Goal: Task Accomplishment & Management: Use online tool/utility

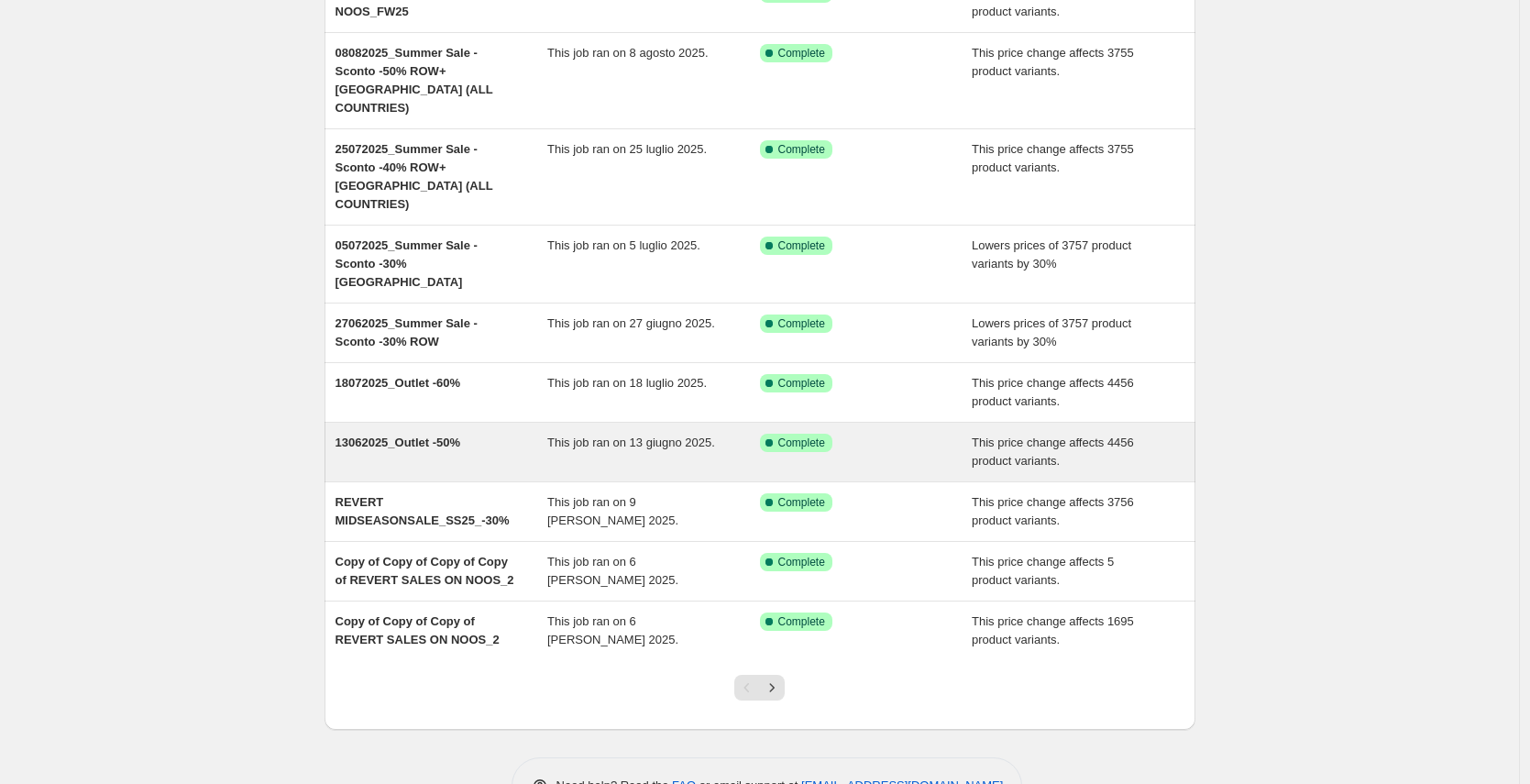
scroll to position [197, 0]
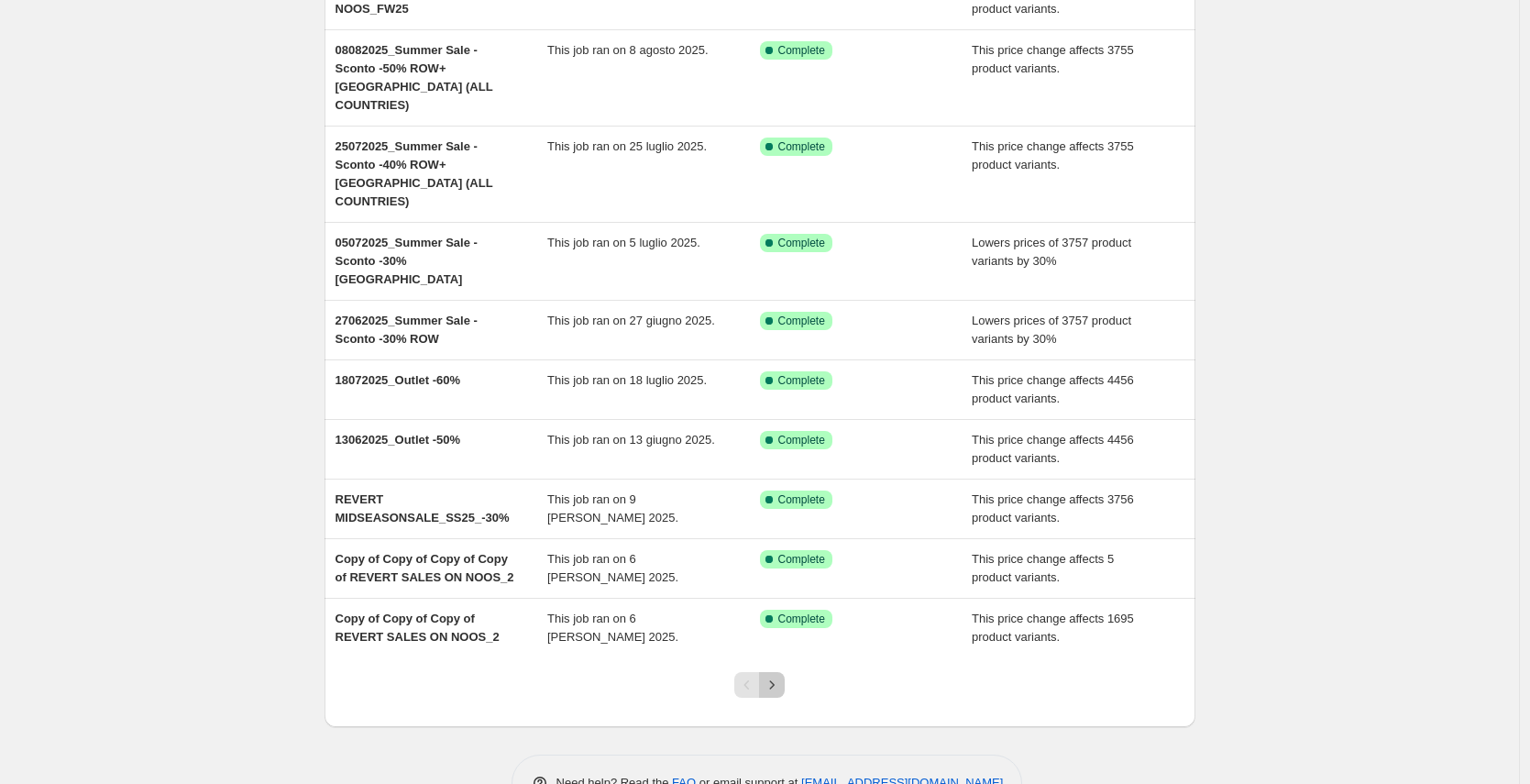
click at [779, 675] on icon "Next" at bounding box center [772, 684] width 19 height 19
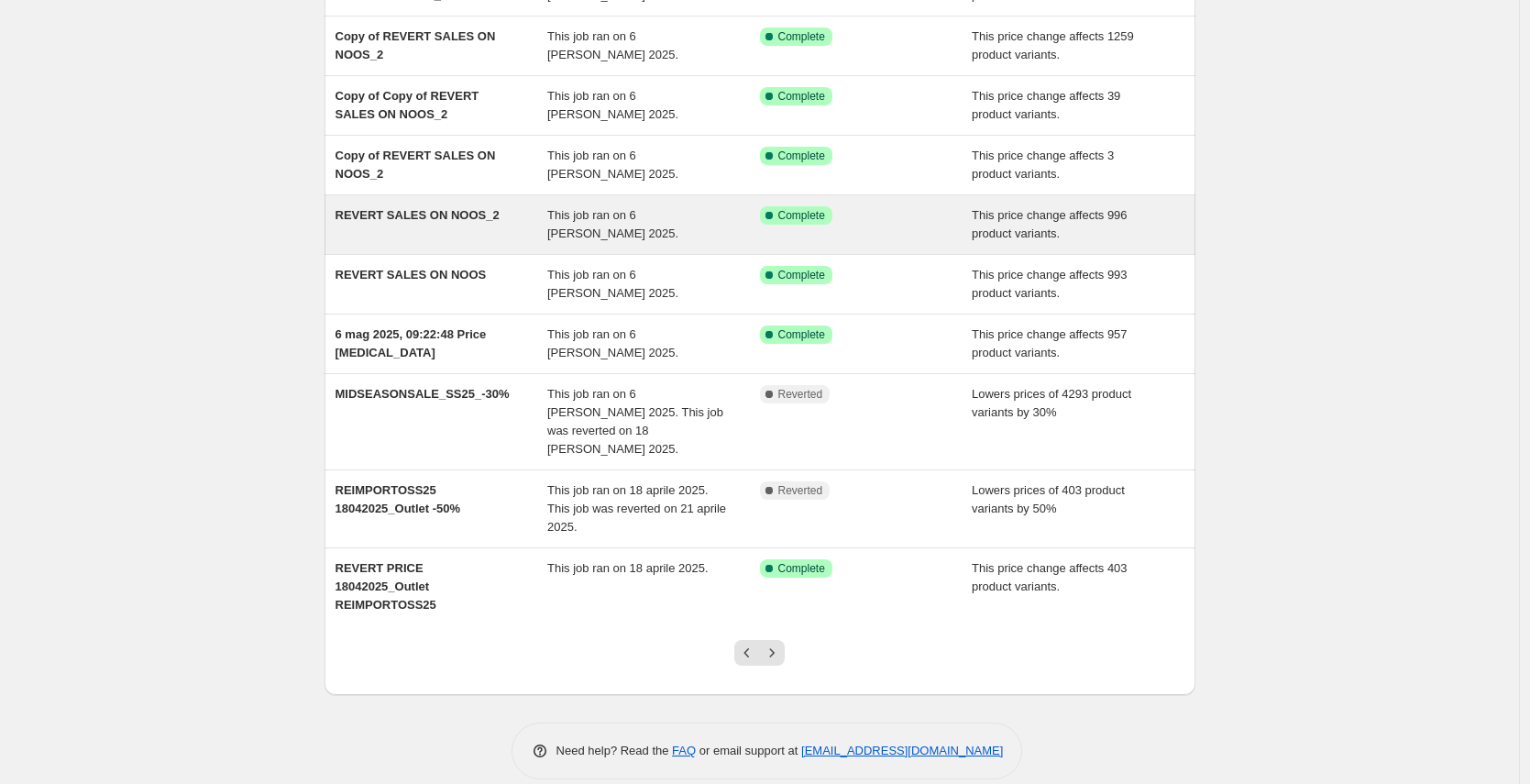
scroll to position [215, 0]
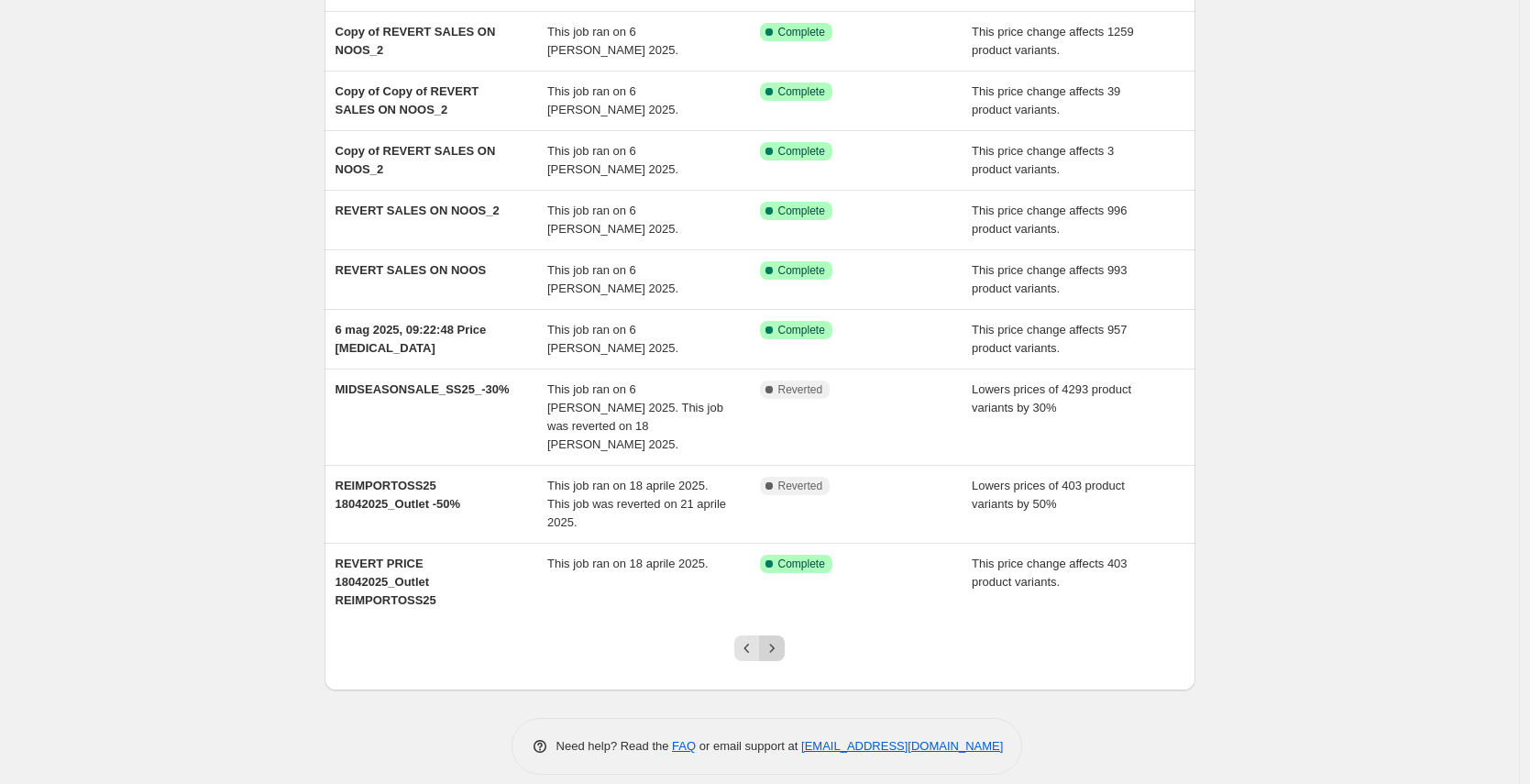
click at [775, 643] on icon "Next" at bounding box center [772, 647] width 5 height 8
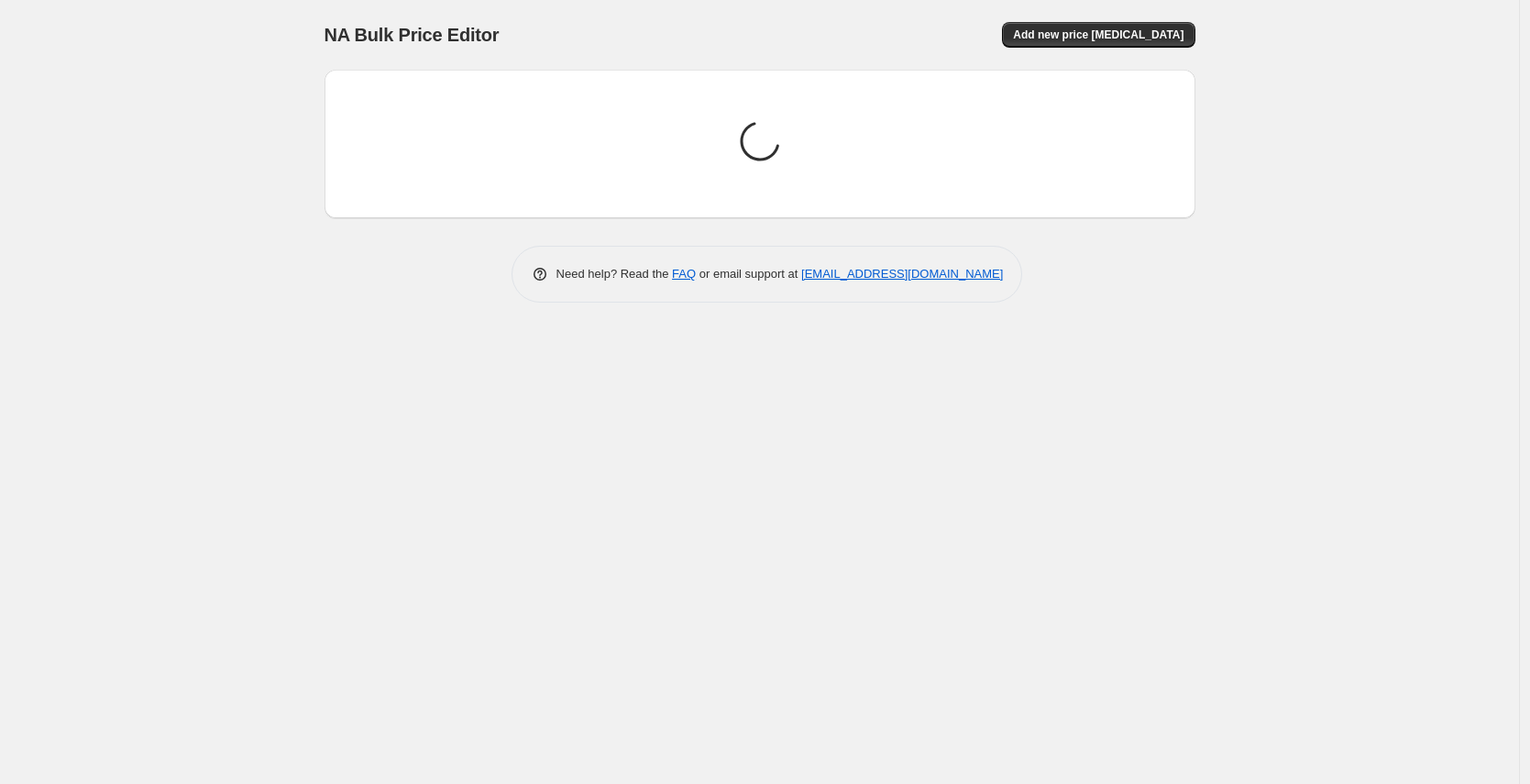
scroll to position [0, 0]
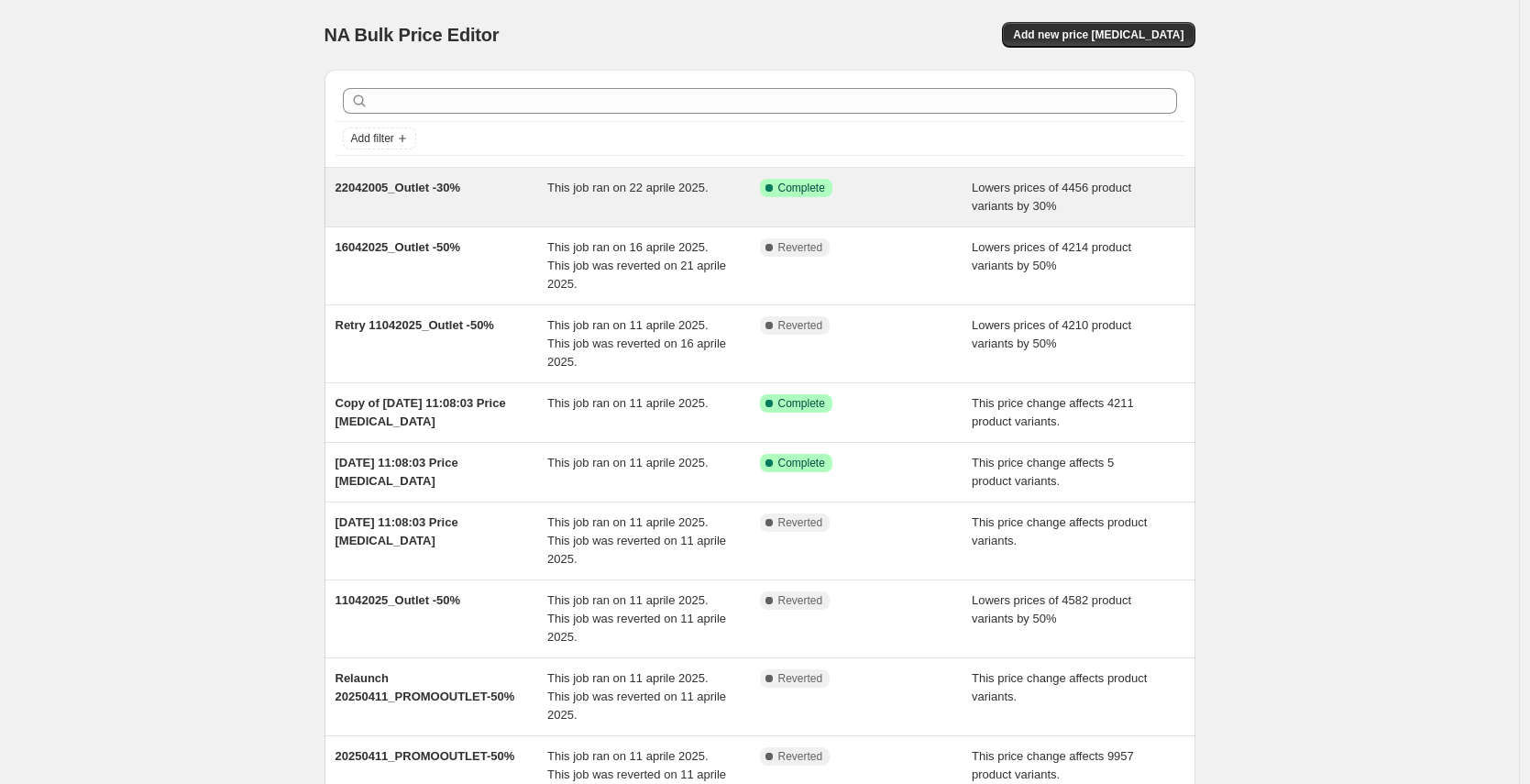
click at [437, 181] on span "22042005_Outlet -30%" at bounding box center [398, 187] width 126 height 14
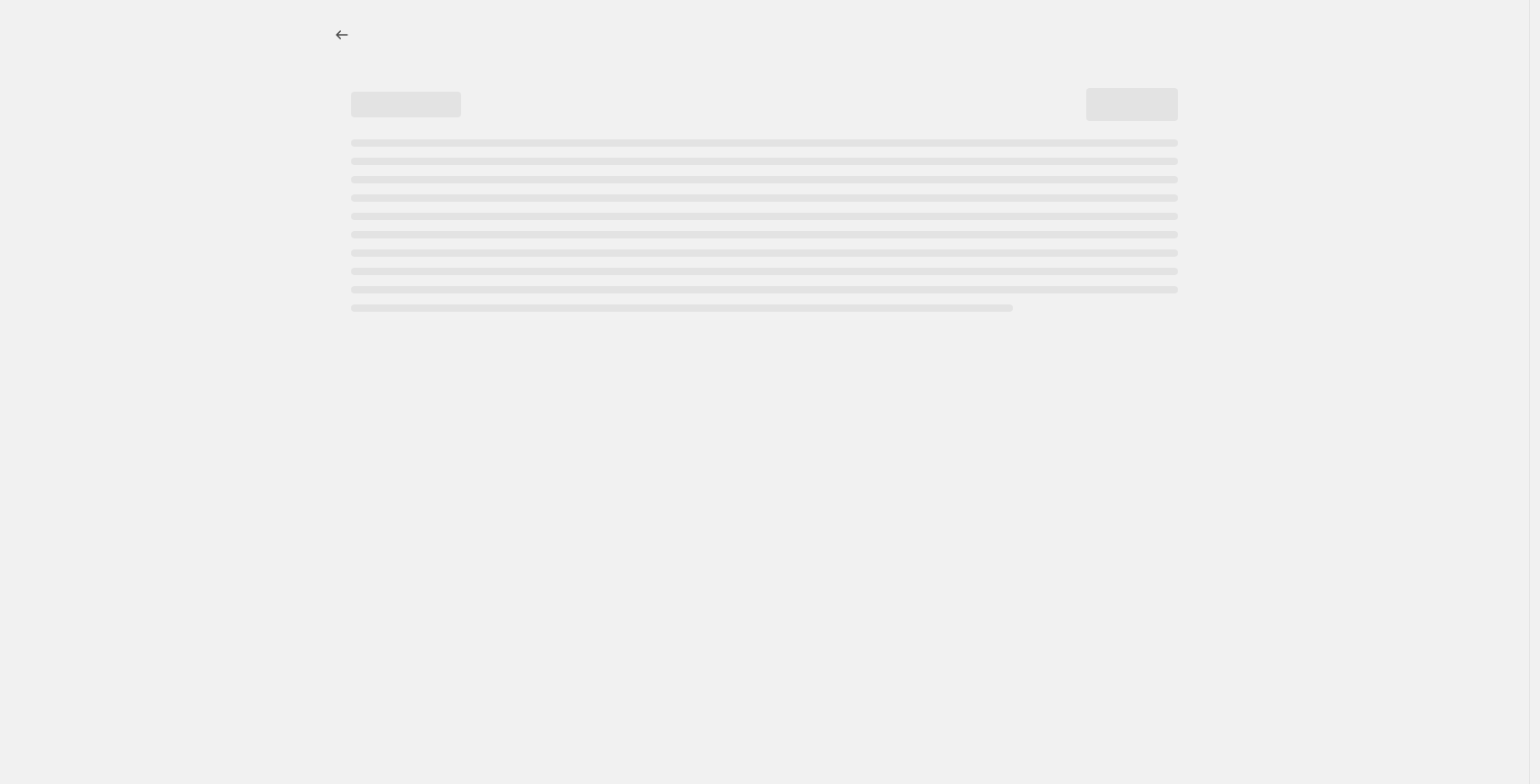
select select "percentage"
select select "tag"
select select "not_equal"
select select "tag"
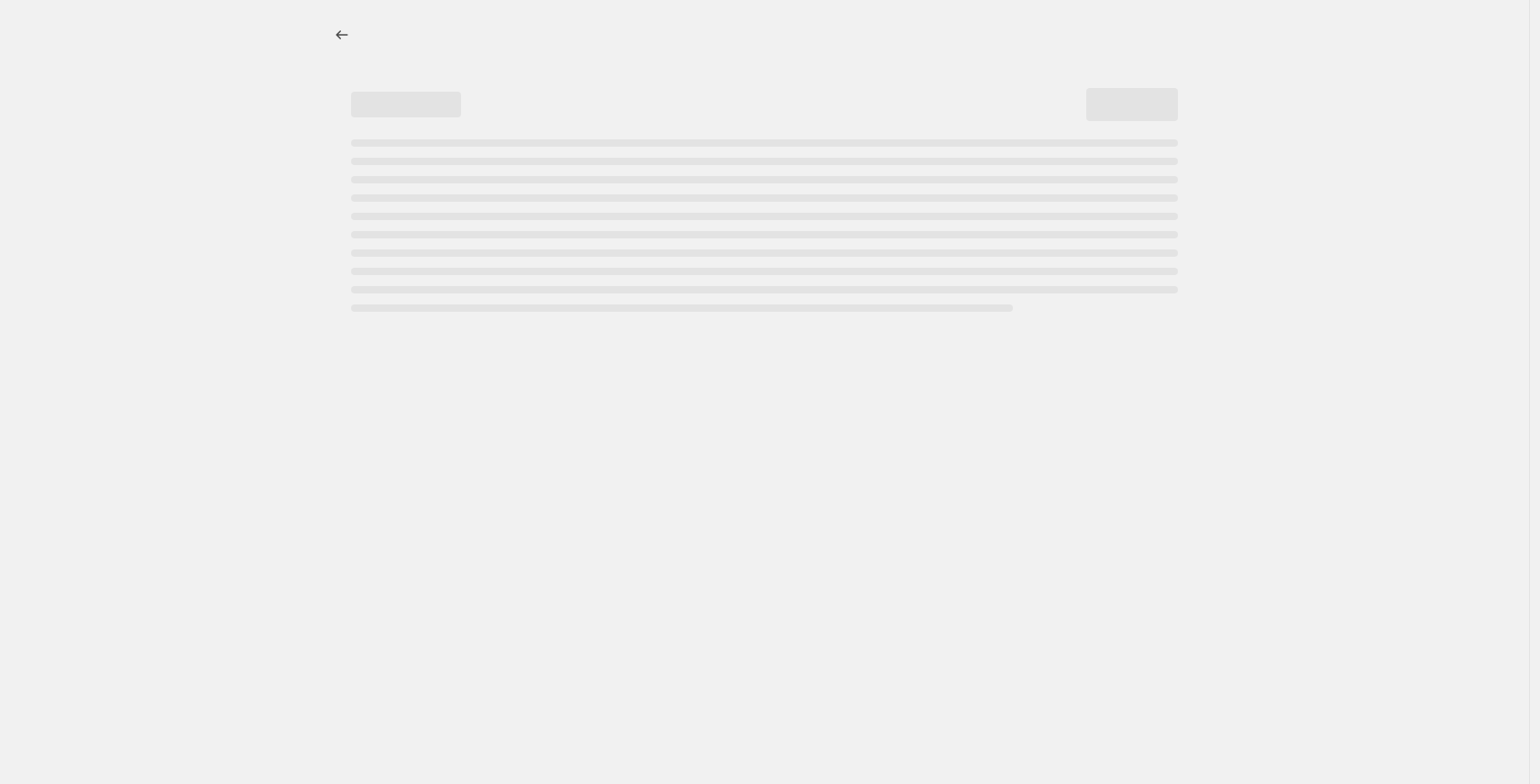
select select "not_equal"
select select "tag"
select select "not_equal"
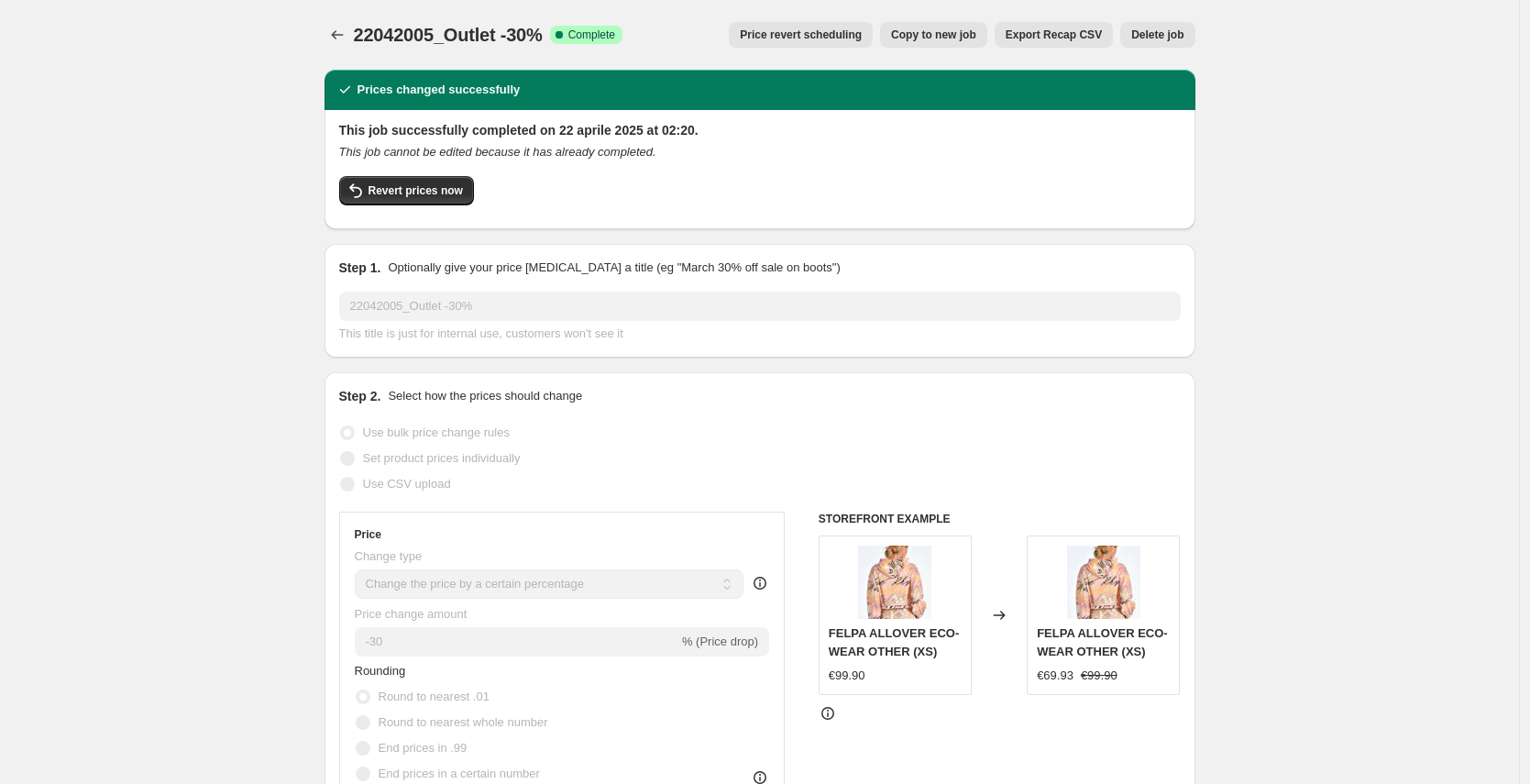
click at [939, 38] on span "Copy to new job" at bounding box center [934, 35] width 85 height 15
select select "percentage"
select select "tag"
select select "not_equal"
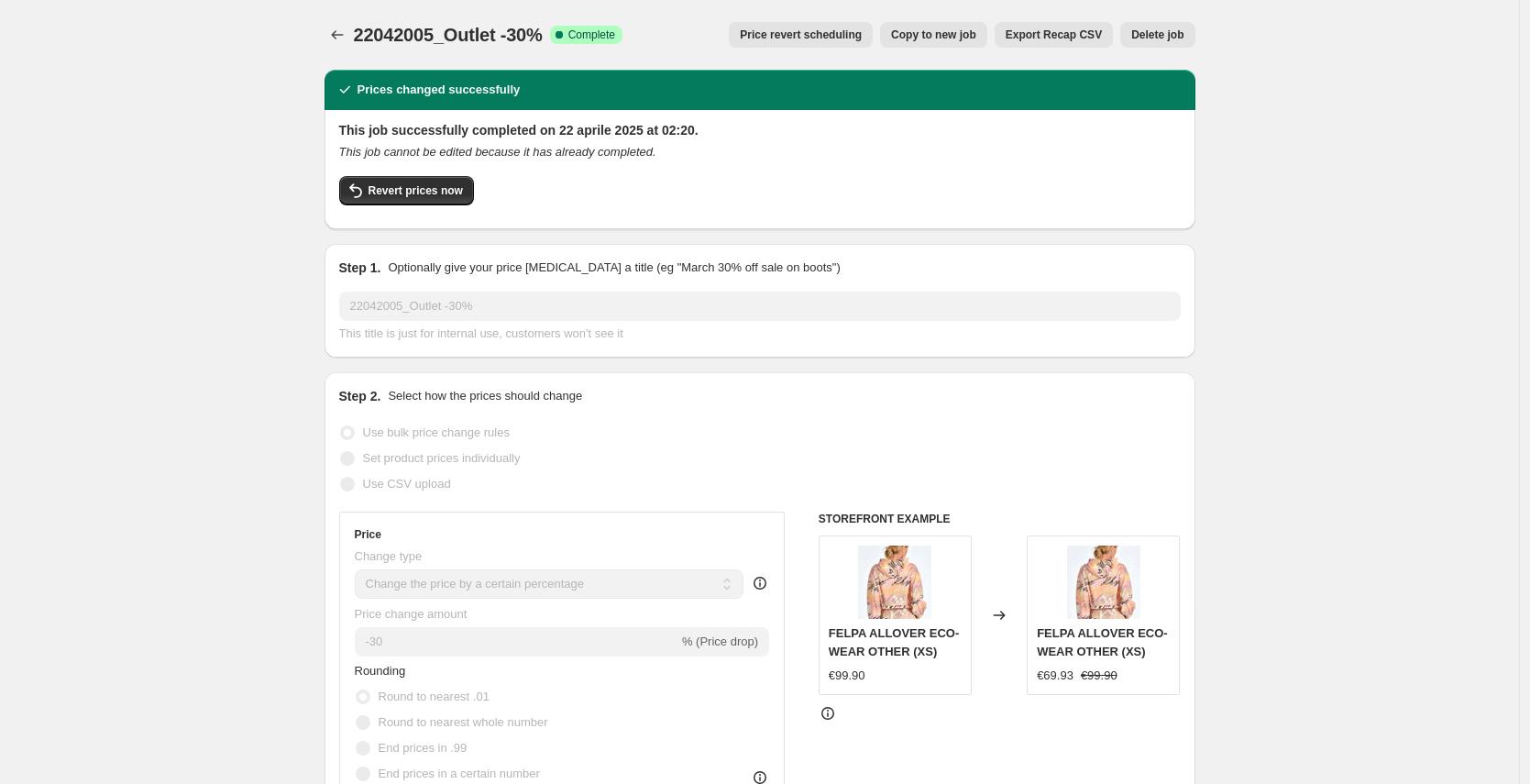
select select "tag"
select select "not_equal"
select select "tag"
select select "not_equal"
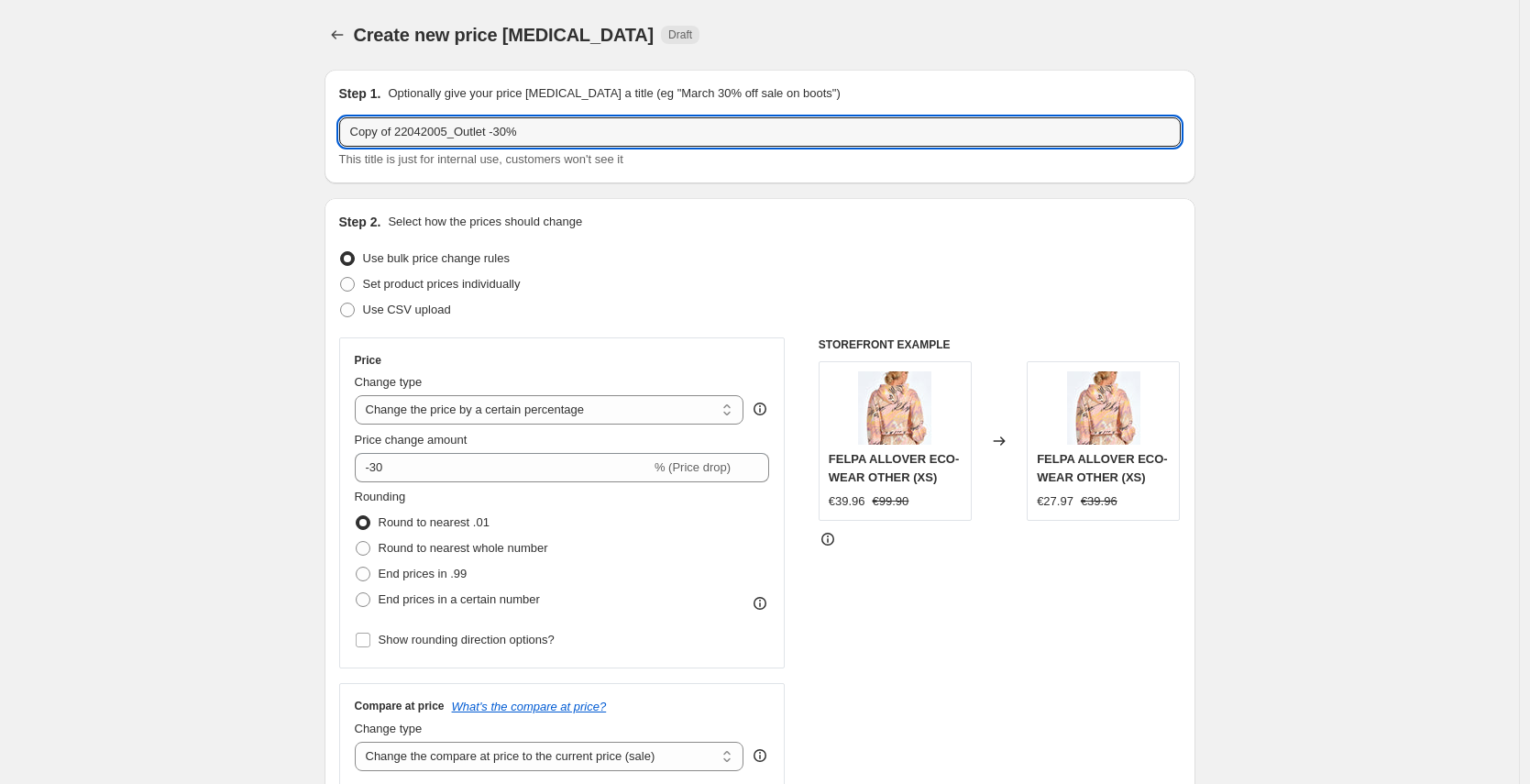
drag, startPoint x: 403, startPoint y: 133, endPoint x: 342, endPoint y: 132, distance: 61.0
click at [342, 132] on div "Step 1. Optionally give your price [MEDICAL_DATA] a title (eg "March 30% off sa…" at bounding box center [760, 126] width 871 height 114
type input "30092025_Outlet -30%"
click at [799, 217] on div "Step 2. Select how the prices should change" at bounding box center [760, 222] width 842 height 19
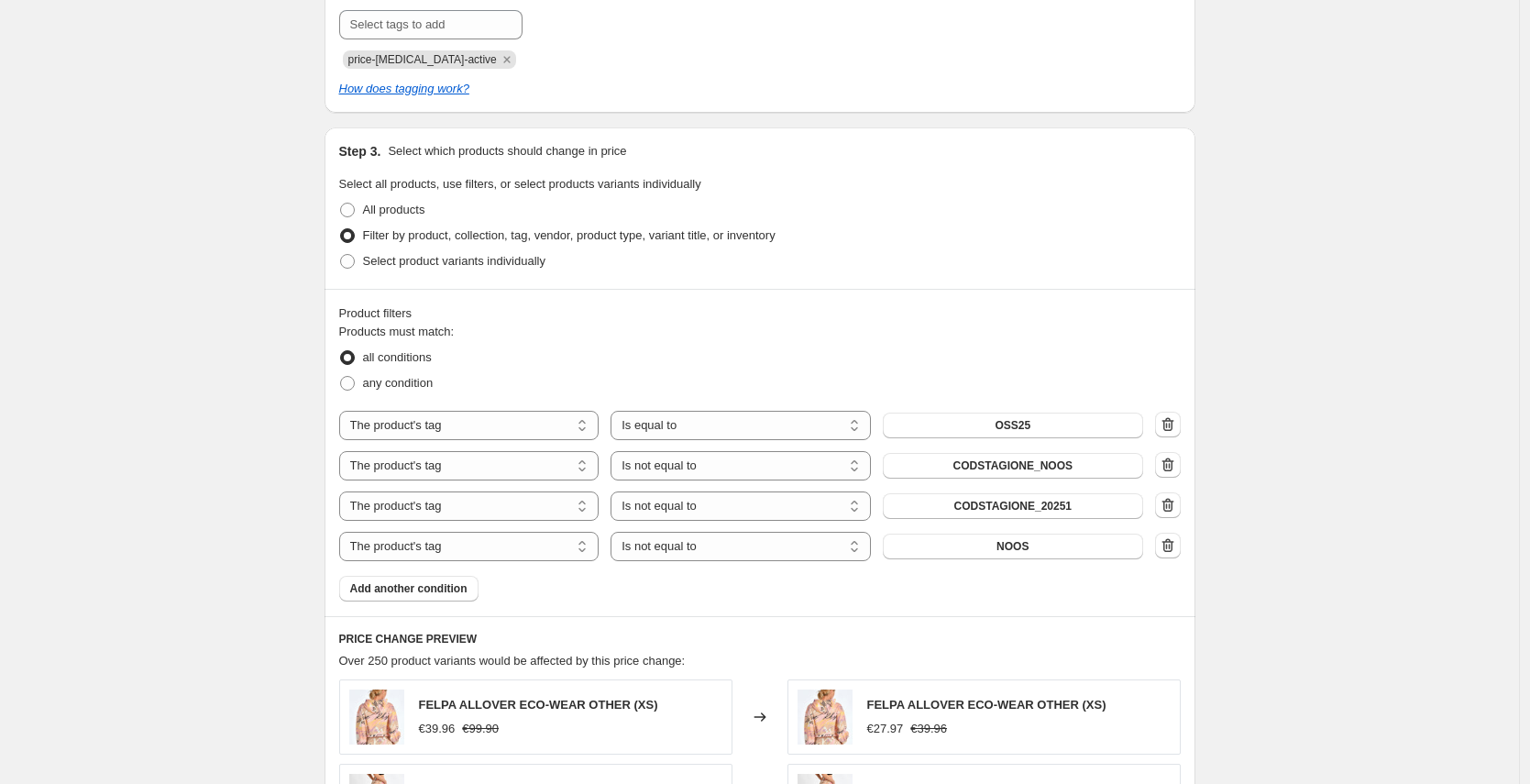
scroll to position [864, 0]
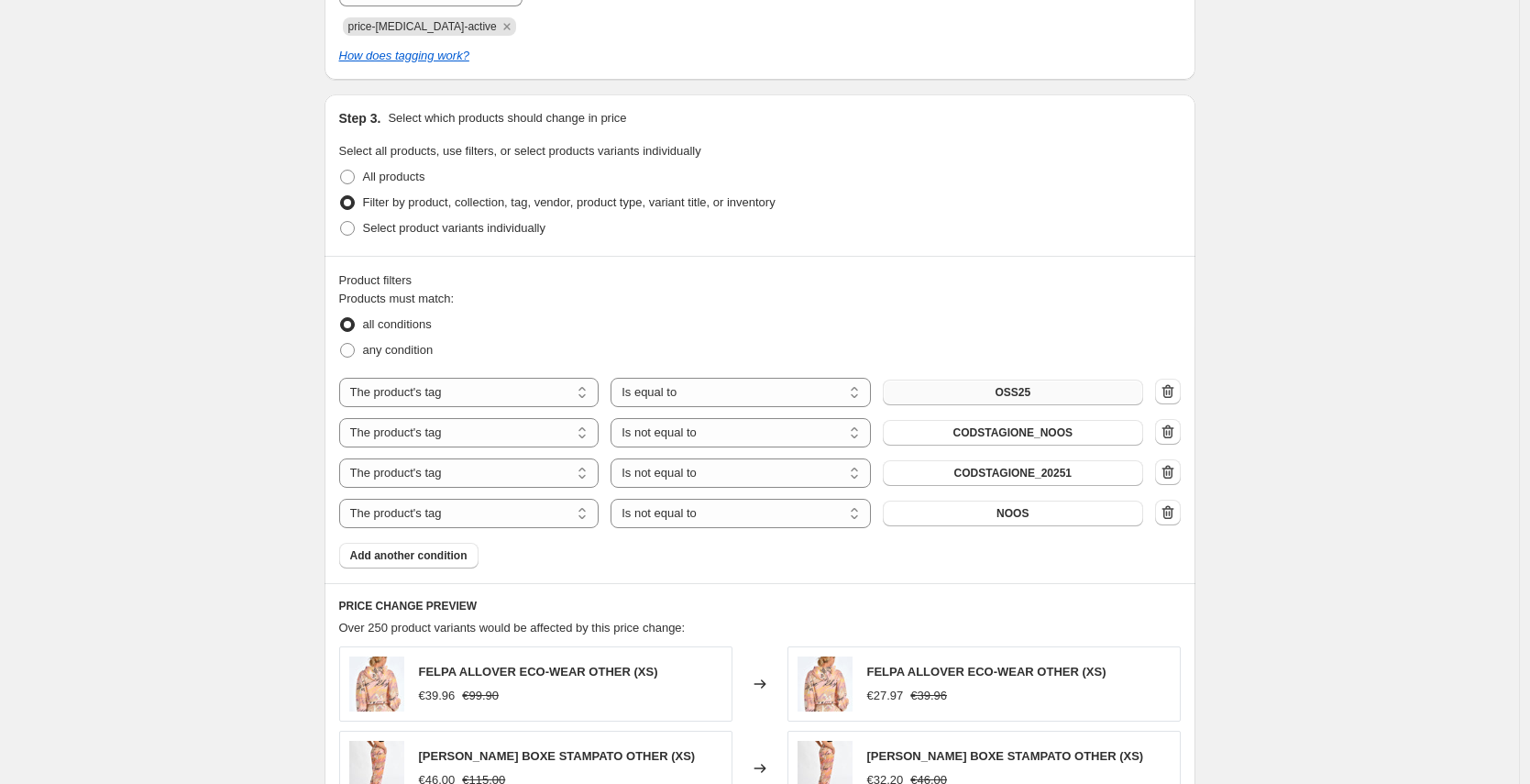
click at [1007, 389] on span "OSS25" at bounding box center [1012, 392] width 36 height 15
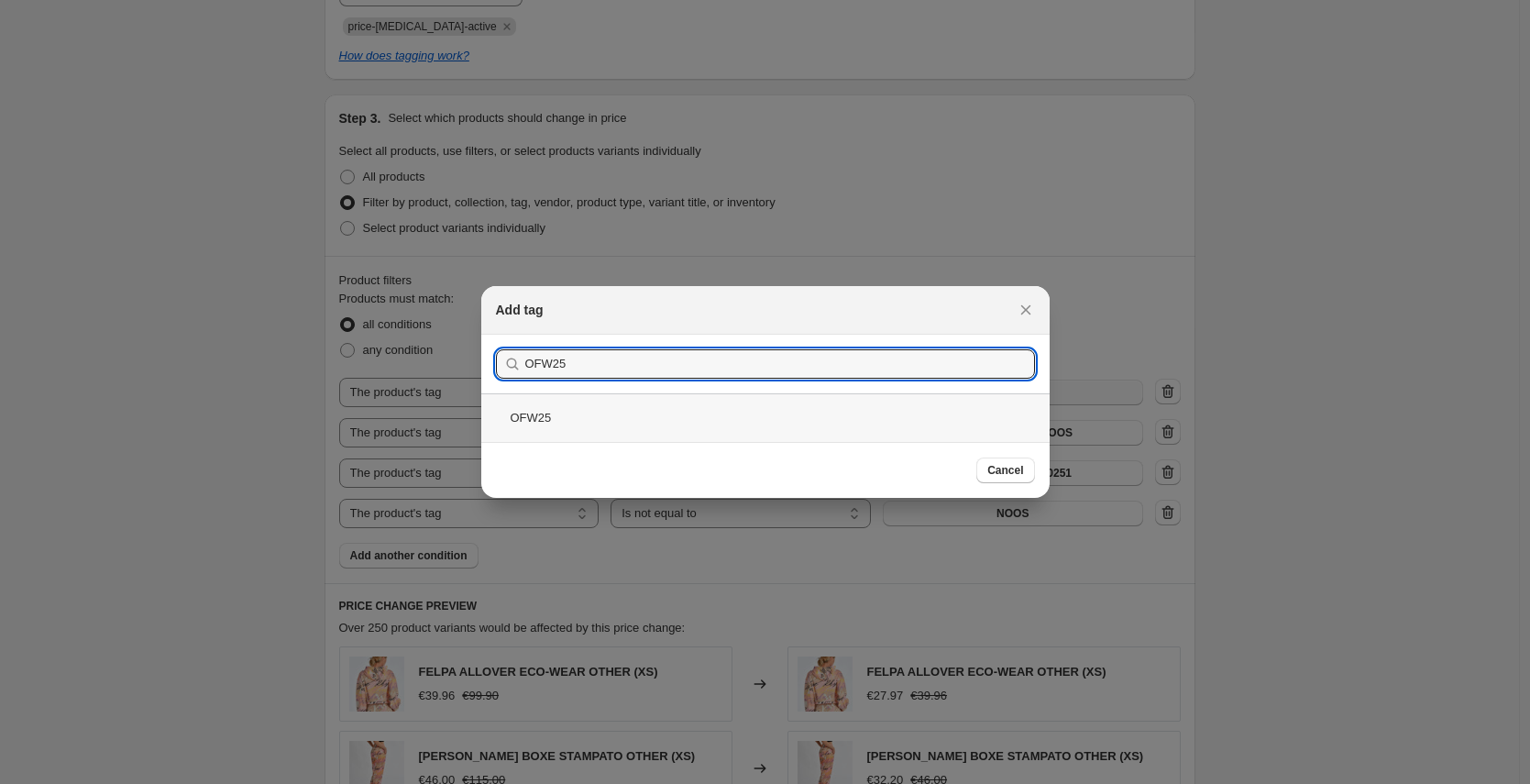
type input "OFW25"
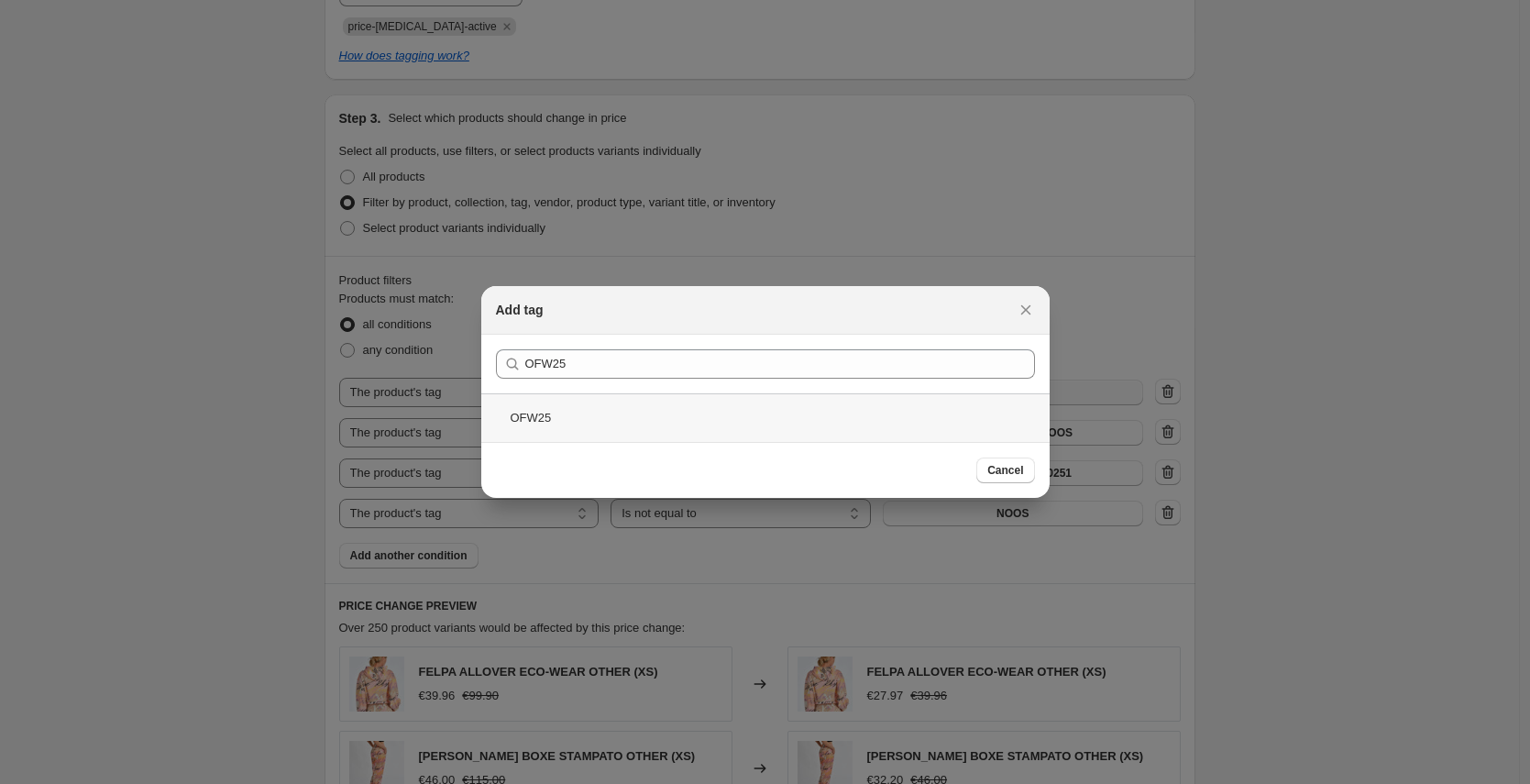
click at [522, 422] on div "OFW25" at bounding box center [765, 418] width 568 height 49
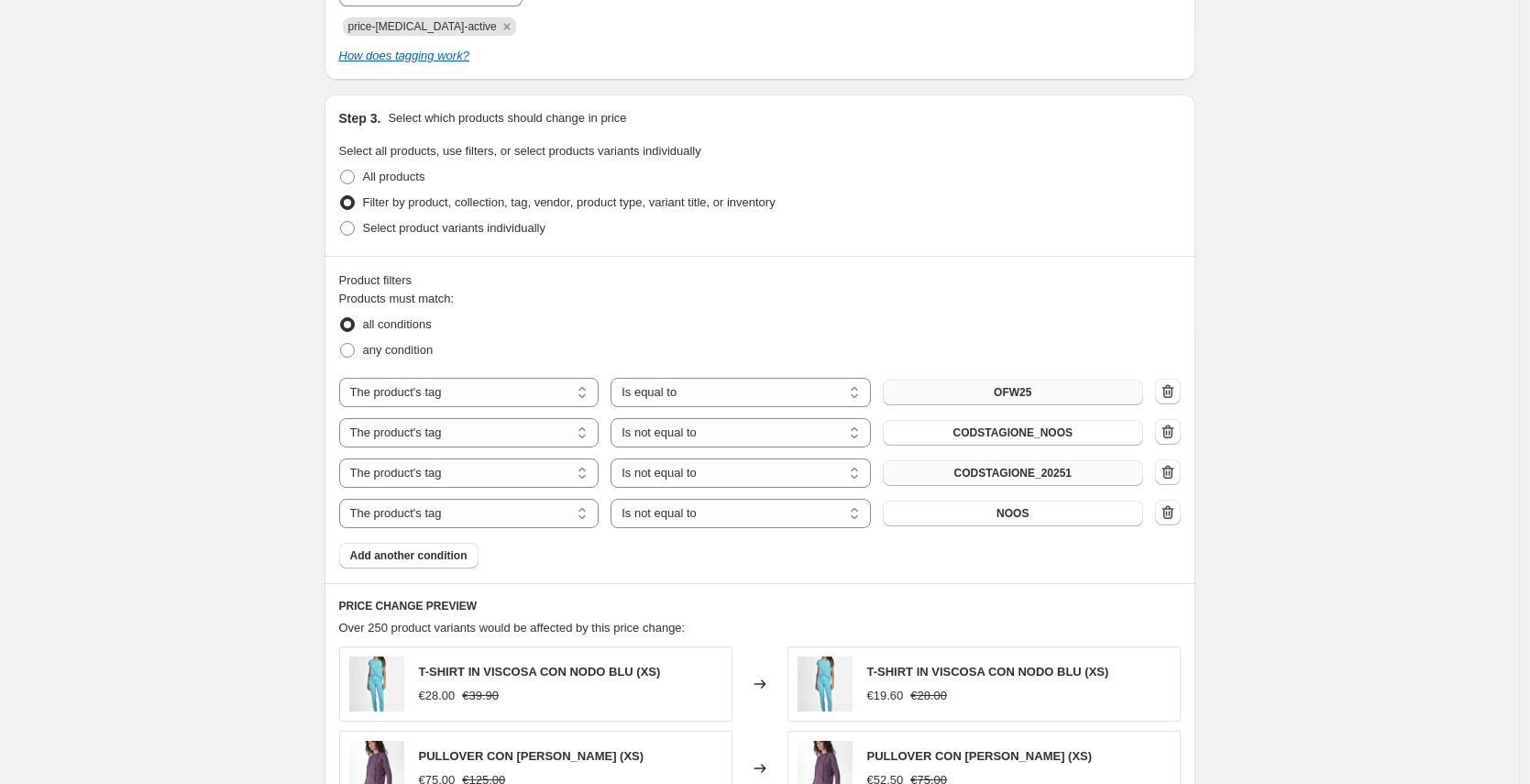
click at [1093, 474] on button "CODSTAGIONE_20251" at bounding box center [1012, 472] width 260 height 25
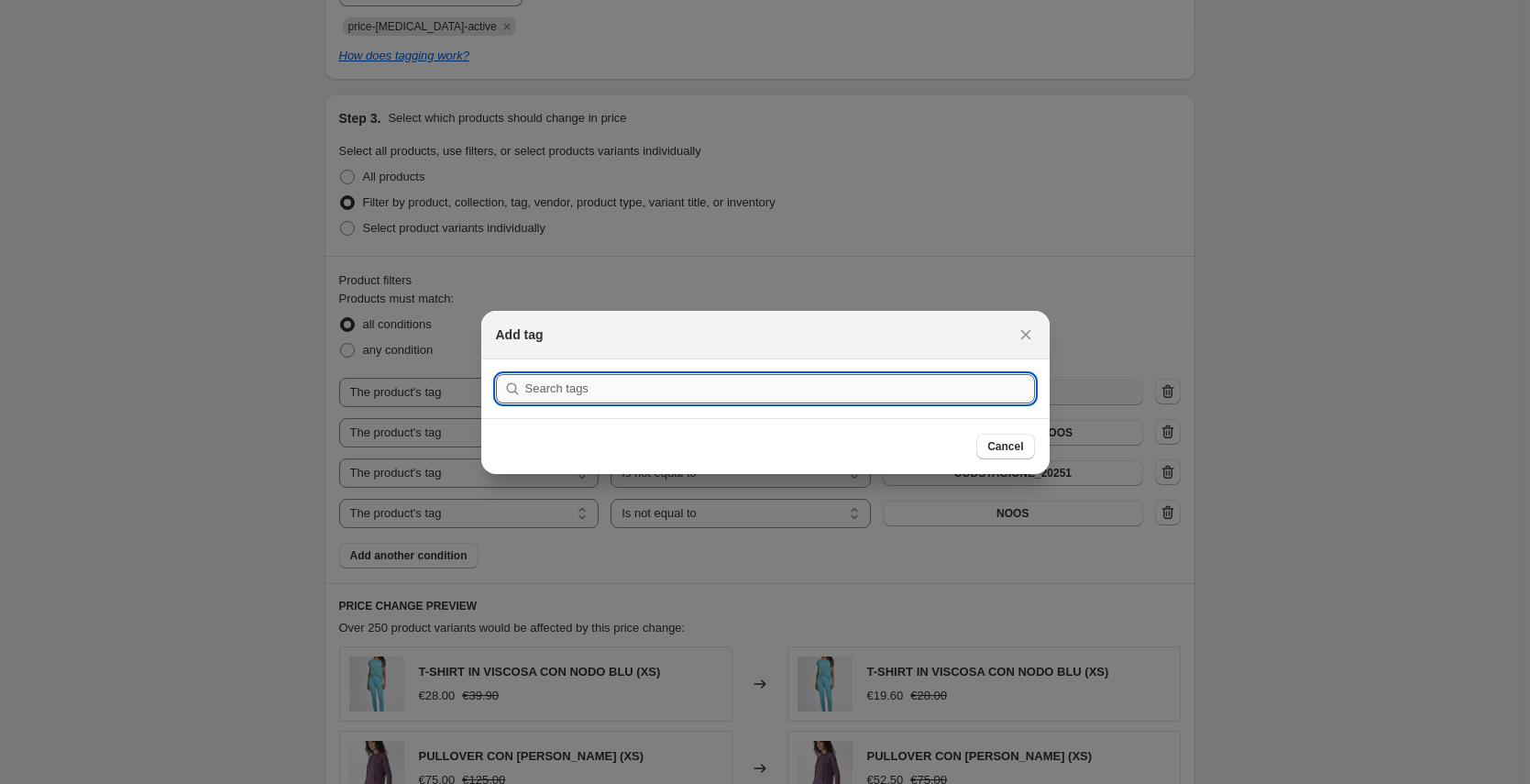
click at [710, 377] on input ":r57:" at bounding box center [780, 388] width 510 height 29
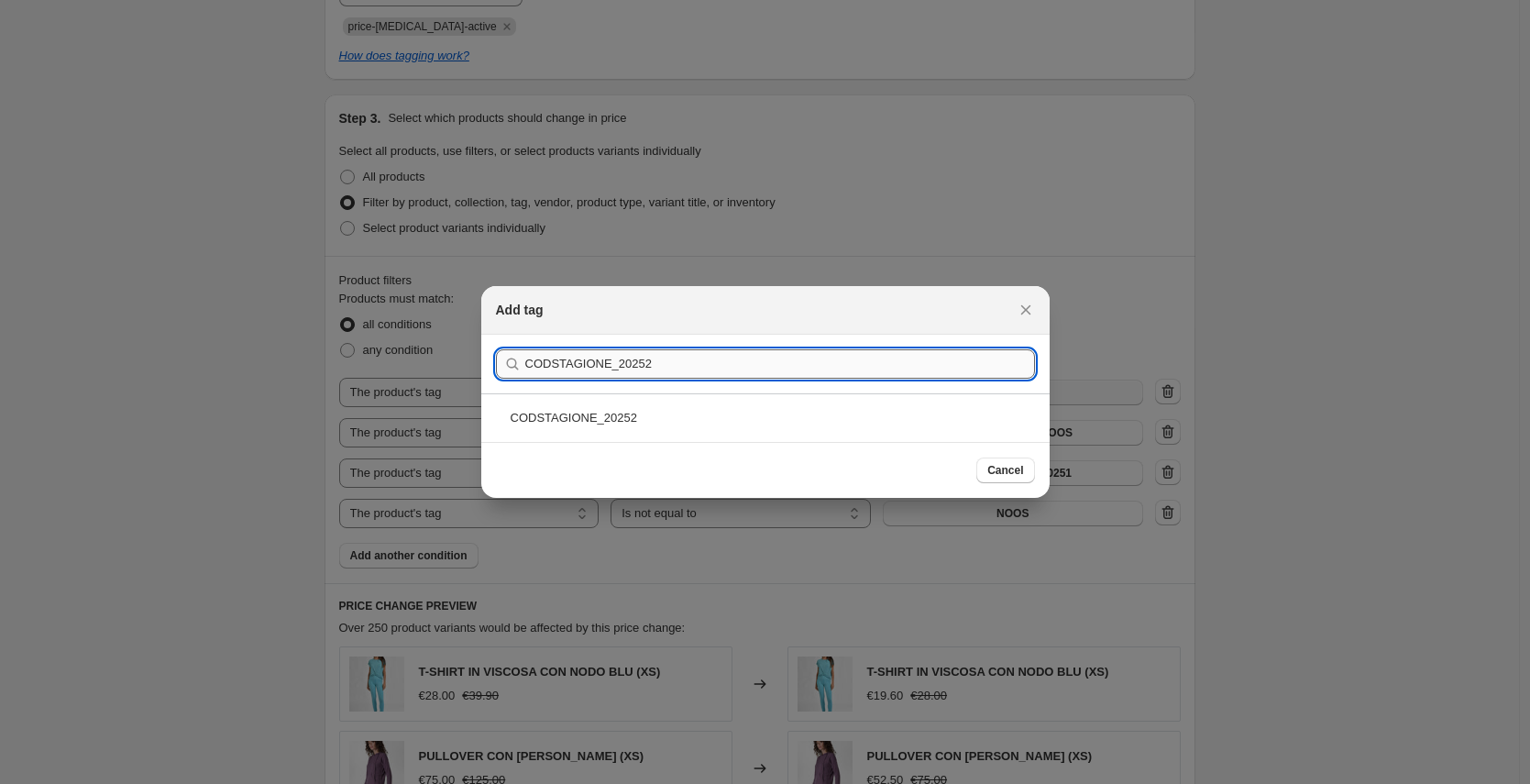
click at [647, 365] on input "CODSTAGIONE_20252" at bounding box center [780, 363] width 510 height 29
type input "CODSTAGIONE_20242"
click at [697, 415] on div "CODSTAGIONE_20242" at bounding box center [765, 418] width 568 height 49
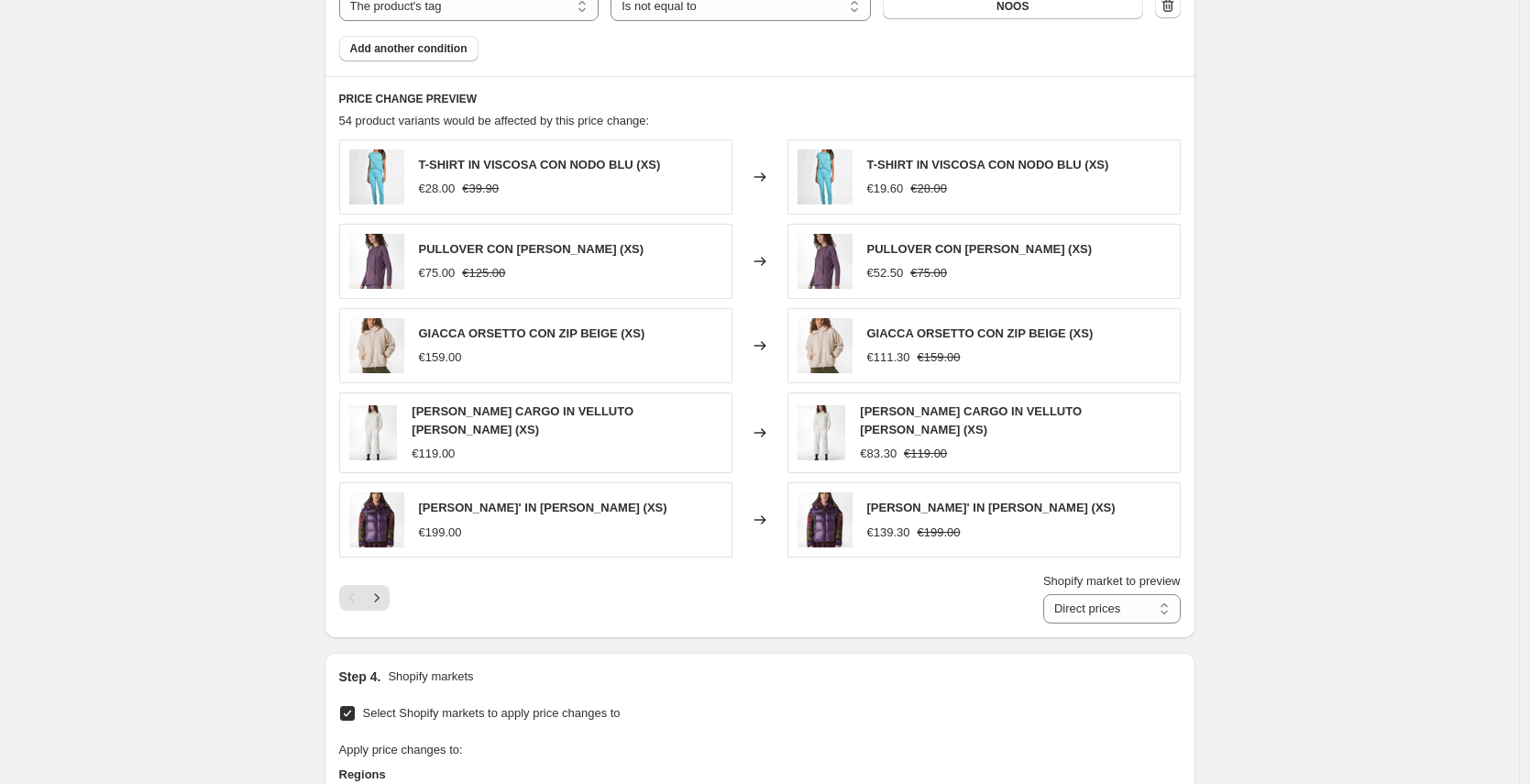
scroll to position [1769, 0]
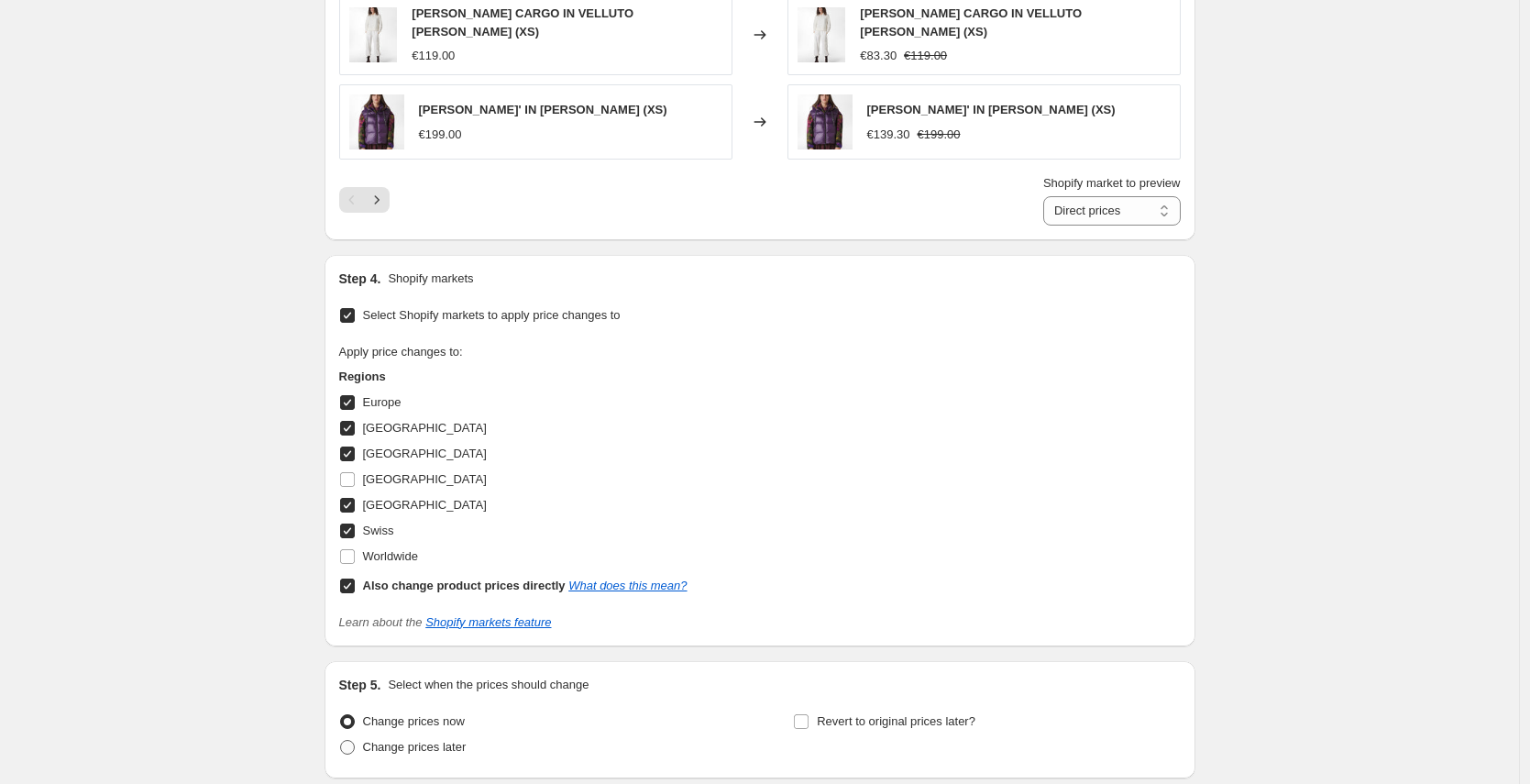
click at [431, 740] on span "Change prices later" at bounding box center [415, 746] width 103 height 14
click at [341, 740] on input "Change prices later" at bounding box center [340, 740] width 1 height 1
radio input "true"
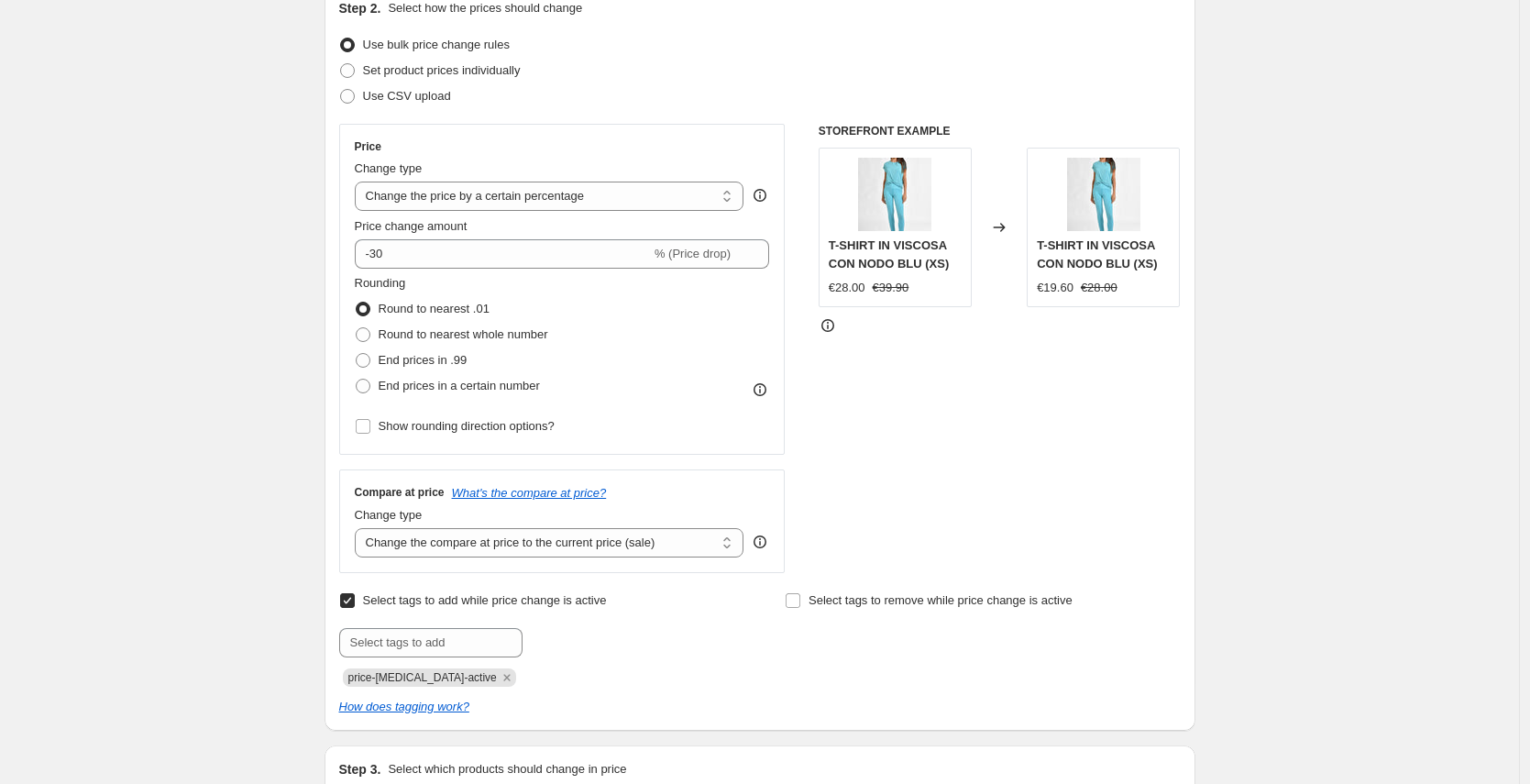
scroll to position [214, 0]
click at [685, 539] on select "Change the compare at price to the current price (sale) Change the compare at p…" at bounding box center [549, 541] width 390 height 29
click at [587, 540] on select "Change the compare at price to the current price (sale) Change the compare at p…" at bounding box center [549, 541] width 390 height 29
click at [360, 527] on select "Change the compare at price to the current price (sale) Change the compare at p…" at bounding box center [549, 541] width 390 height 29
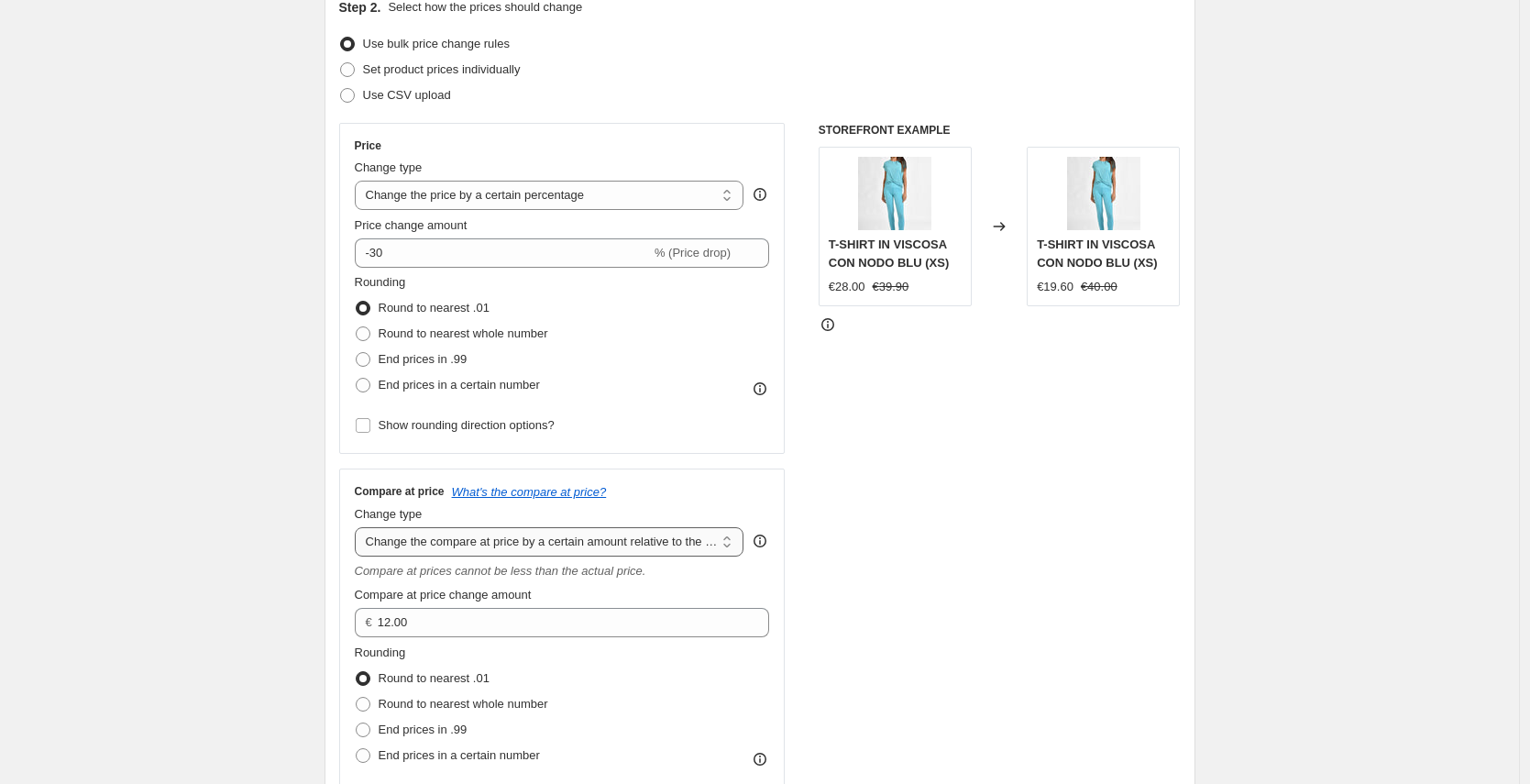
click at [591, 546] on select "Change the compare at price to the current price (sale) Change the compare at p…" at bounding box center [549, 541] width 390 height 29
select select "pp"
click at [360, 527] on select "Change the compare at price to the current price (sale) Change the compare at p…" at bounding box center [549, 541] width 390 height 29
type input "20"
click at [592, 546] on select "Change the compare at price to the current price (sale) Change the compare at p…" at bounding box center [549, 541] width 390 height 29
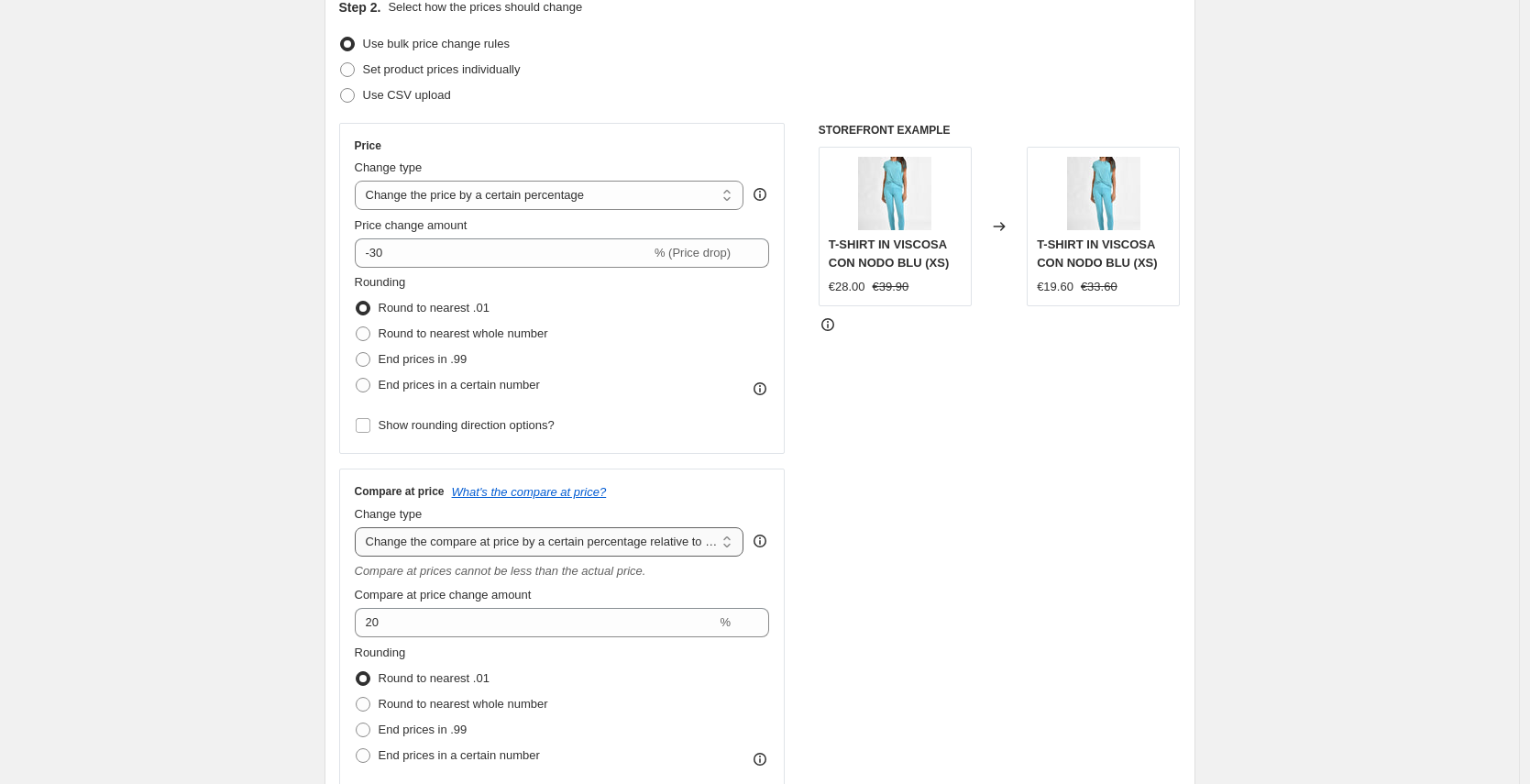
click at [360, 527] on select "Change the compare at price to the current price (sale) Change the compare at p…" at bounding box center [549, 541] width 390 height 29
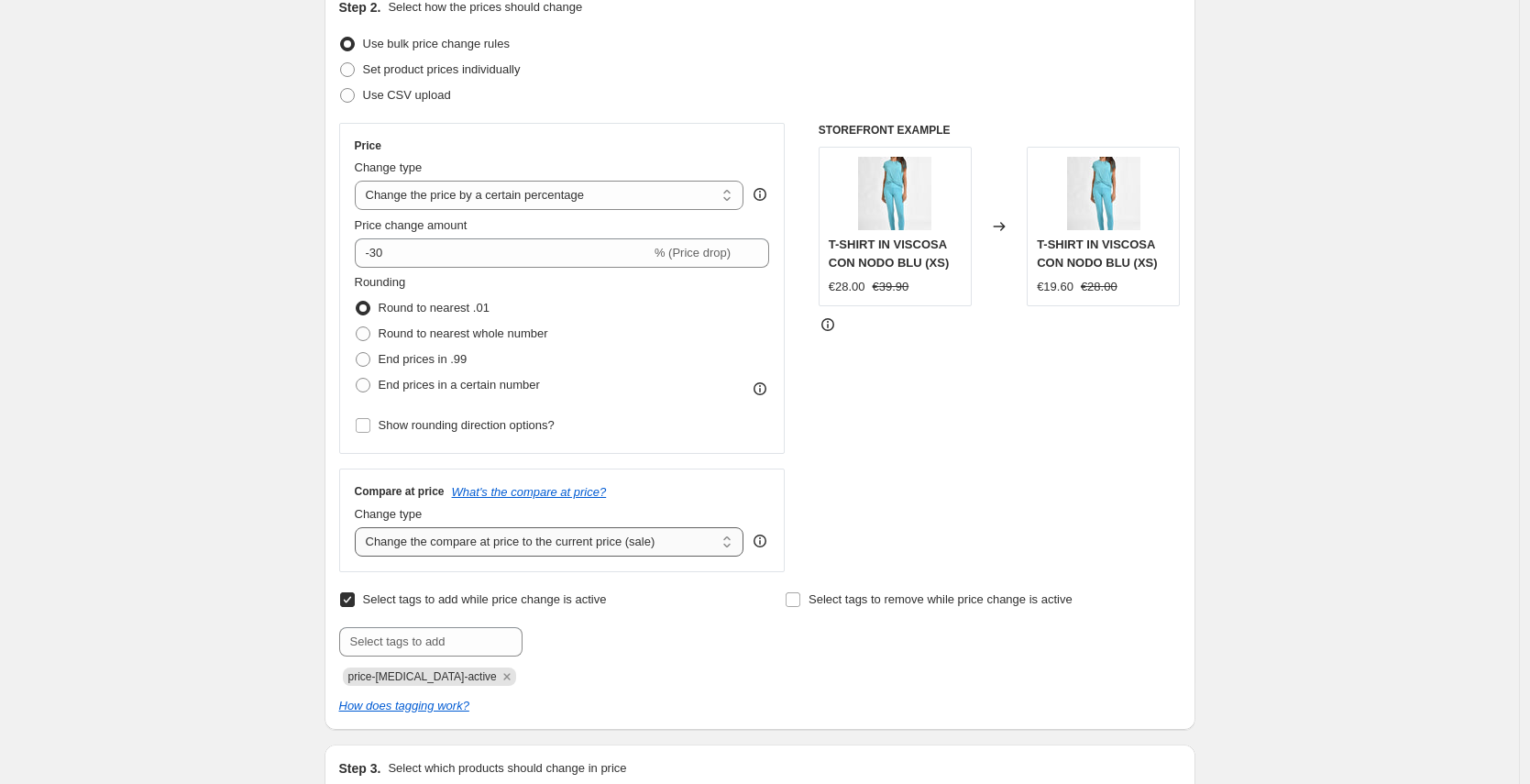
click at [697, 544] on select "Change the compare at price to the current price (sale) Change the compare at p…" at bounding box center [549, 541] width 390 height 29
click at [360, 527] on select "Change the compare at price to the current price (sale) Change the compare at p…" at bounding box center [549, 541] width 390 height 29
click at [909, 550] on div "STOREFRONT EXAMPLE T-SHIRT IN VISCOSA CON NODO BLU (XS) €28.00 €39.90 Changed t…" at bounding box center [1000, 347] width 363 height 449
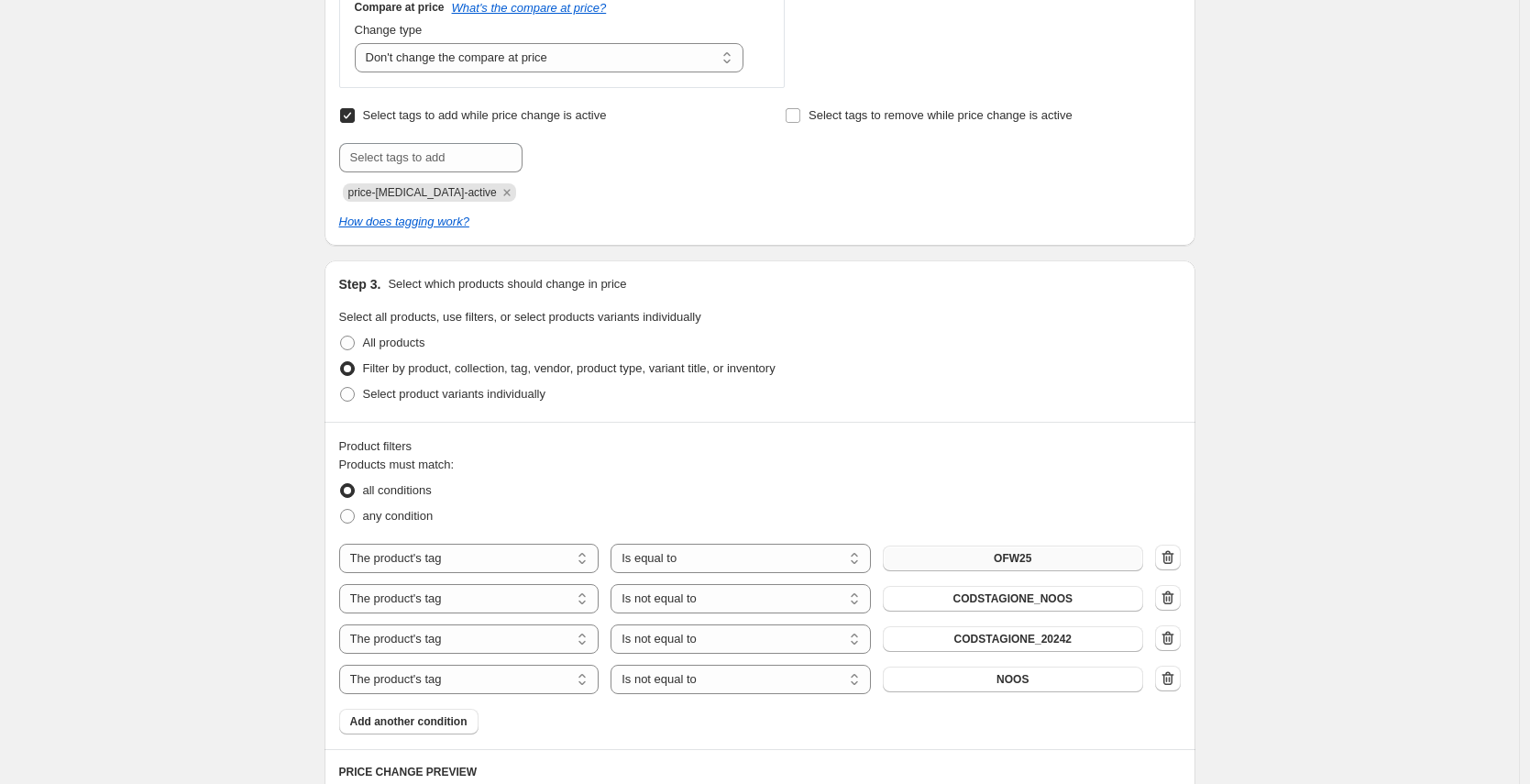
scroll to position [546, 0]
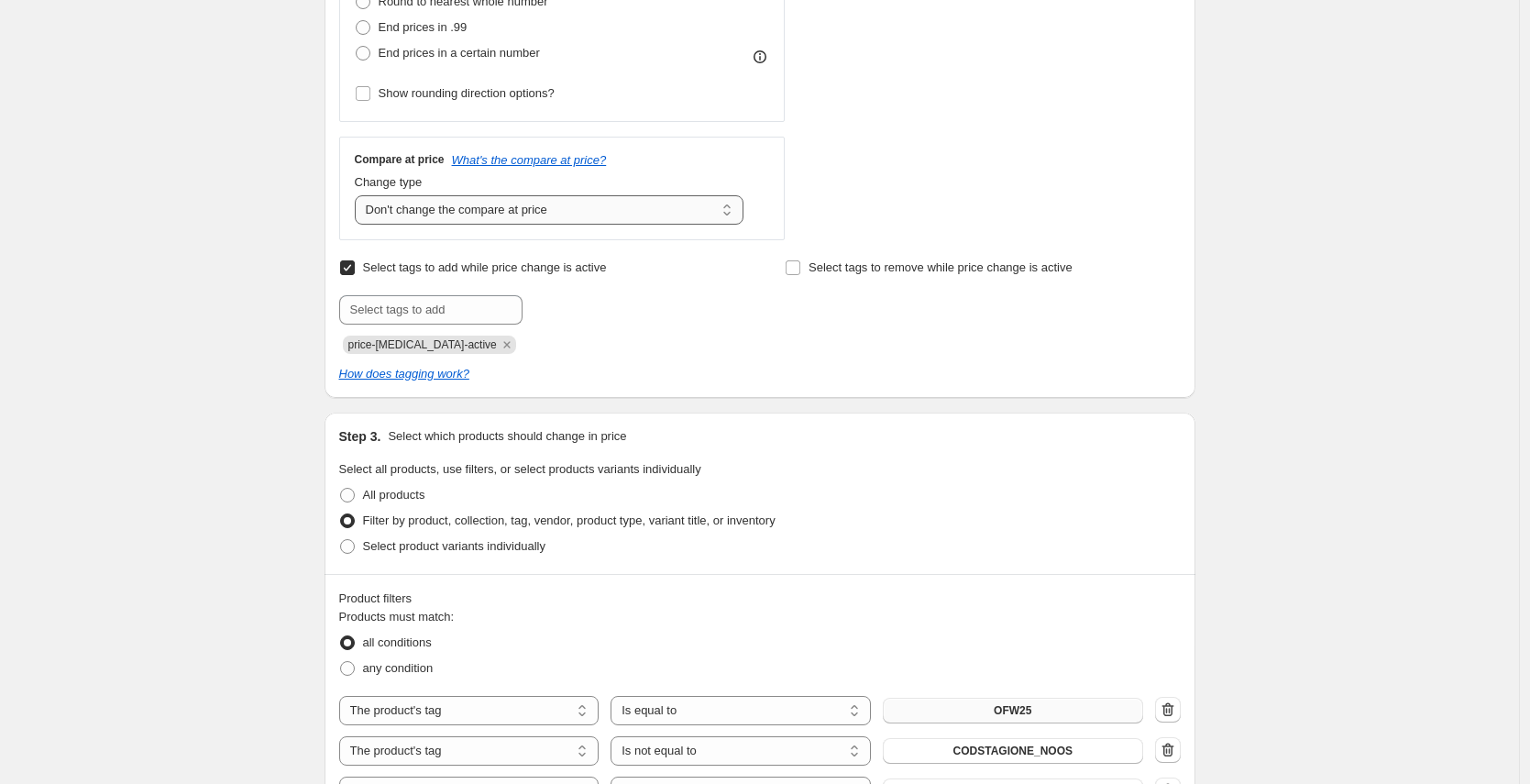
click at [619, 213] on select "Change the compare at price to the current price (sale) Change the compare at p…" at bounding box center [549, 209] width 390 height 29
select select "ep"
click at [360, 195] on select "Change the compare at price to the current price (sale) Change the compare at p…" at bounding box center [549, 209] width 390 height 29
click at [1010, 155] on div "STOREFRONT EXAMPLE T-SHIRT IN VISCOSA CON NODO BLU (XS) €28.00 €39.90 Changed t…" at bounding box center [1000, 15] width 363 height 449
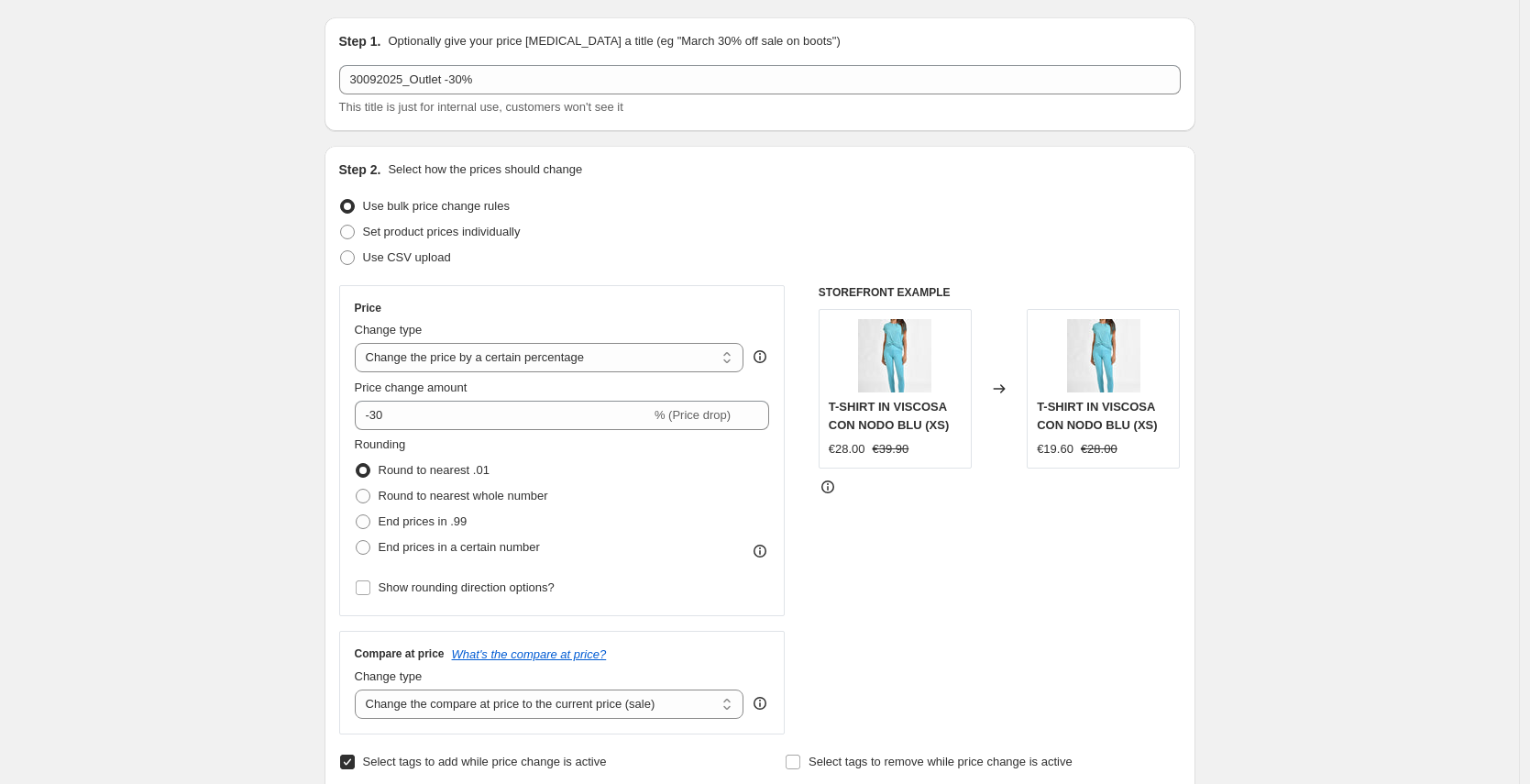
scroll to position [0, 0]
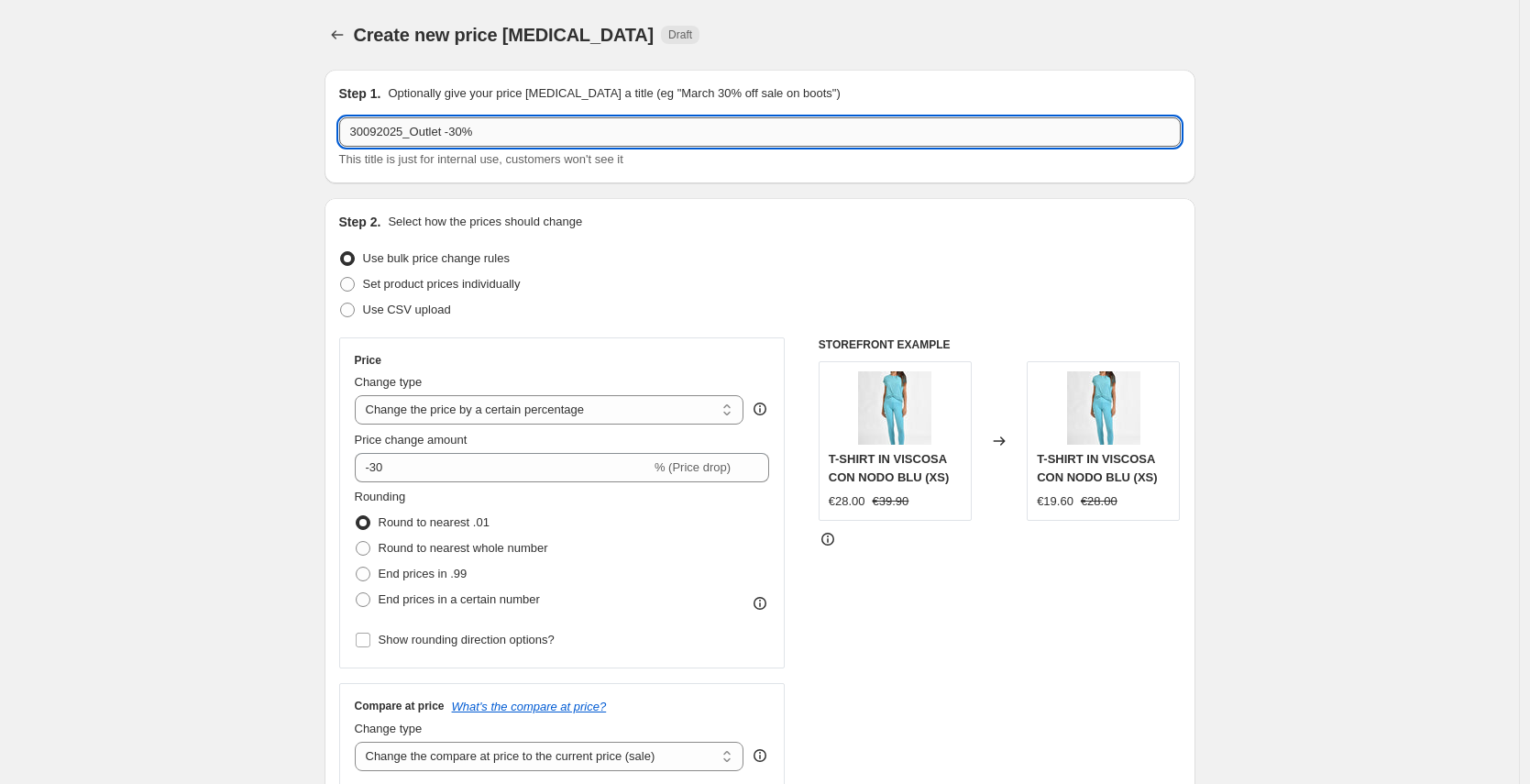
click at [353, 135] on input "30092025_Outlet -30%" at bounding box center [760, 131] width 842 height 29
type input "[PERSON_NAME] 30092025_Outlet -30%"
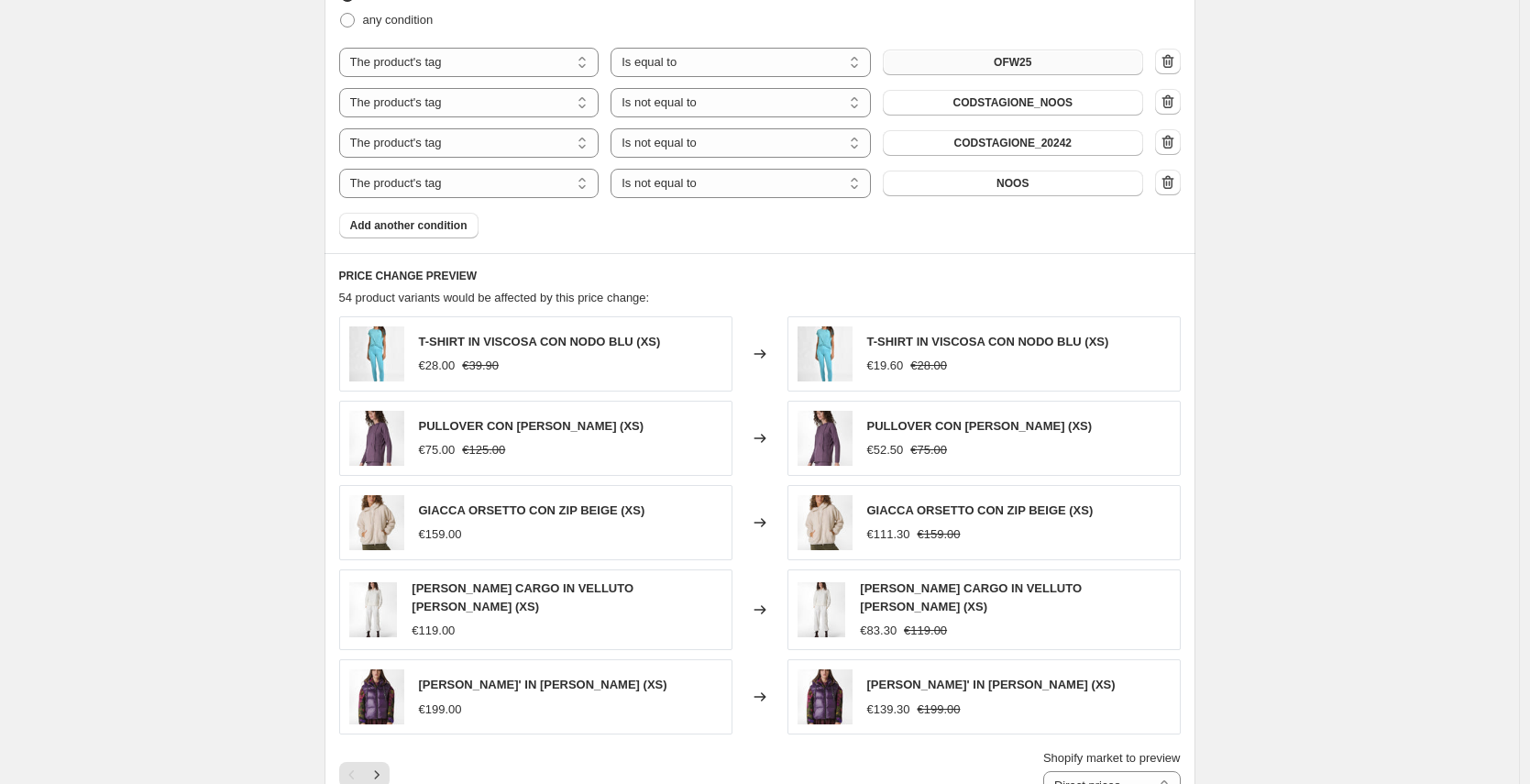
scroll to position [2222, 0]
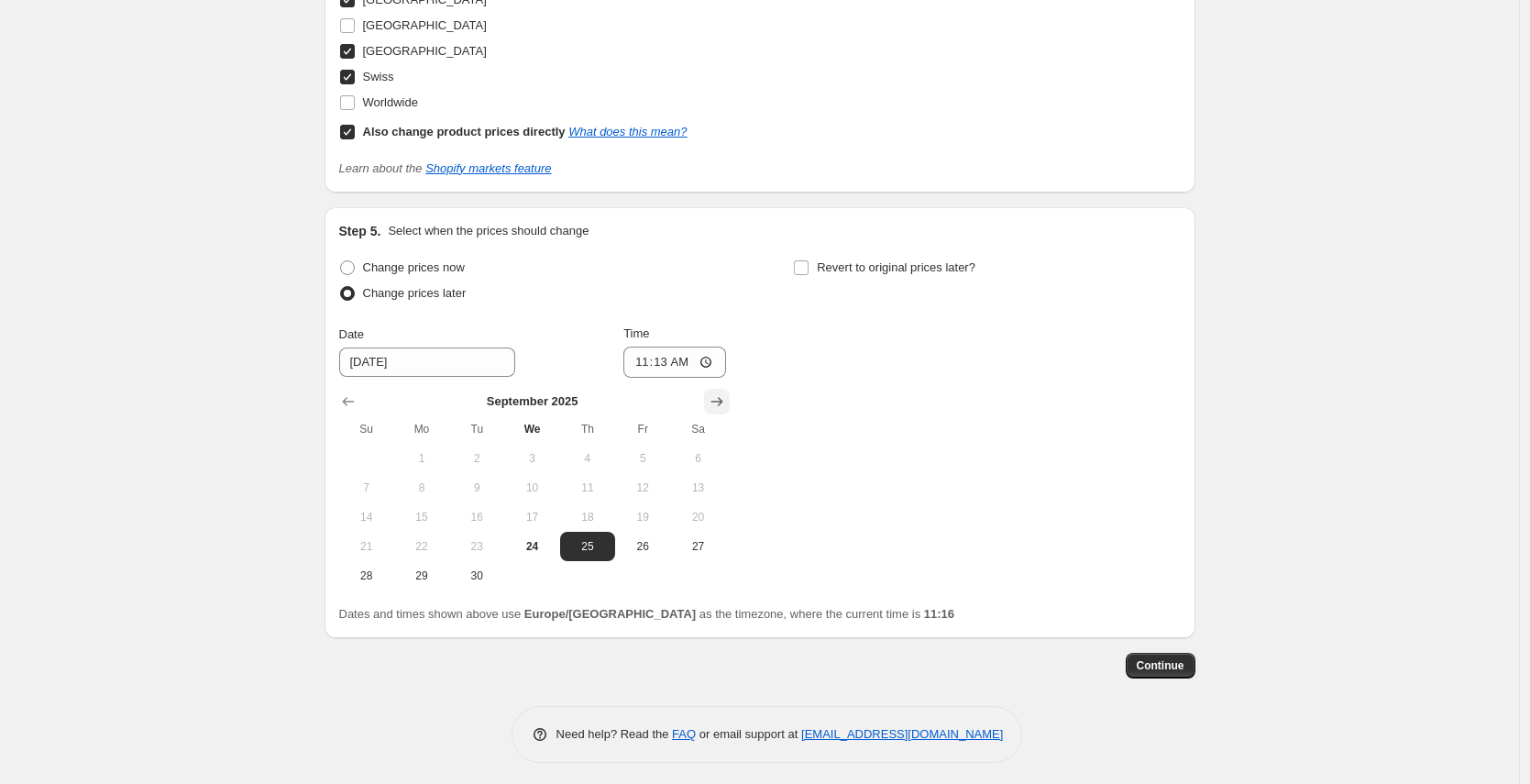
click at [725, 392] on icon "Show next month, October 2025" at bounding box center [718, 402] width 19 height 19
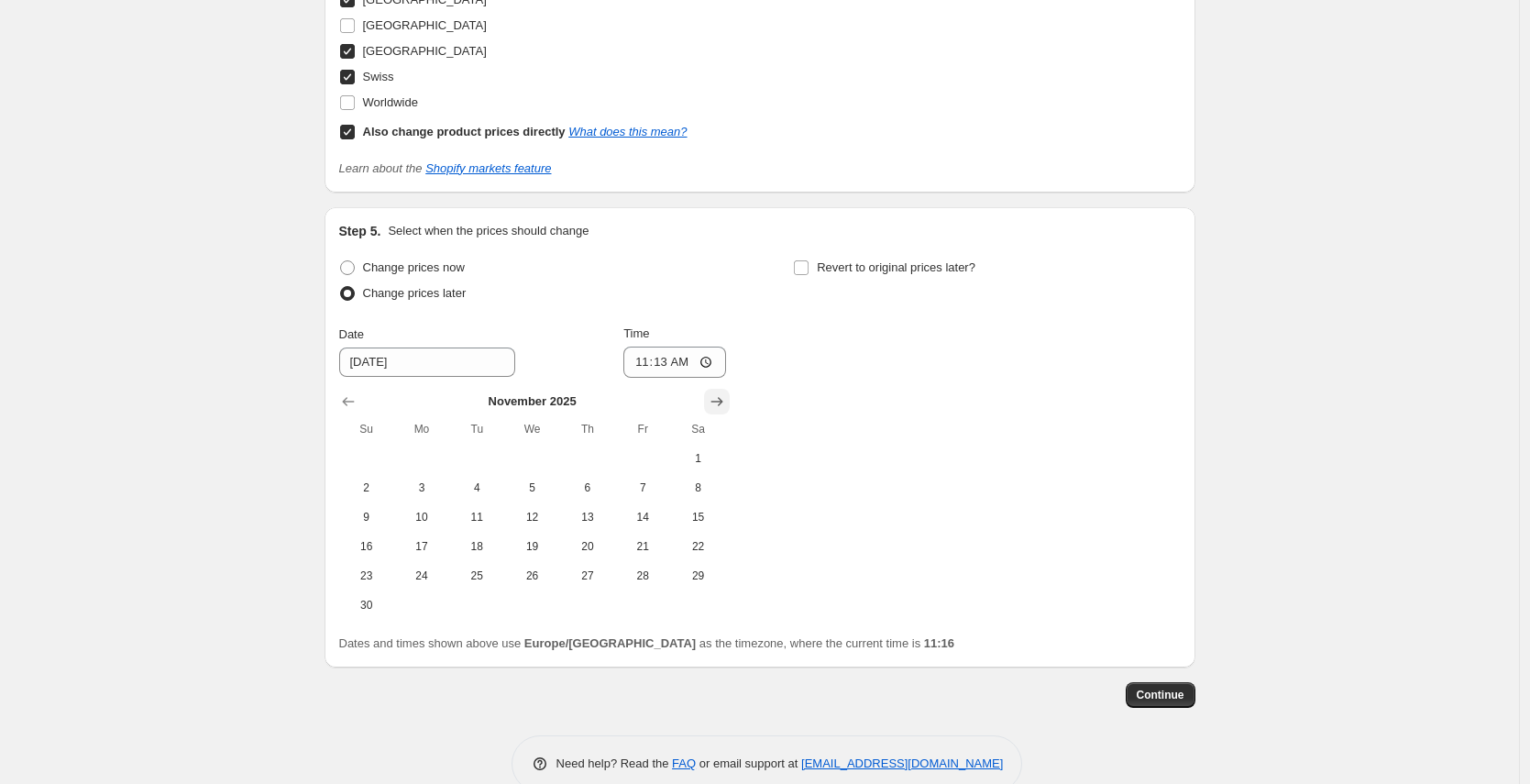
click at [725, 392] on icon "Show next month, December 2025" at bounding box center [718, 402] width 19 height 19
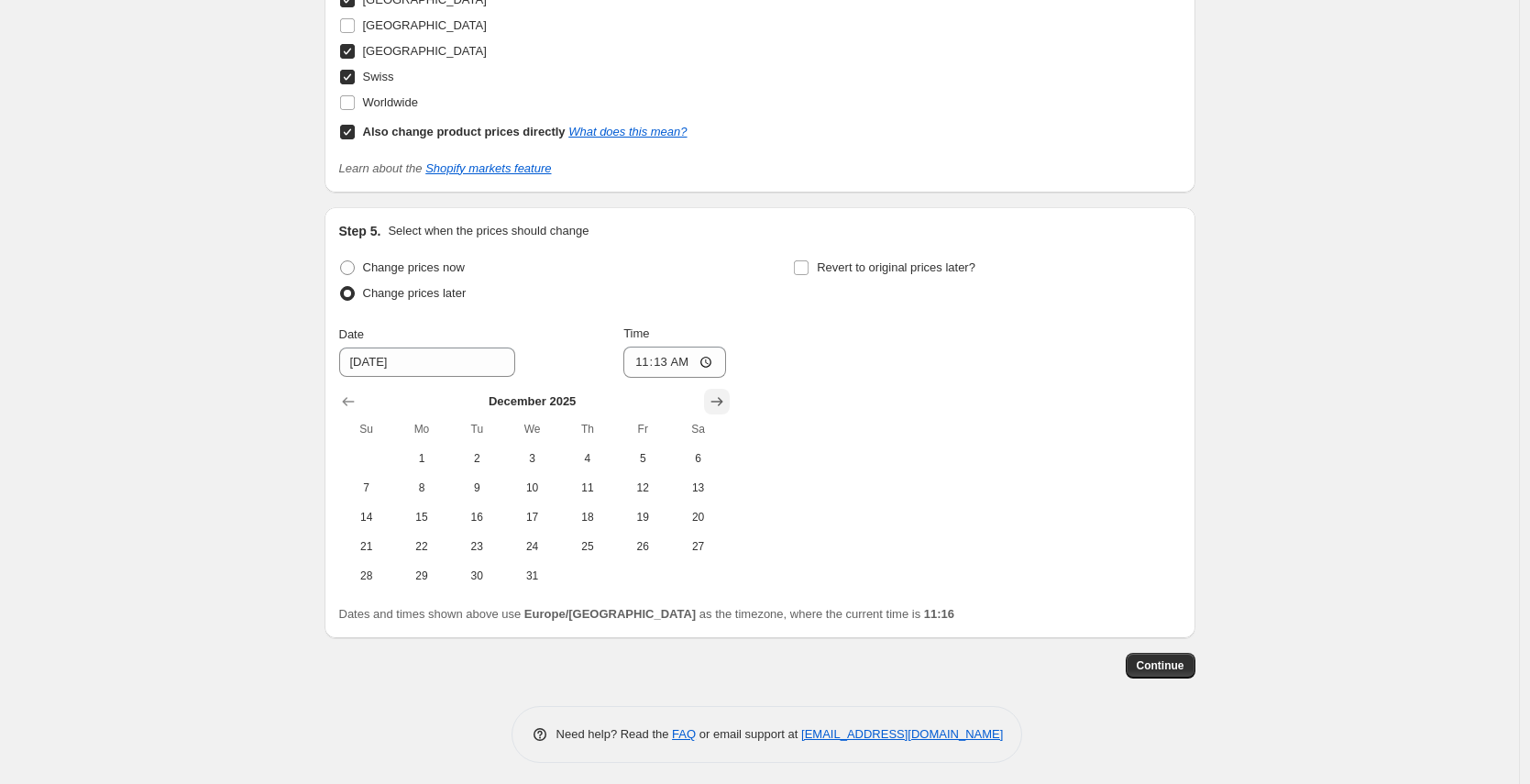
click at [725, 392] on icon "Show next month, January 2026" at bounding box center [718, 402] width 19 height 19
click at [586, 453] on span "1" at bounding box center [587, 458] width 40 height 15
type input "[DATE]"
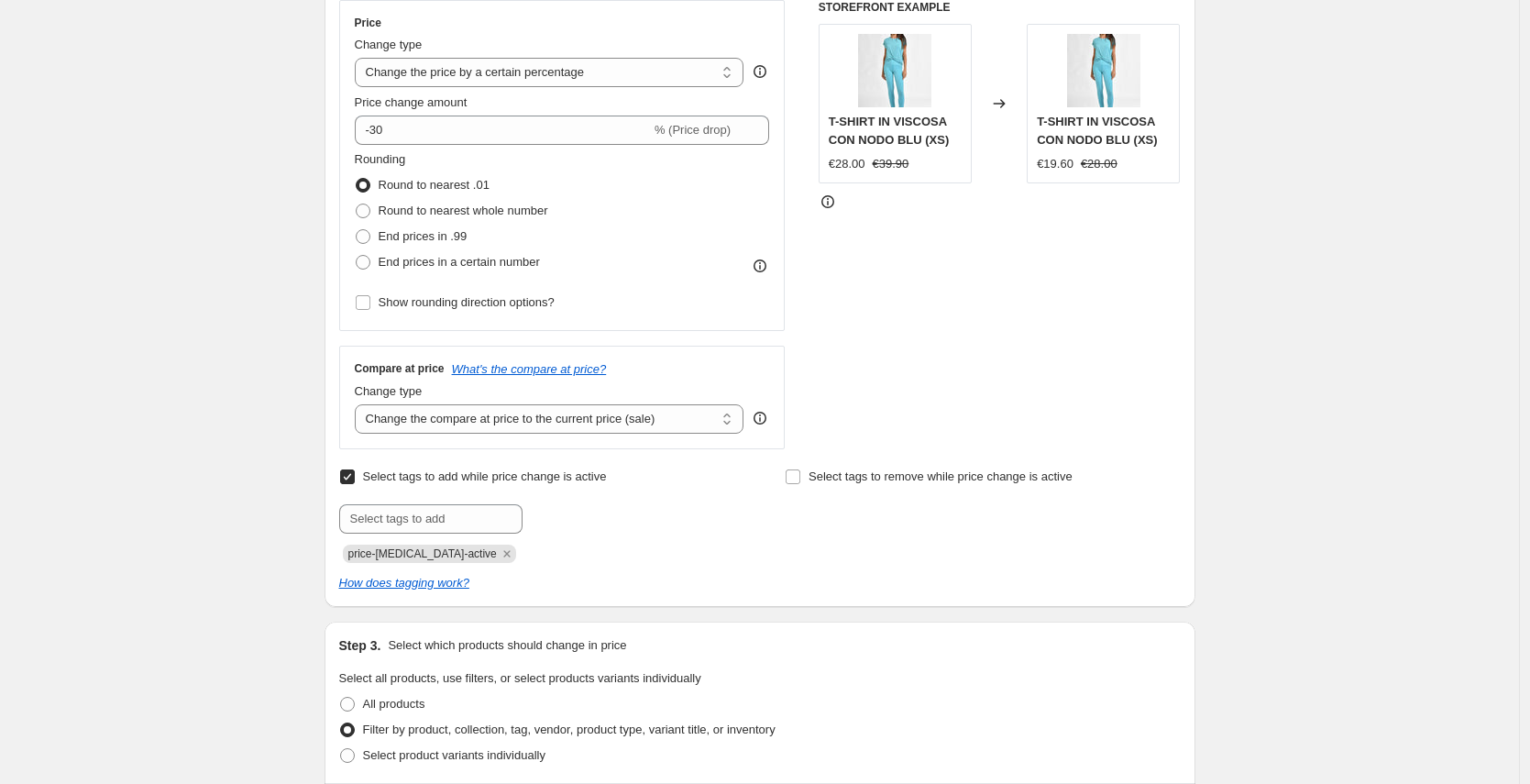
scroll to position [0, 0]
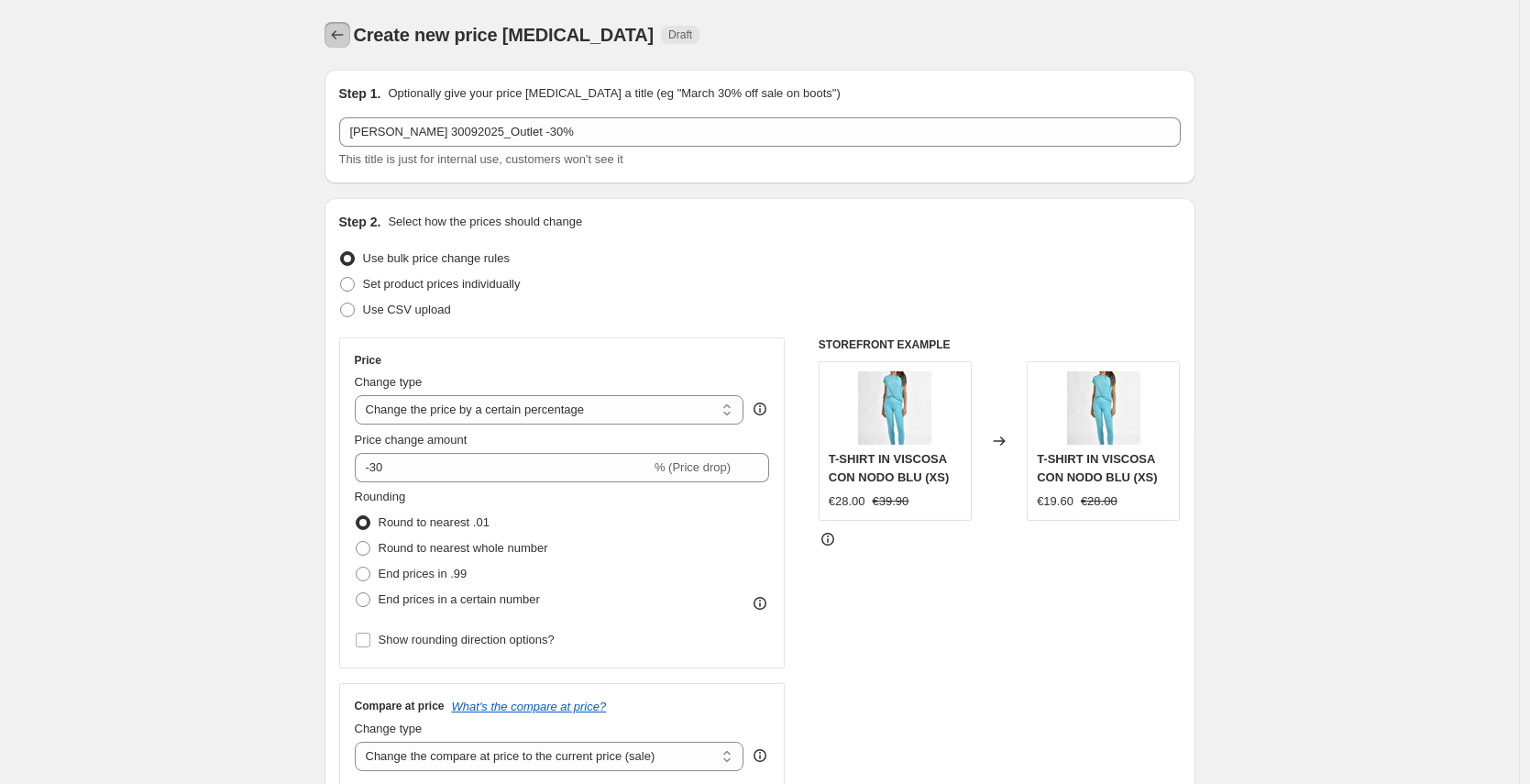
click at [339, 37] on icon "Price change jobs" at bounding box center [337, 35] width 19 height 19
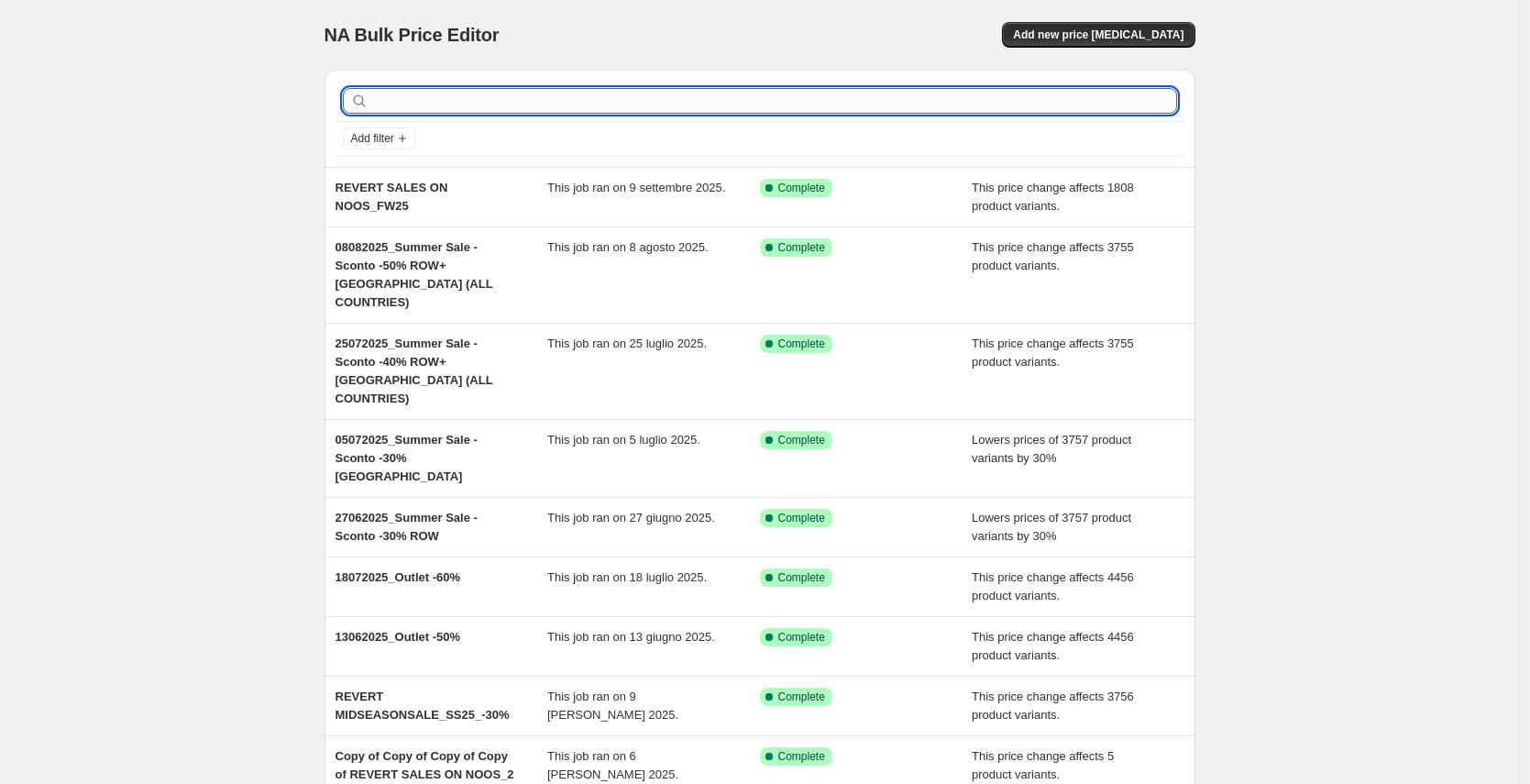
click at [422, 102] on input "text" at bounding box center [774, 100] width 805 height 25
type input "outlet"
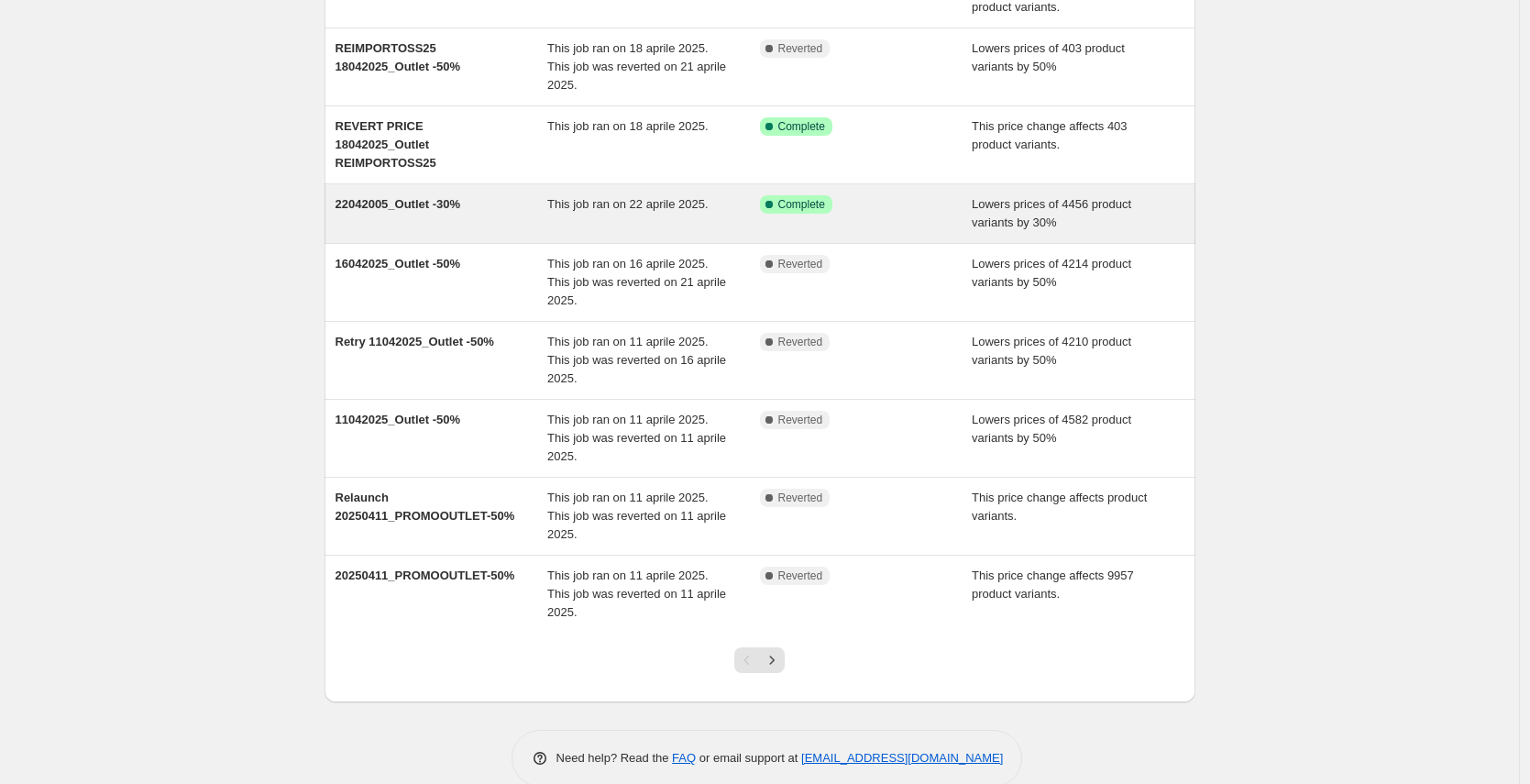
scroll to position [288, 0]
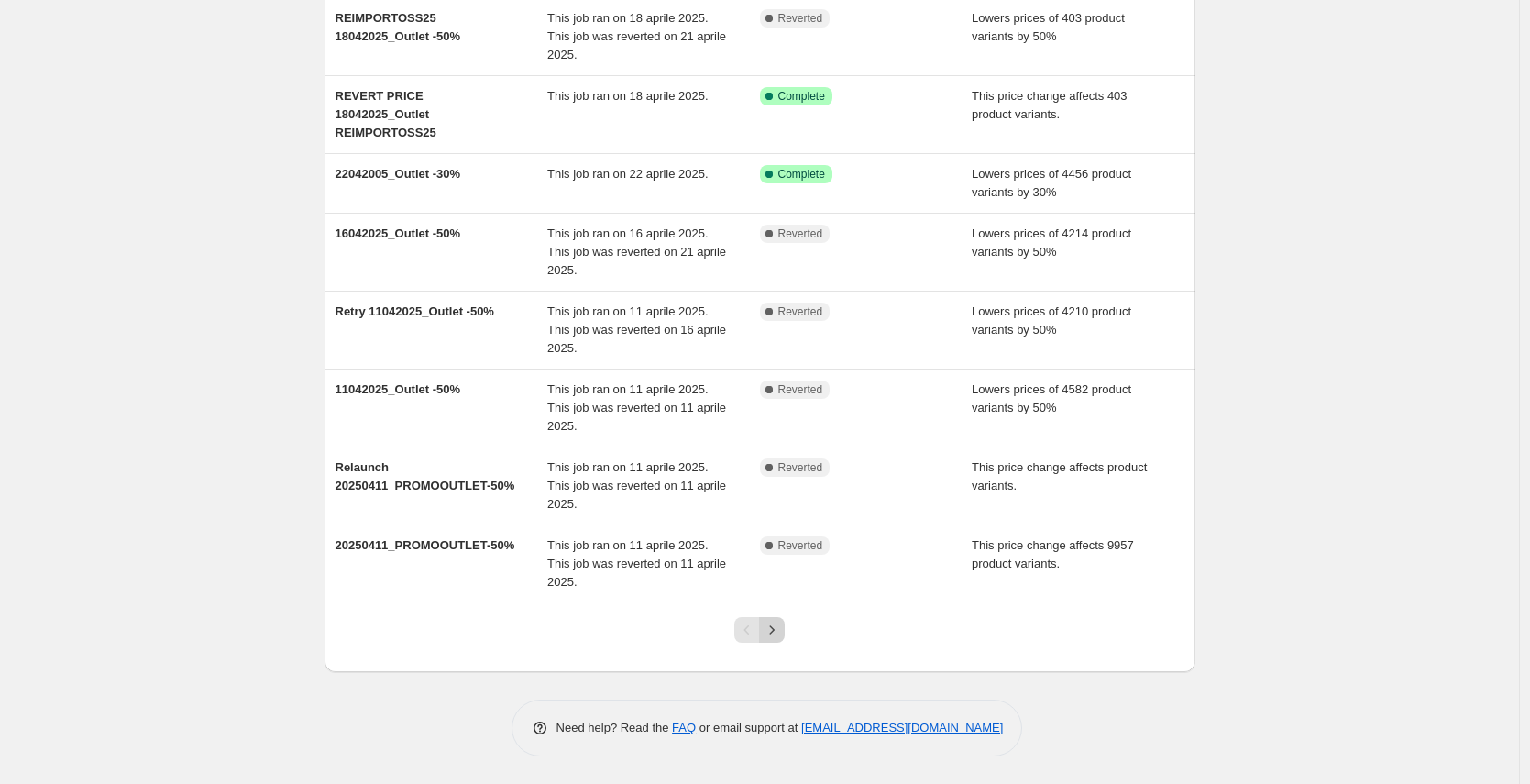
click at [781, 633] on icon "Next" at bounding box center [772, 630] width 19 height 19
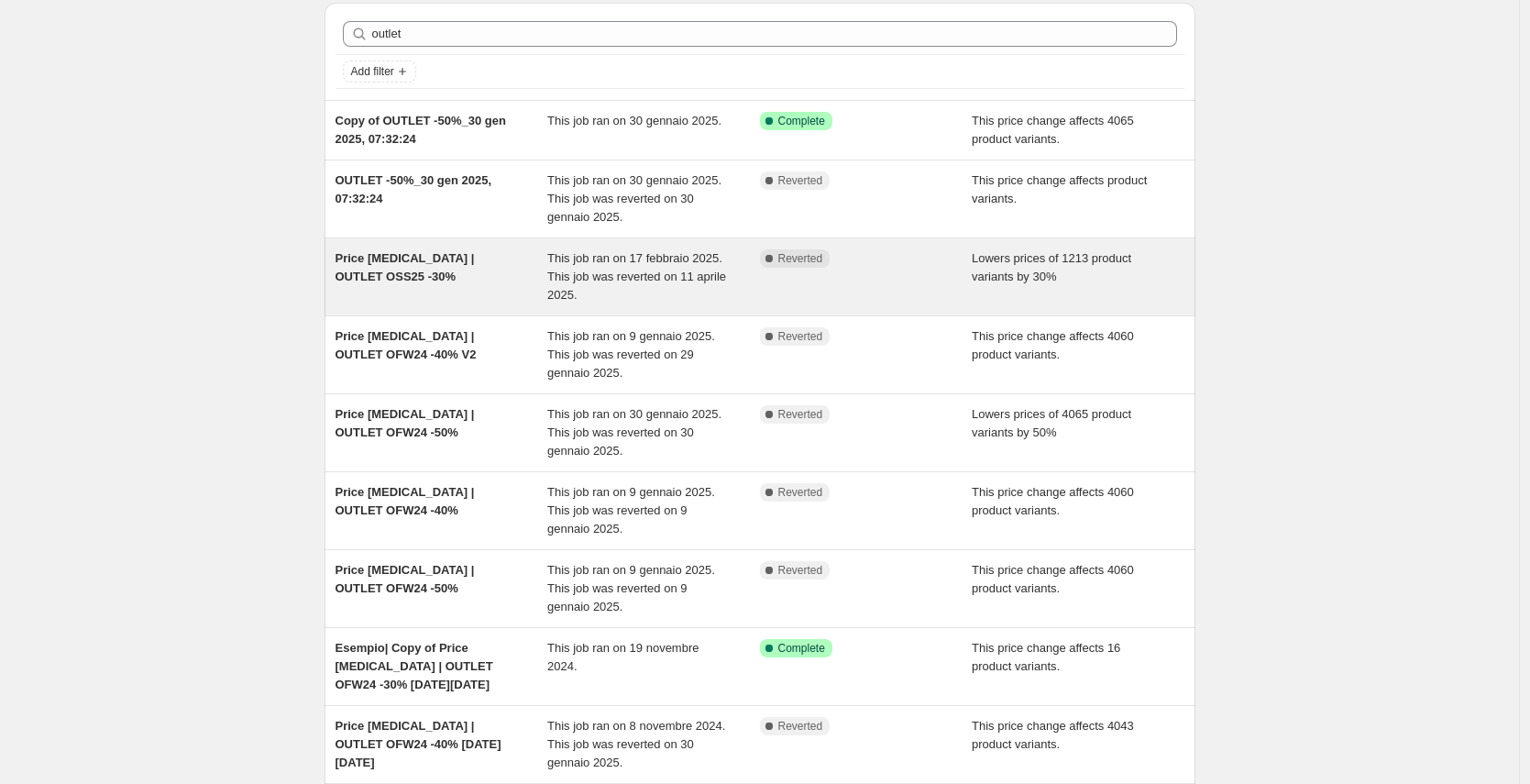
scroll to position [96, 0]
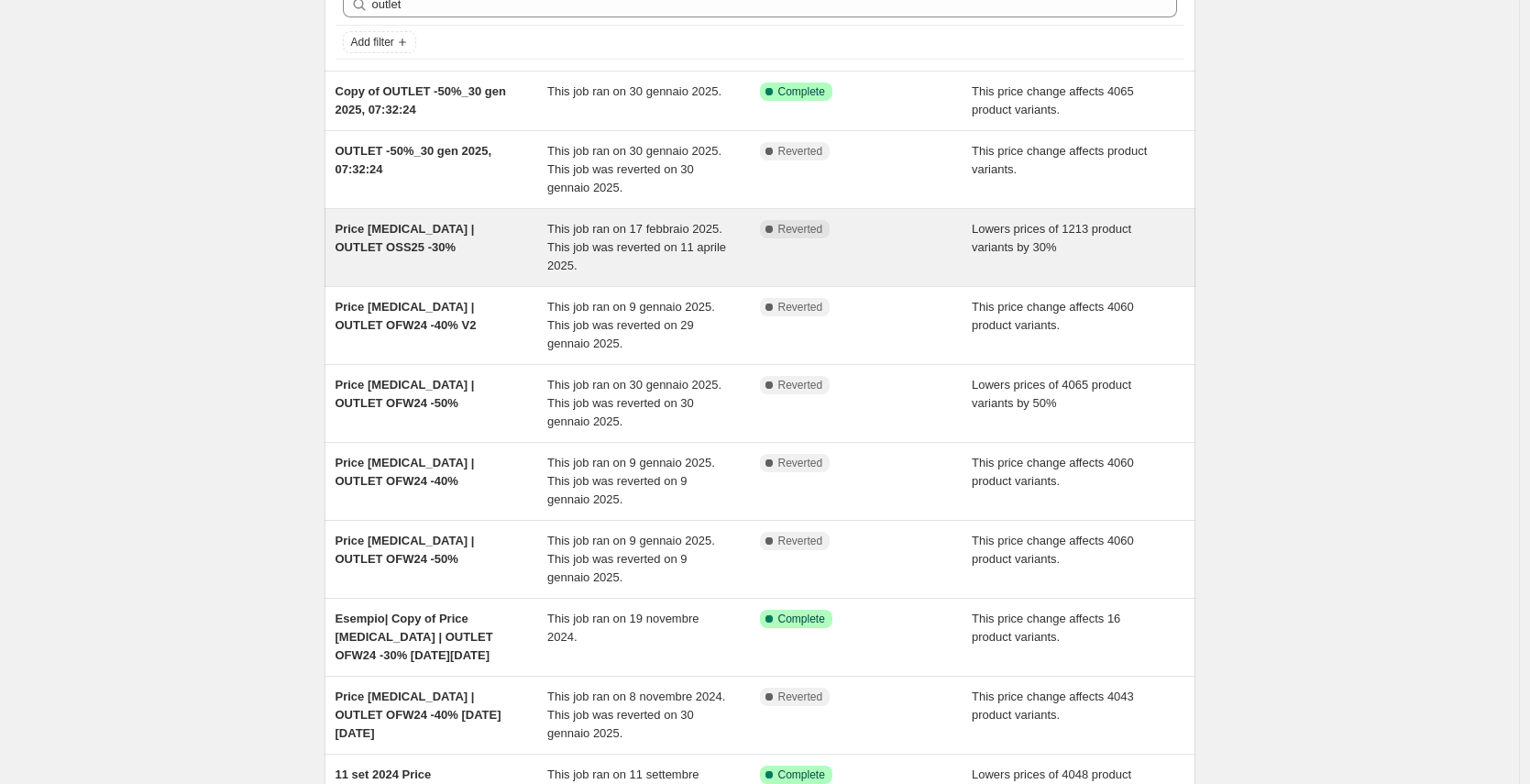
click at [456, 246] on div "Price [MEDICAL_DATA] | OUTLET OSS25 -30%" at bounding box center [441, 247] width 212 height 55
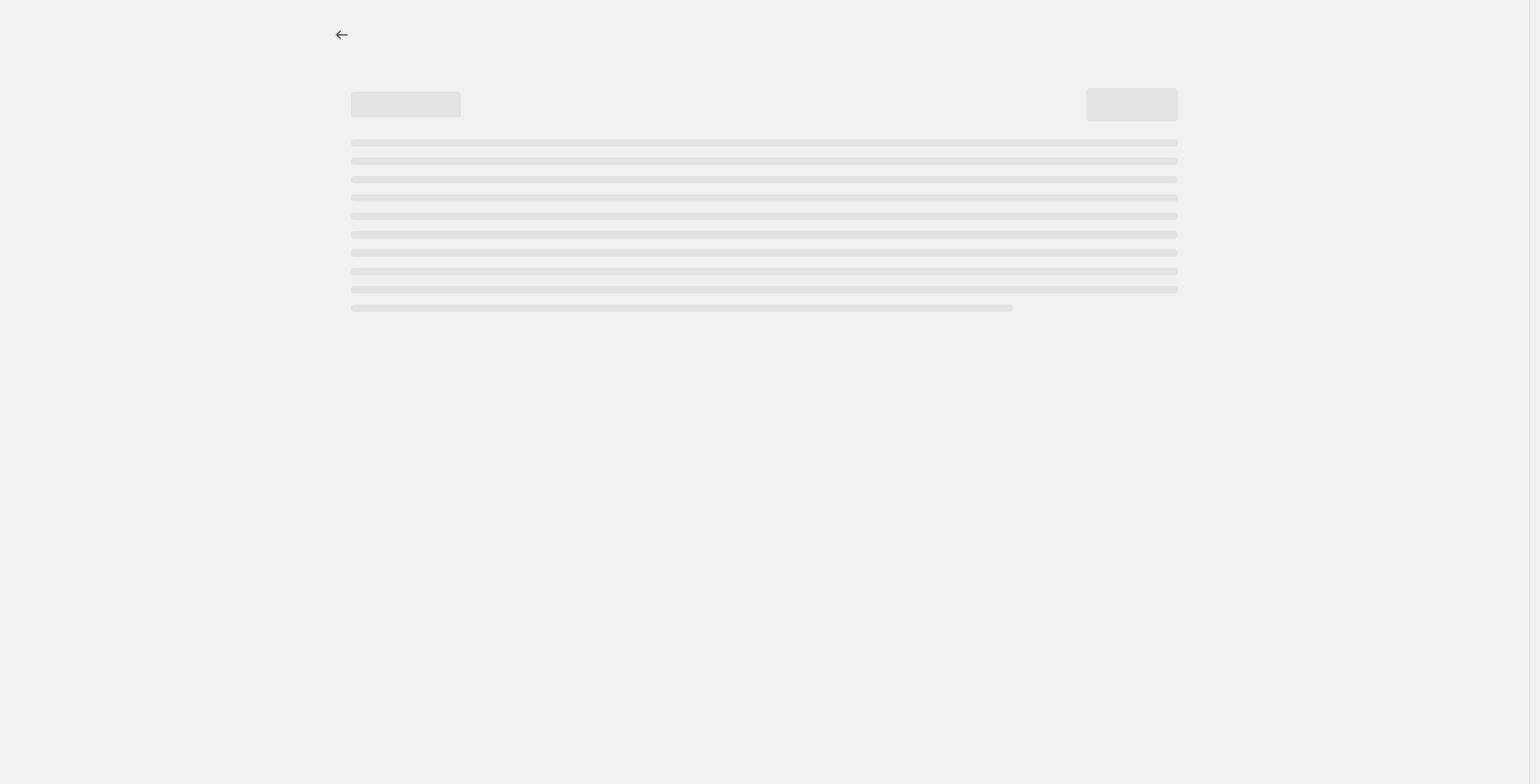
select select "percentage"
select select "tag"
select select "not_equal"
select select "tag"
select select "not_equal"
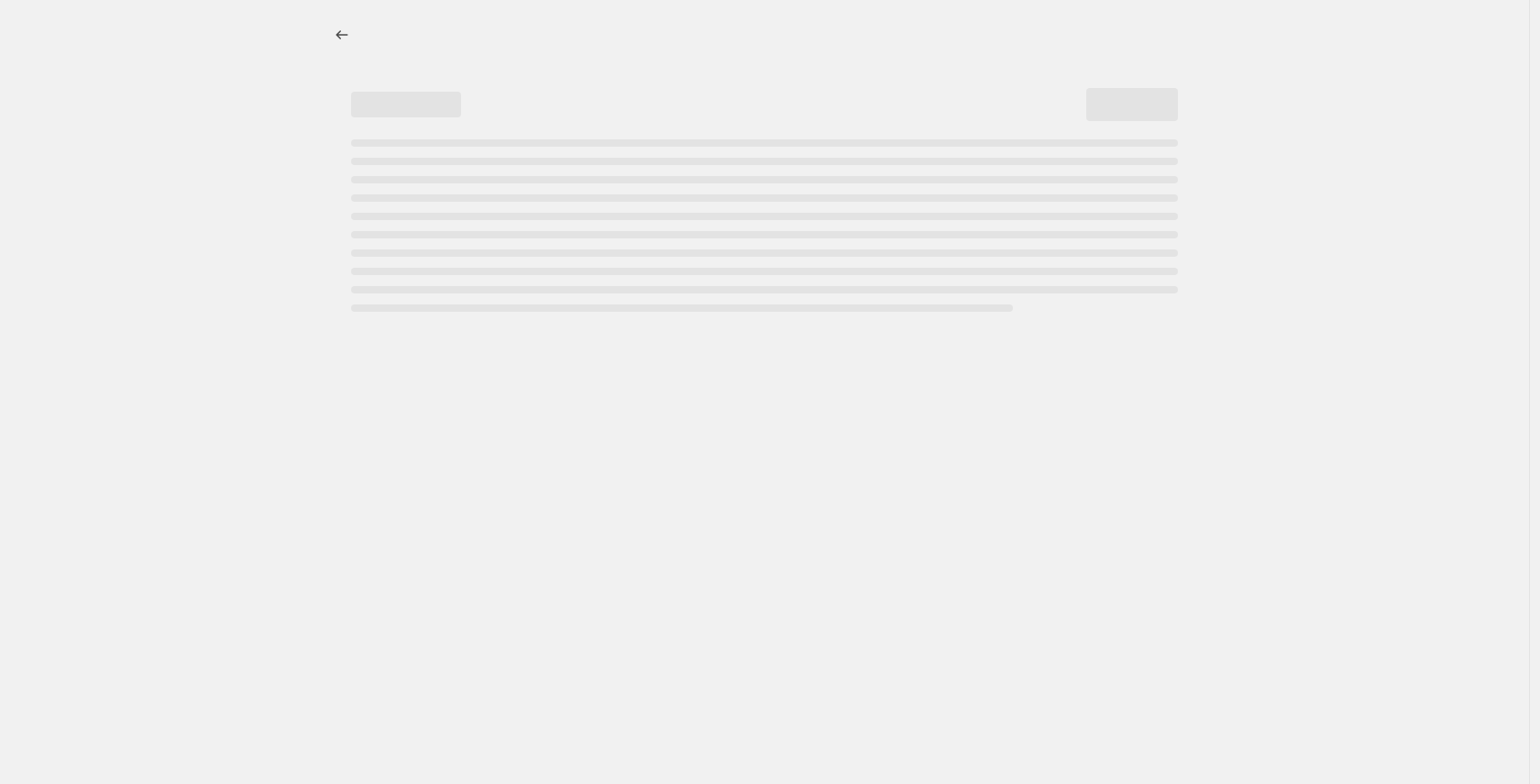
select select "tag"
select select "not_equal"
select select "inventory_quantity"
select select ">"
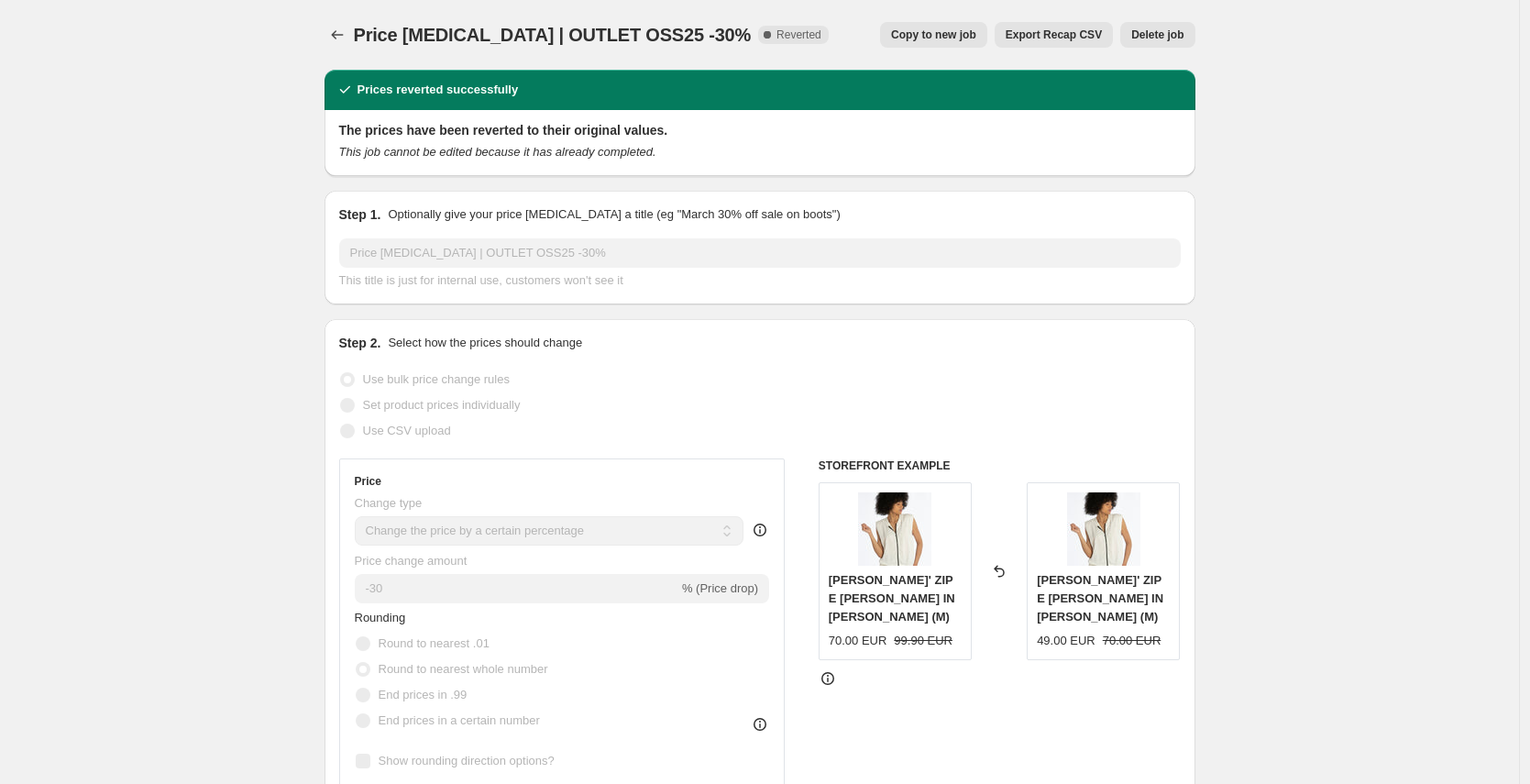
click at [963, 31] on span "Copy to new job" at bounding box center [934, 35] width 85 height 15
select select "percentage"
select select "tag"
select select "not_equal"
select select "tag"
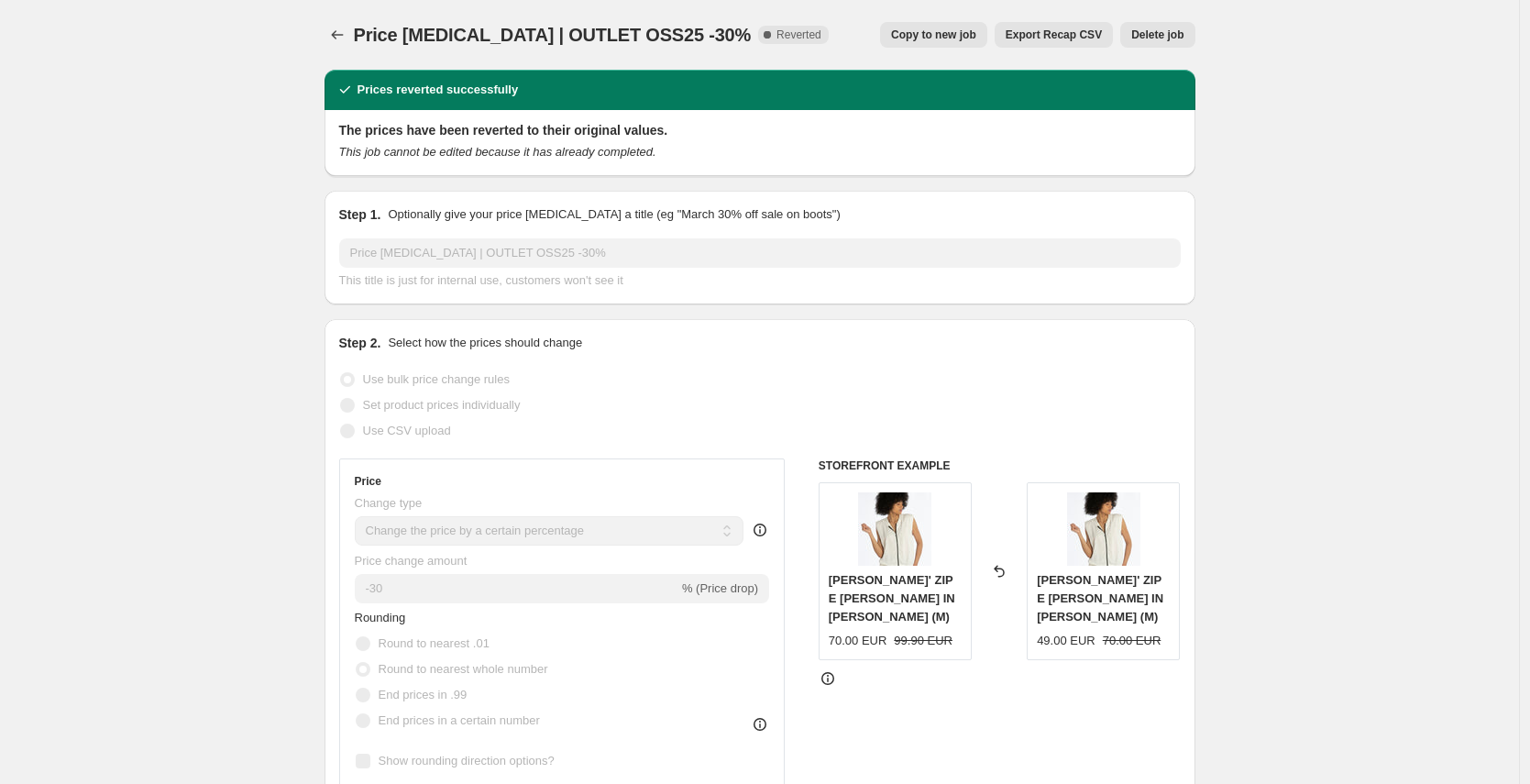
select select "not_equal"
select select "tag"
select select "not_equal"
select select "inventory_quantity"
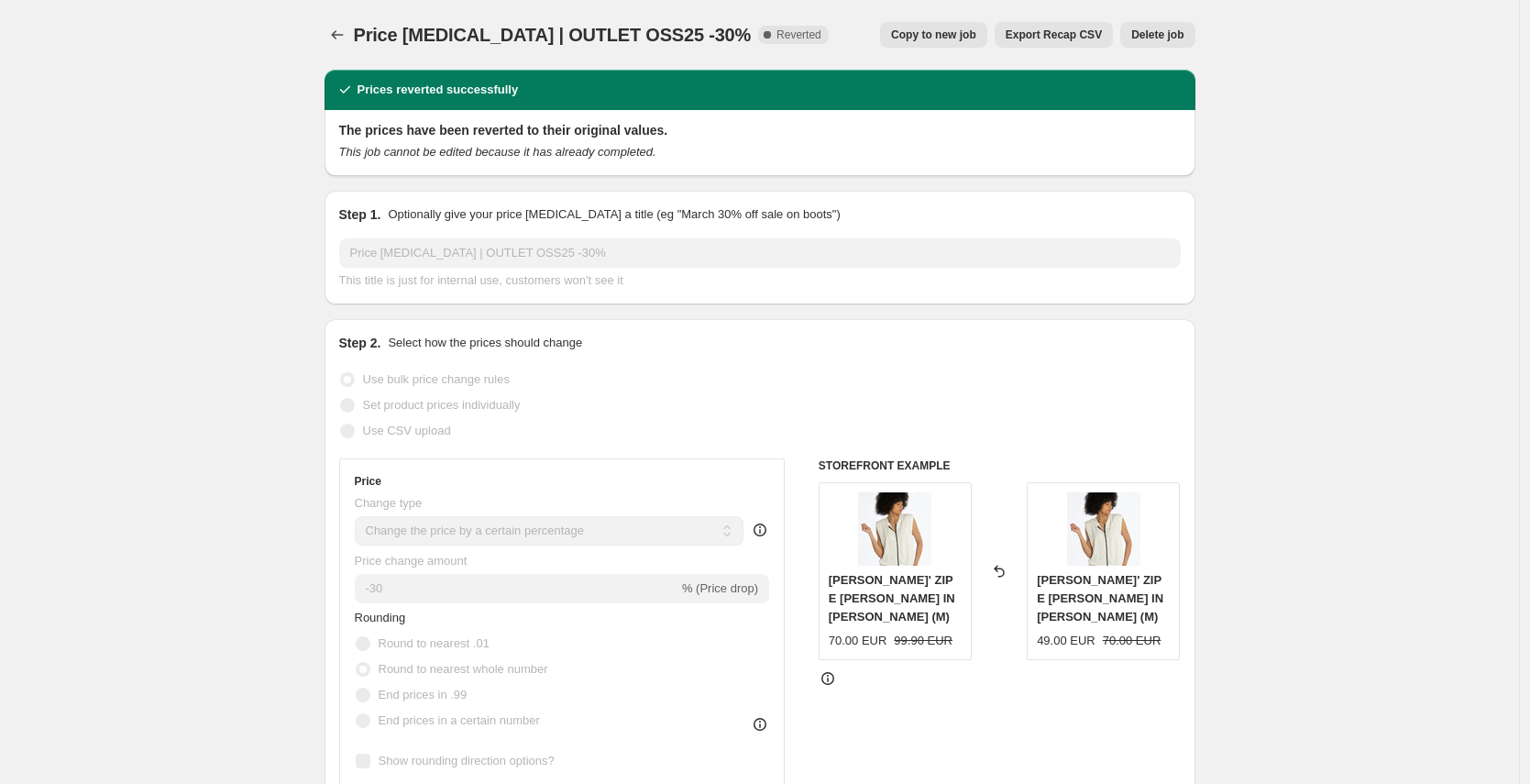
select select ">"
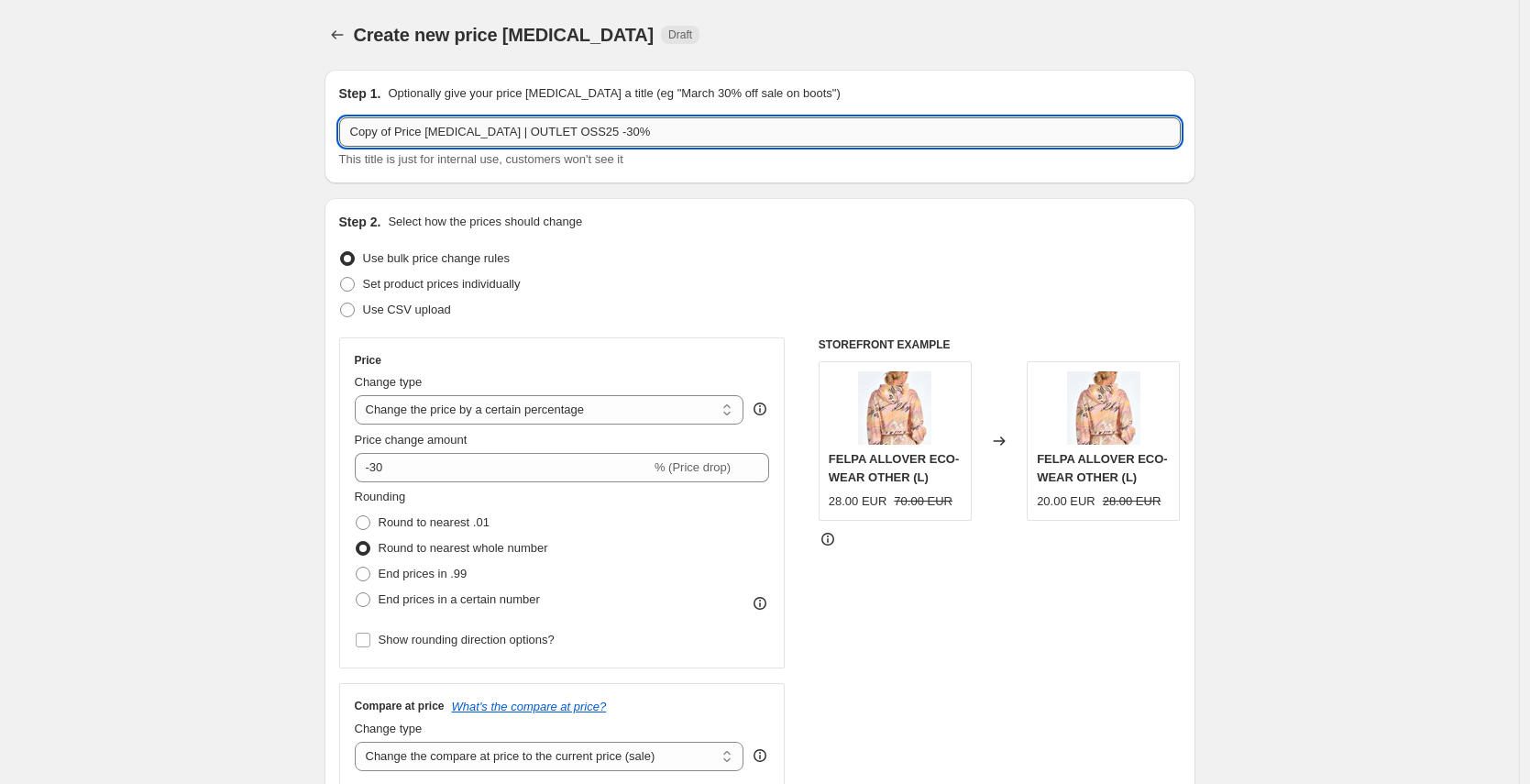
click at [456, 134] on input "Copy of Price [MEDICAL_DATA] | OUTLET OSS25 -30%" at bounding box center [760, 131] width 842 height 29
drag, startPoint x: 403, startPoint y: 132, endPoint x: 326, endPoint y: 132, distance: 77.0
click at [531, 134] on input "Price [MEDICAL_DATA] | OUTLET OSS25 -30%" at bounding box center [760, 131] width 842 height 29
drag, startPoint x: 458, startPoint y: 133, endPoint x: 326, endPoint y: 135, distance: 132.0
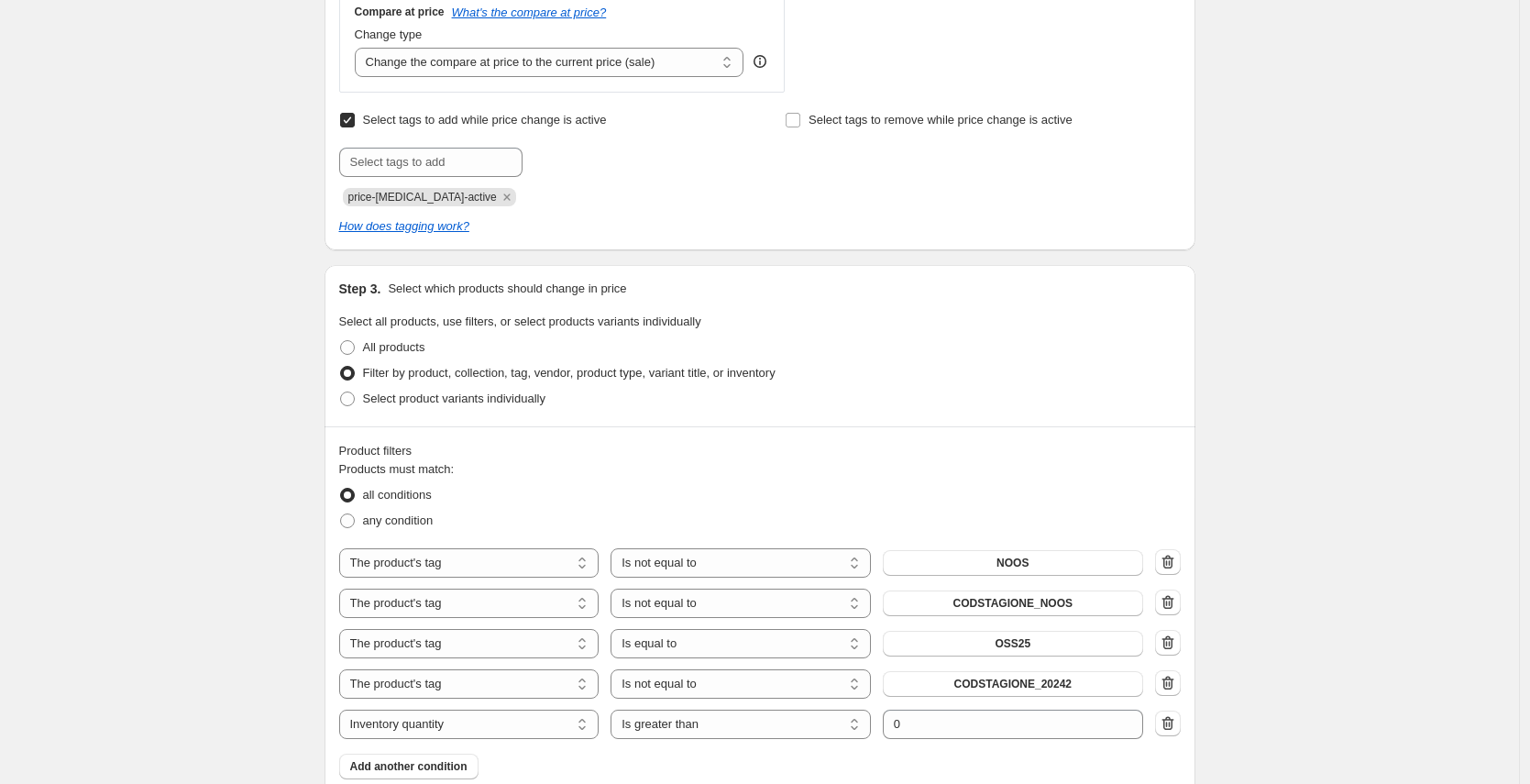
scroll to position [792, 0]
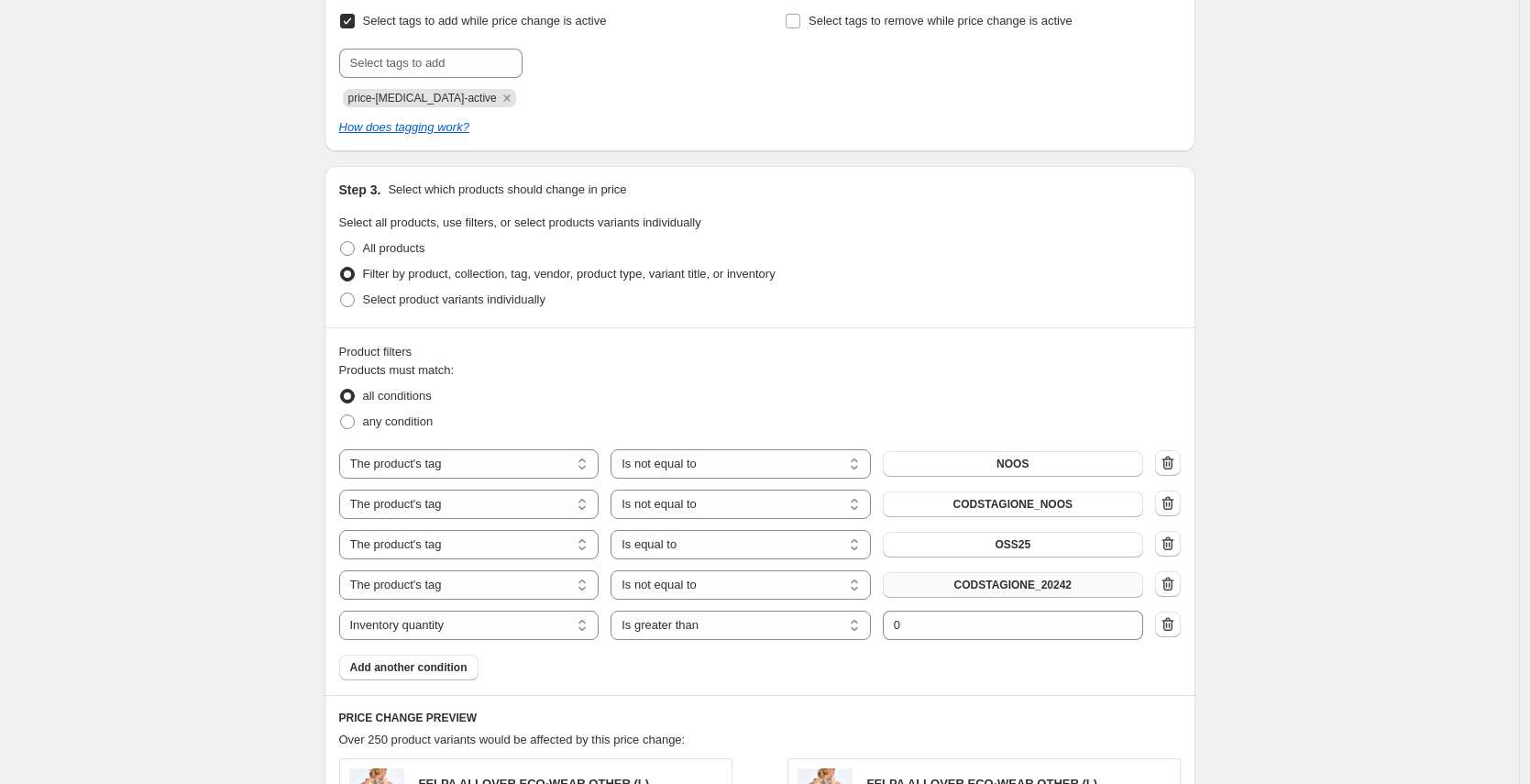
type input "OUTLET OFW25 -30%"
click at [1040, 587] on span "CODSTAGIONE_20242" at bounding box center [1013, 585] width 118 height 15
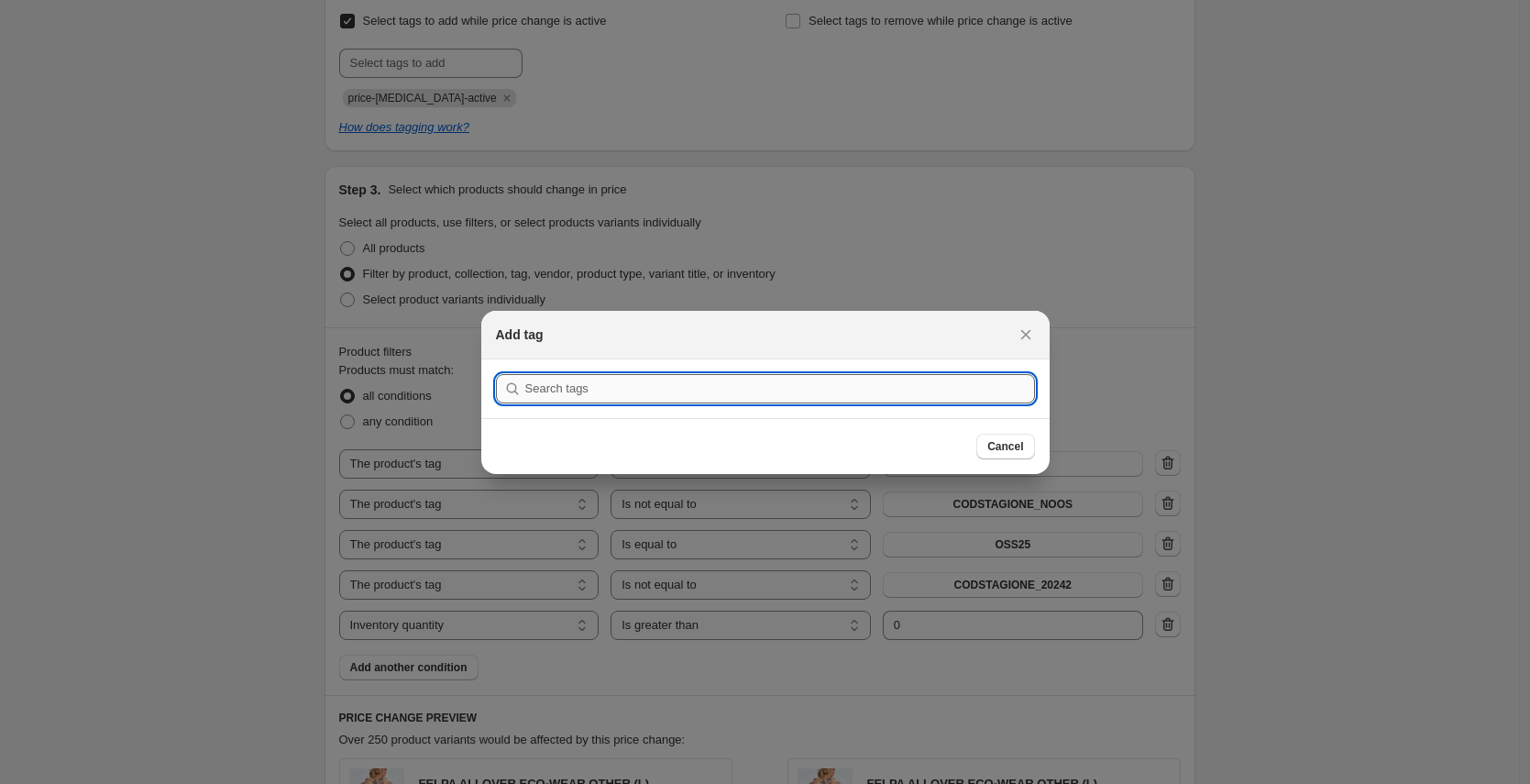
click at [615, 388] on input ":rbr:" at bounding box center [780, 388] width 510 height 29
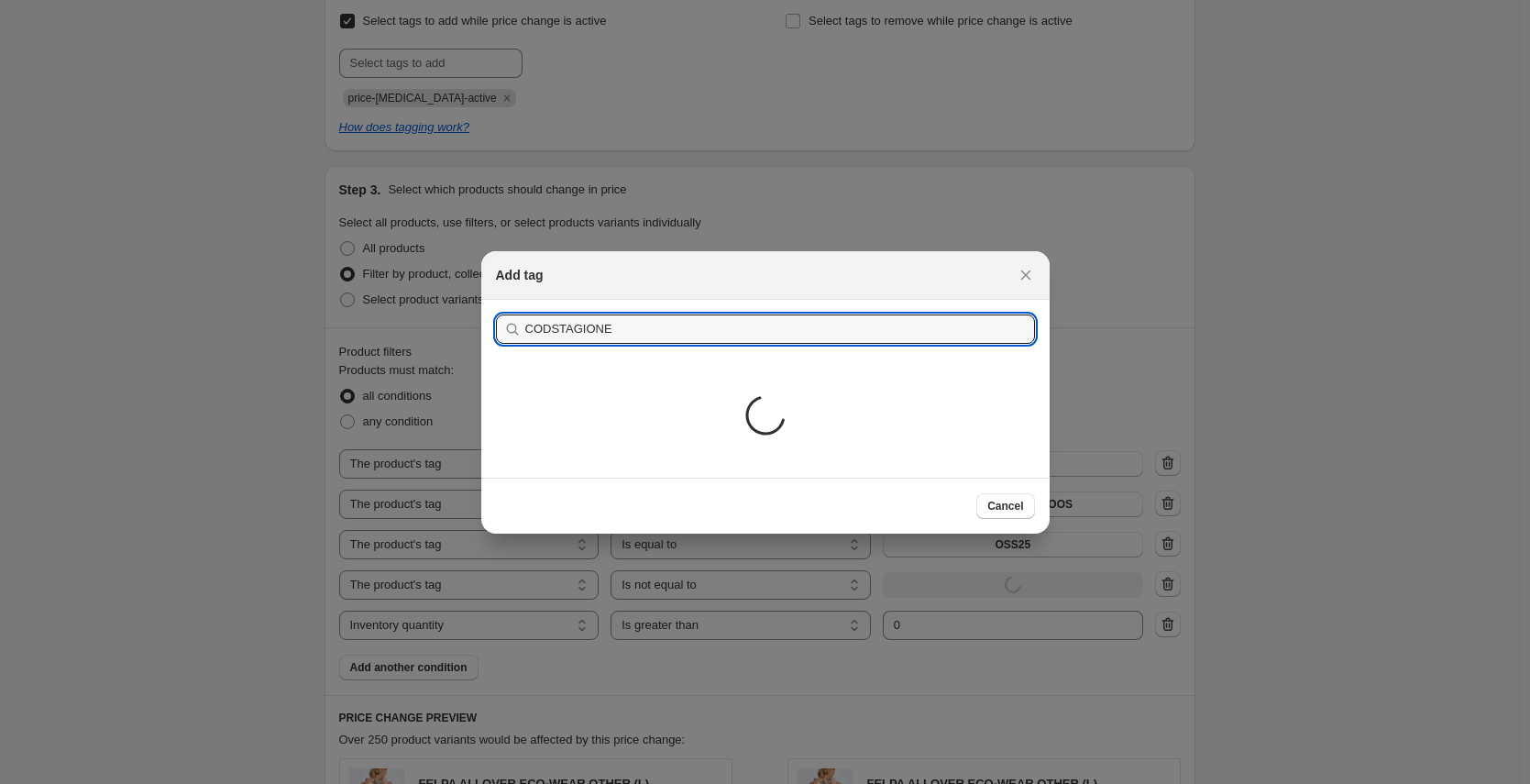
click at [719, 361] on div "Loading..." at bounding box center [765, 418] width 568 height 119
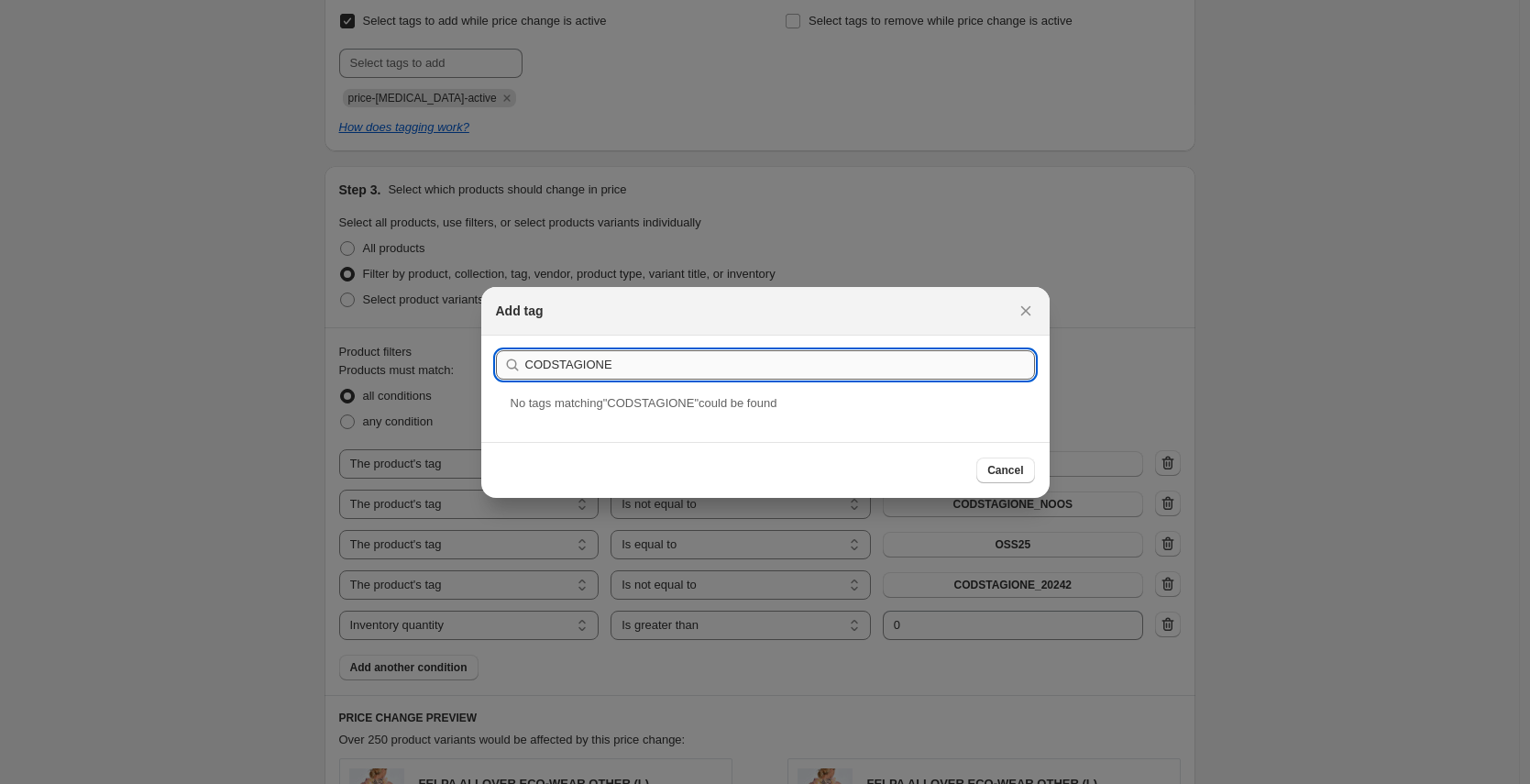
click at [717, 361] on input "CODSTAGIONE" at bounding box center [780, 364] width 510 height 29
type input "CODSTAGIONE_20252"
click at [573, 418] on div "CODSTAGIONE_20252" at bounding box center [765, 418] width 568 height 49
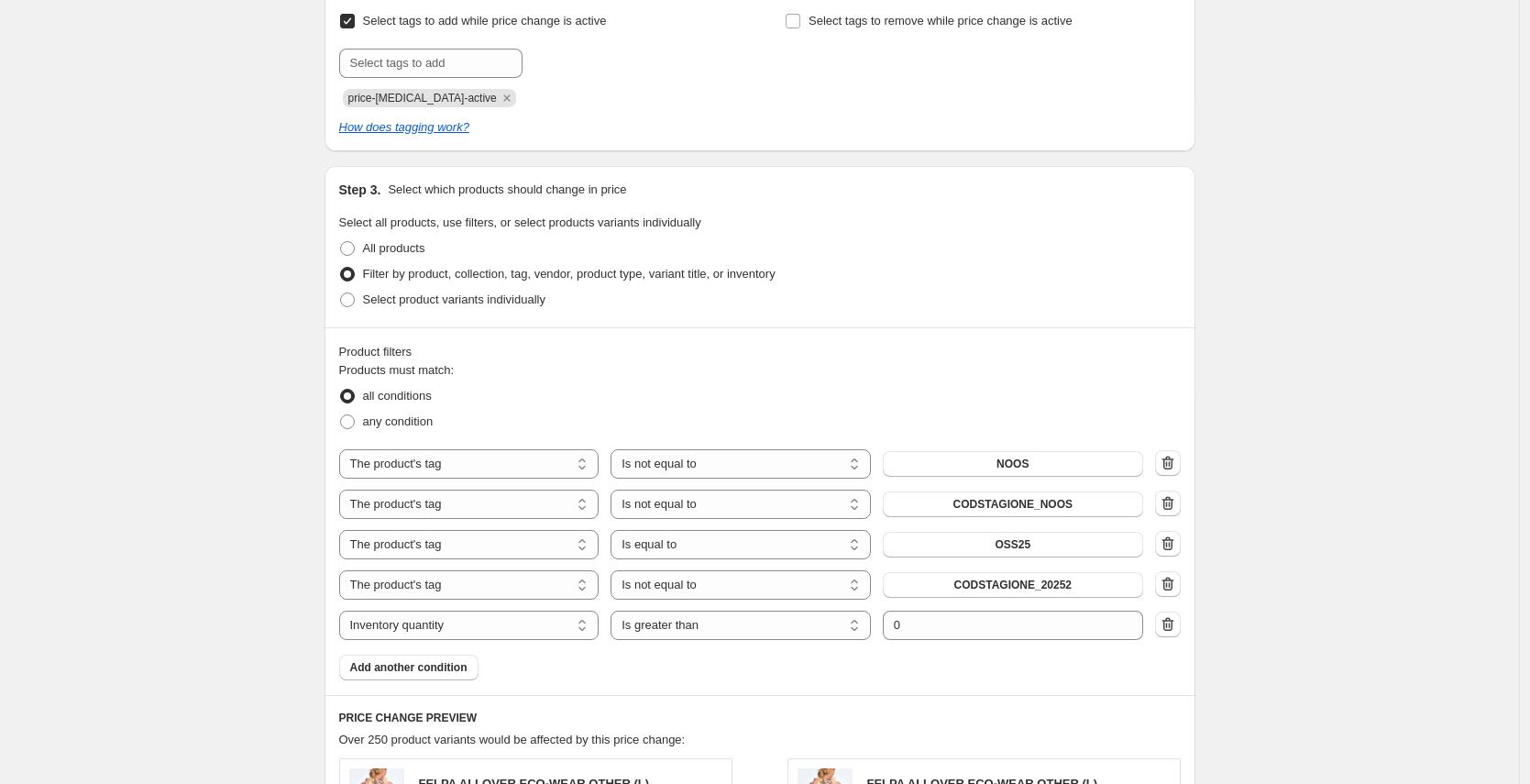
click at [1030, 546] on span "OSS25" at bounding box center [1012, 545] width 36 height 15
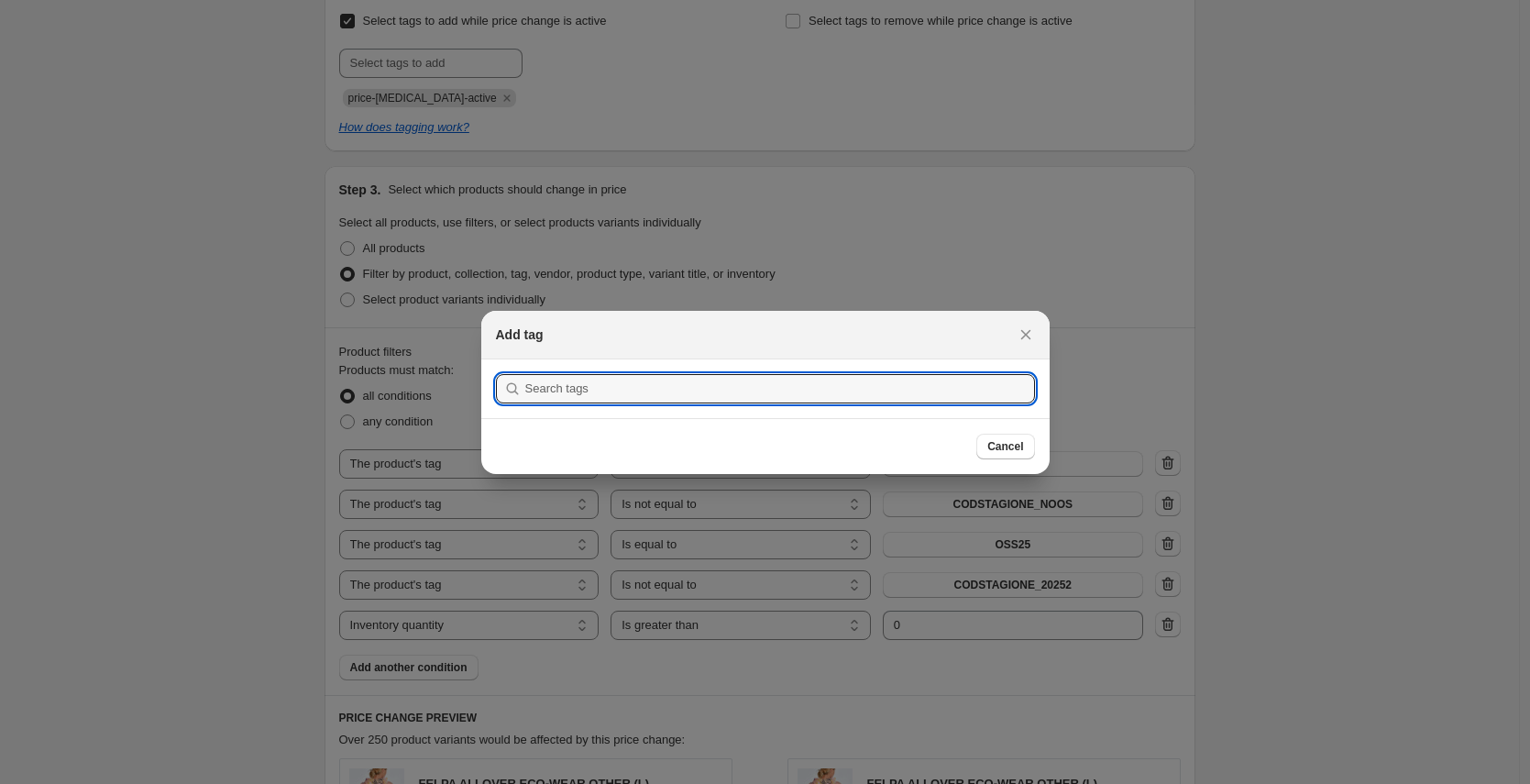
scroll to position [0, 0]
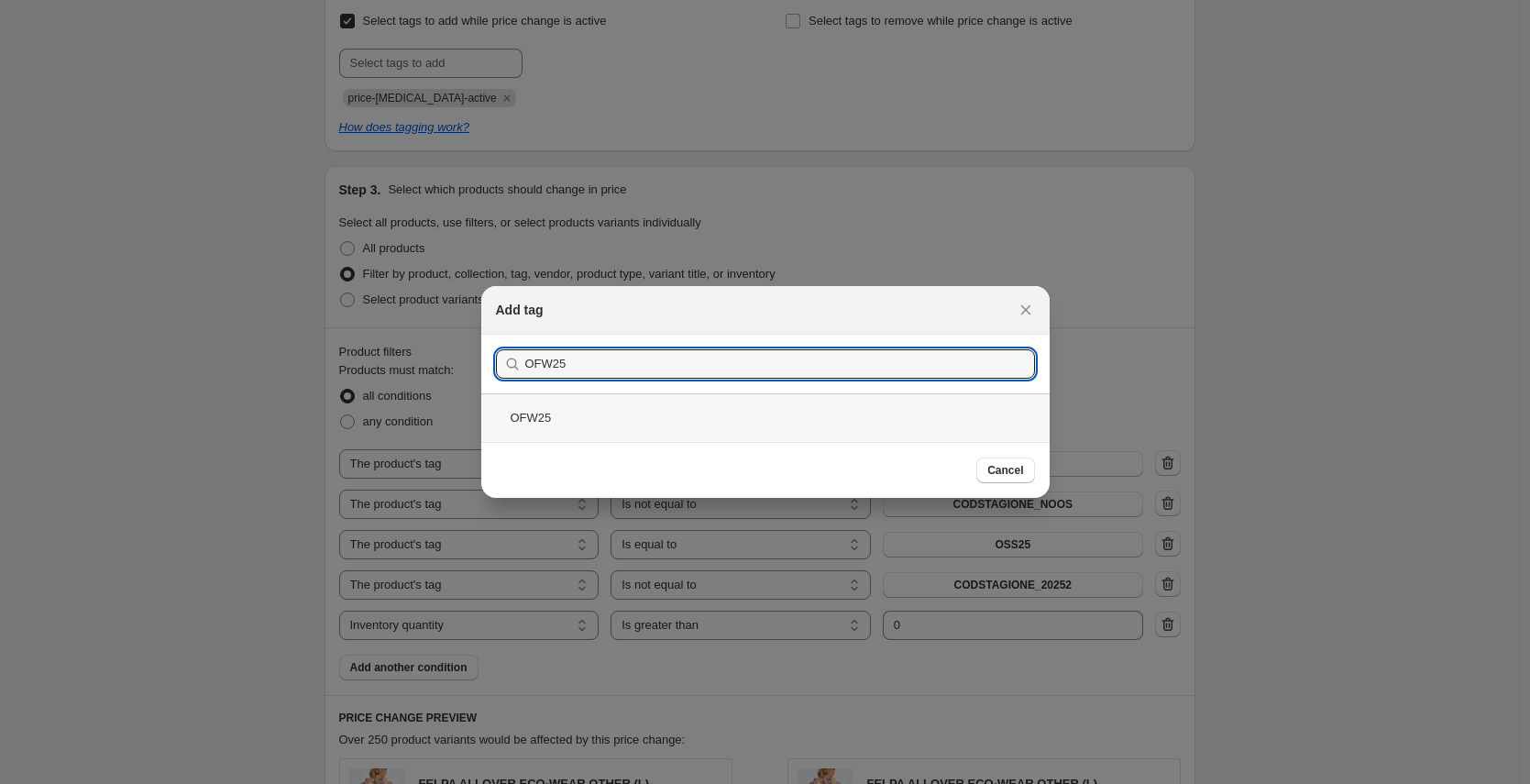
type input "OFW25"
click at [581, 412] on div "OFW25" at bounding box center [765, 418] width 568 height 49
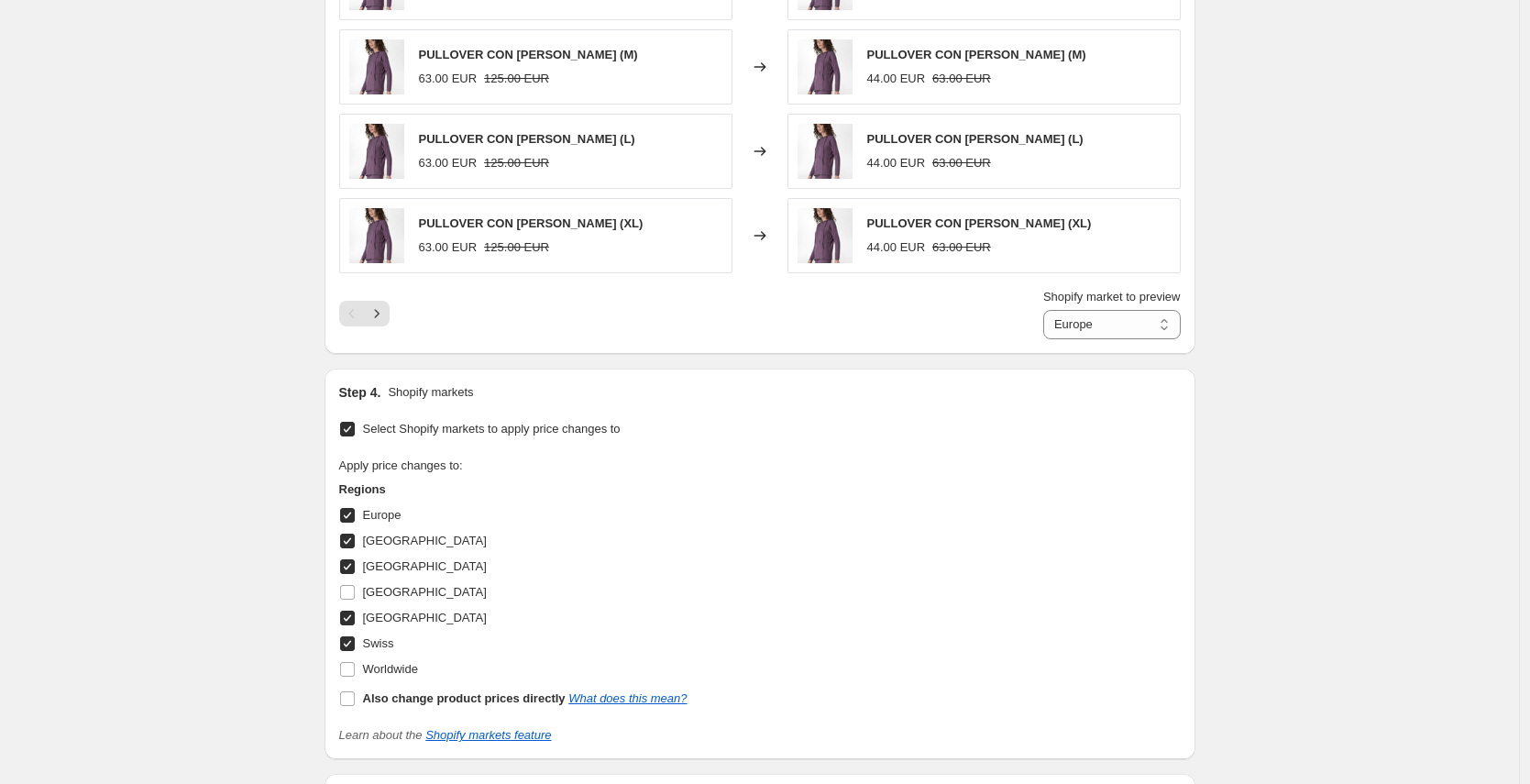
scroll to position [1852, 0]
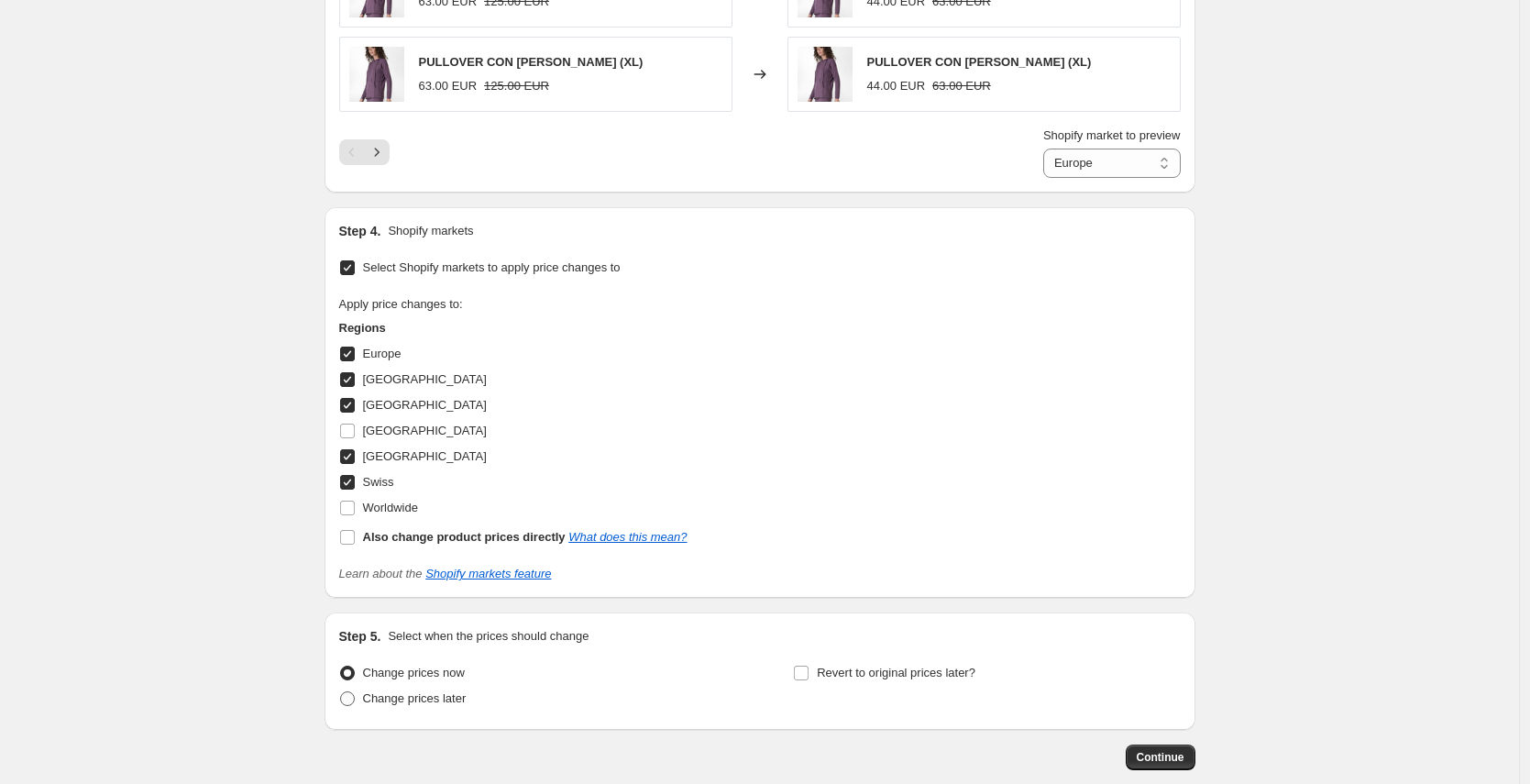
click at [424, 700] on span "Change prices later" at bounding box center [415, 698] width 103 height 14
click at [341, 692] on input "Change prices later" at bounding box center [340, 691] width 1 height 1
radio input "true"
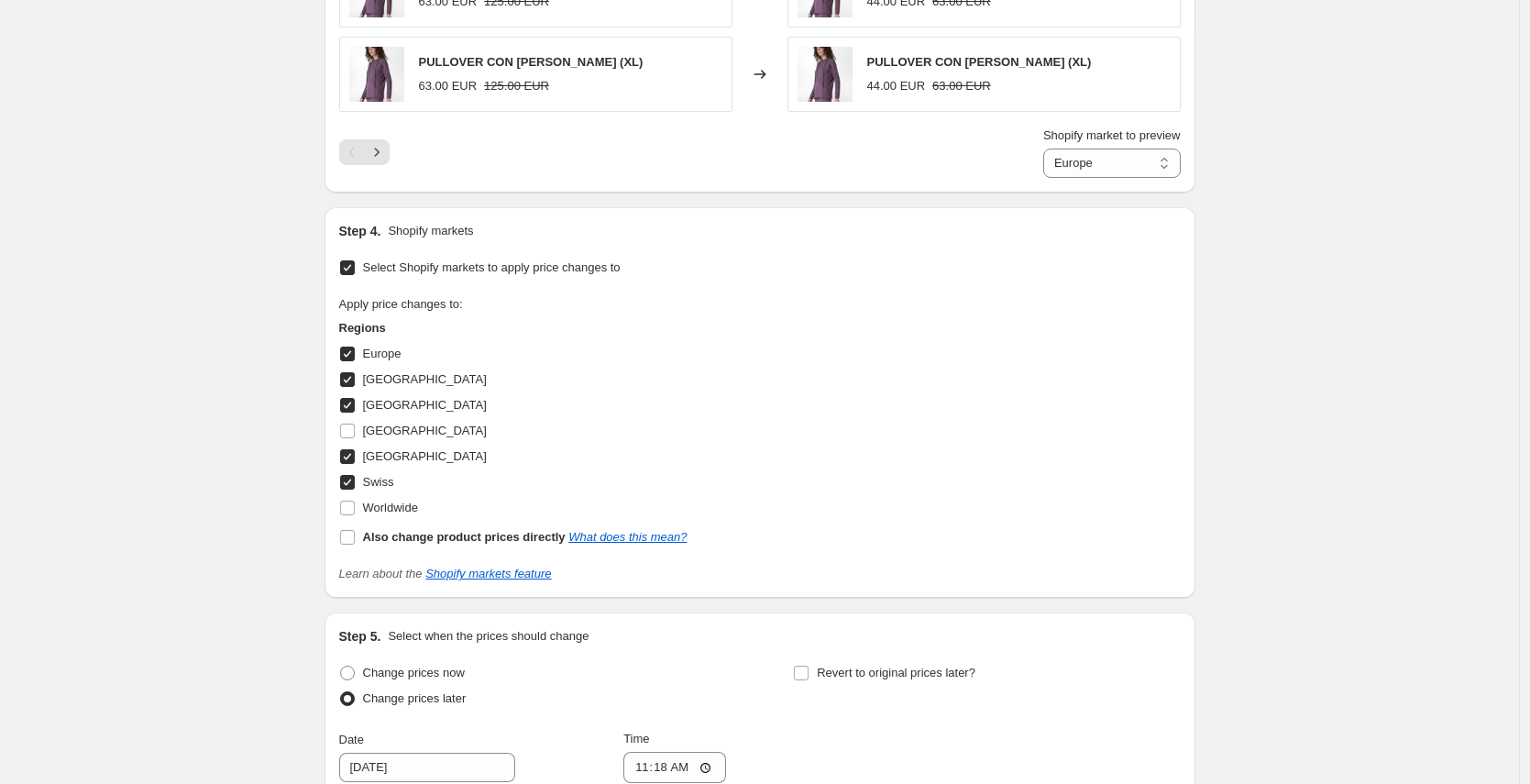
scroll to position [2263, 0]
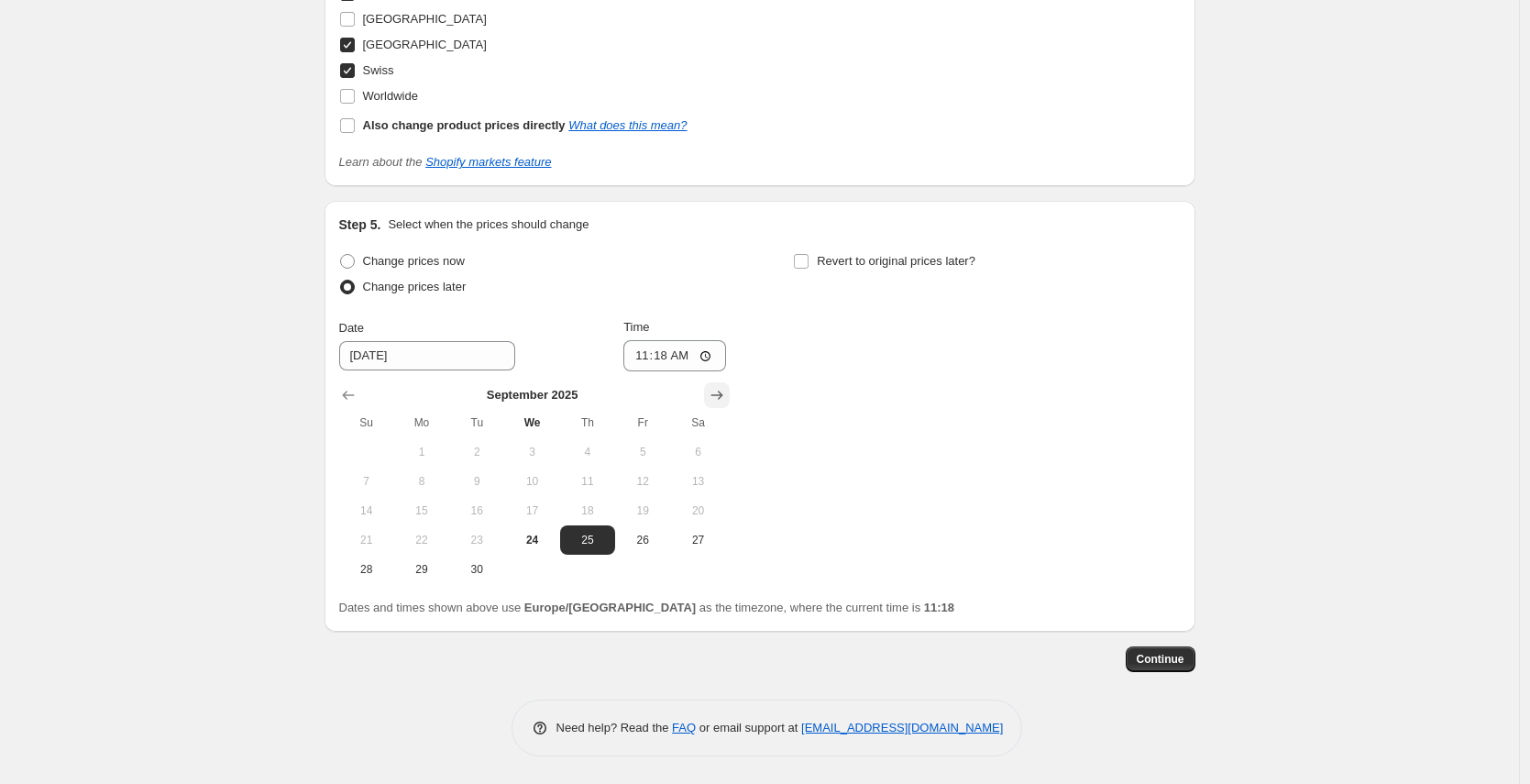
click at [726, 390] on icon "Show next month, October 2025" at bounding box center [718, 395] width 19 height 19
click at [398, 349] on input "[DATE]" at bounding box center [426, 355] width 176 height 29
click at [343, 394] on icon "Show previous month, August 2025" at bounding box center [348, 395] width 19 height 19
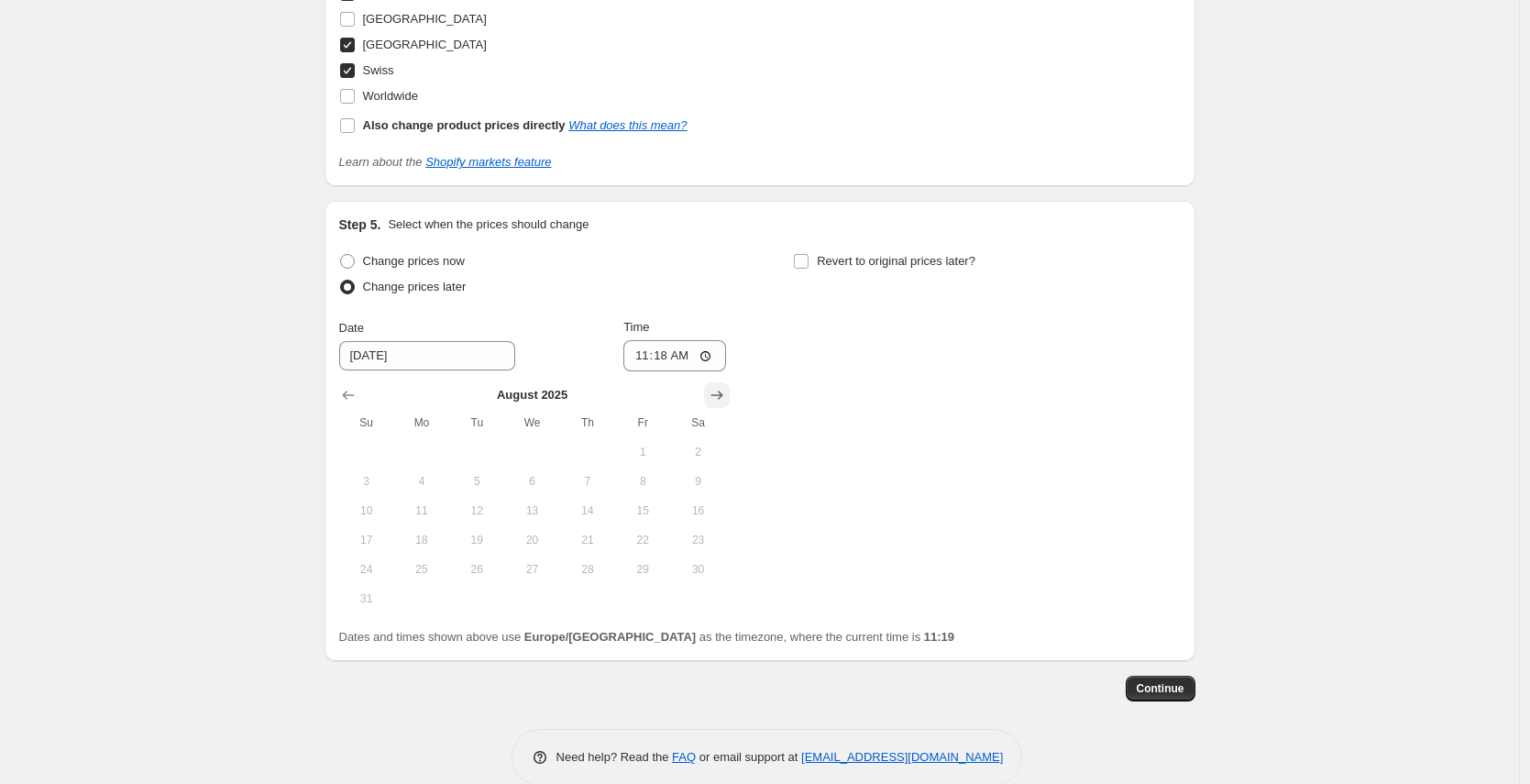
click at [719, 394] on icon "Show next month, September 2025" at bounding box center [718, 395] width 19 height 19
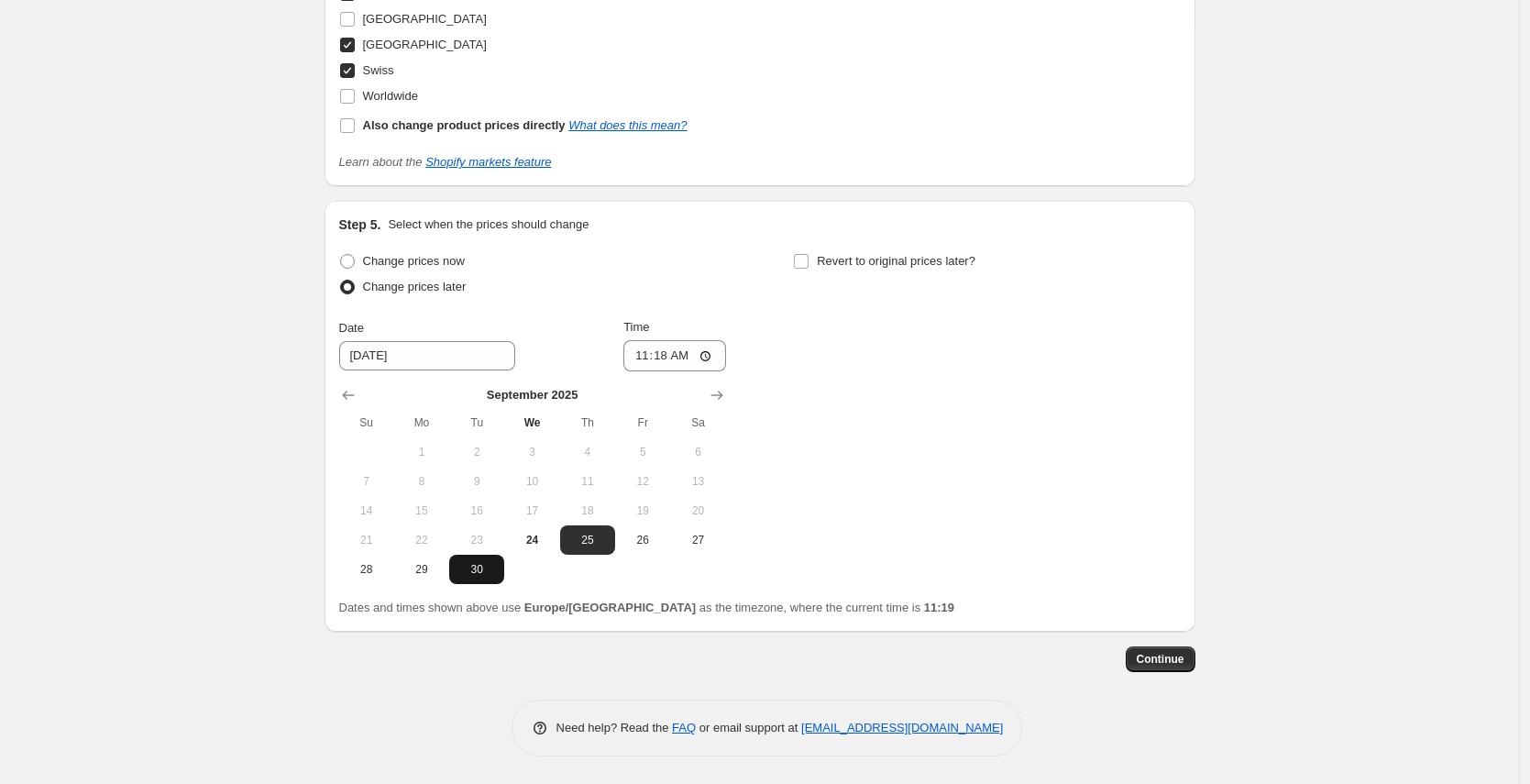
click at [463, 576] on button "30" at bounding box center [476, 569] width 55 height 29
type input "[DATE]"
click at [662, 360] on input "11:18" at bounding box center [674, 355] width 102 height 31
type input "05:30"
click at [1052, 270] on div "Revert to original prices later?" at bounding box center [986, 276] width 387 height 55
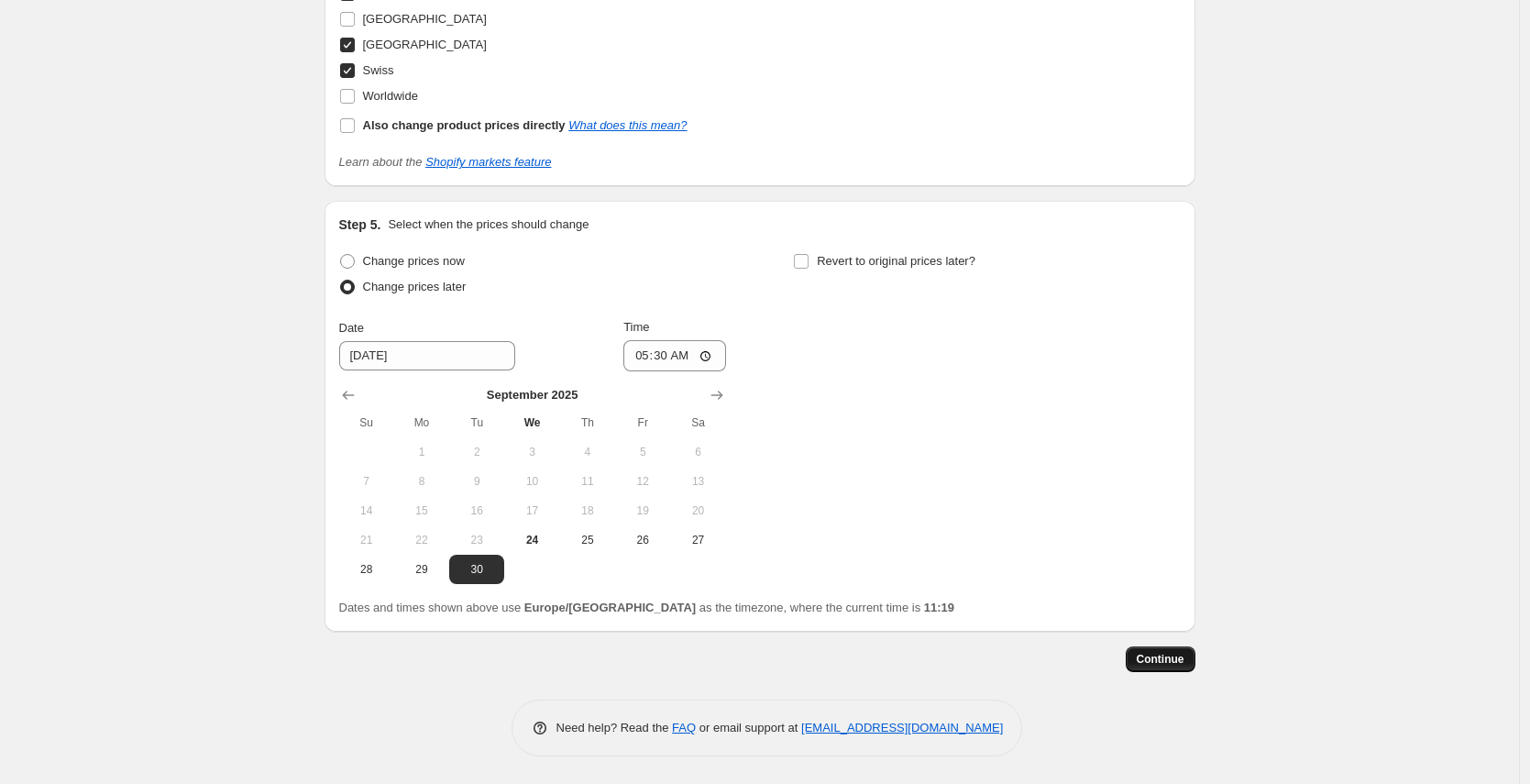
click at [1146, 662] on span "Continue" at bounding box center [1160, 659] width 48 height 15
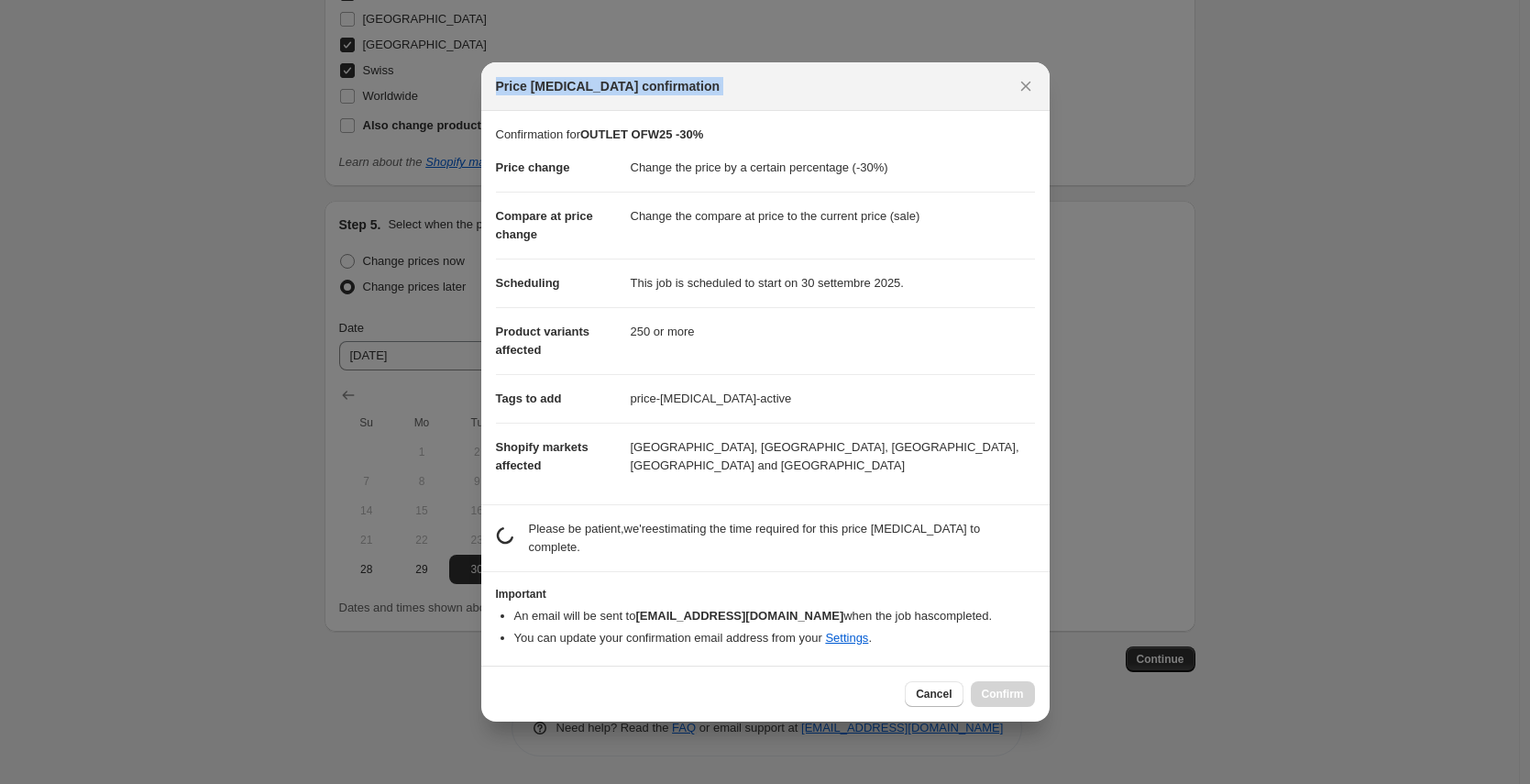
drag, startPoint x: 707, startPoint y: 74, endPoint x: 730, endPoint y: 112, distance: 44.4
click at [730, 112] on div "Price [MEDICAL_DATA] confirmation Confirmation for OUTLET OFW25 -30% Price chan…" at bounding box center [765, 392] width 568 height 659
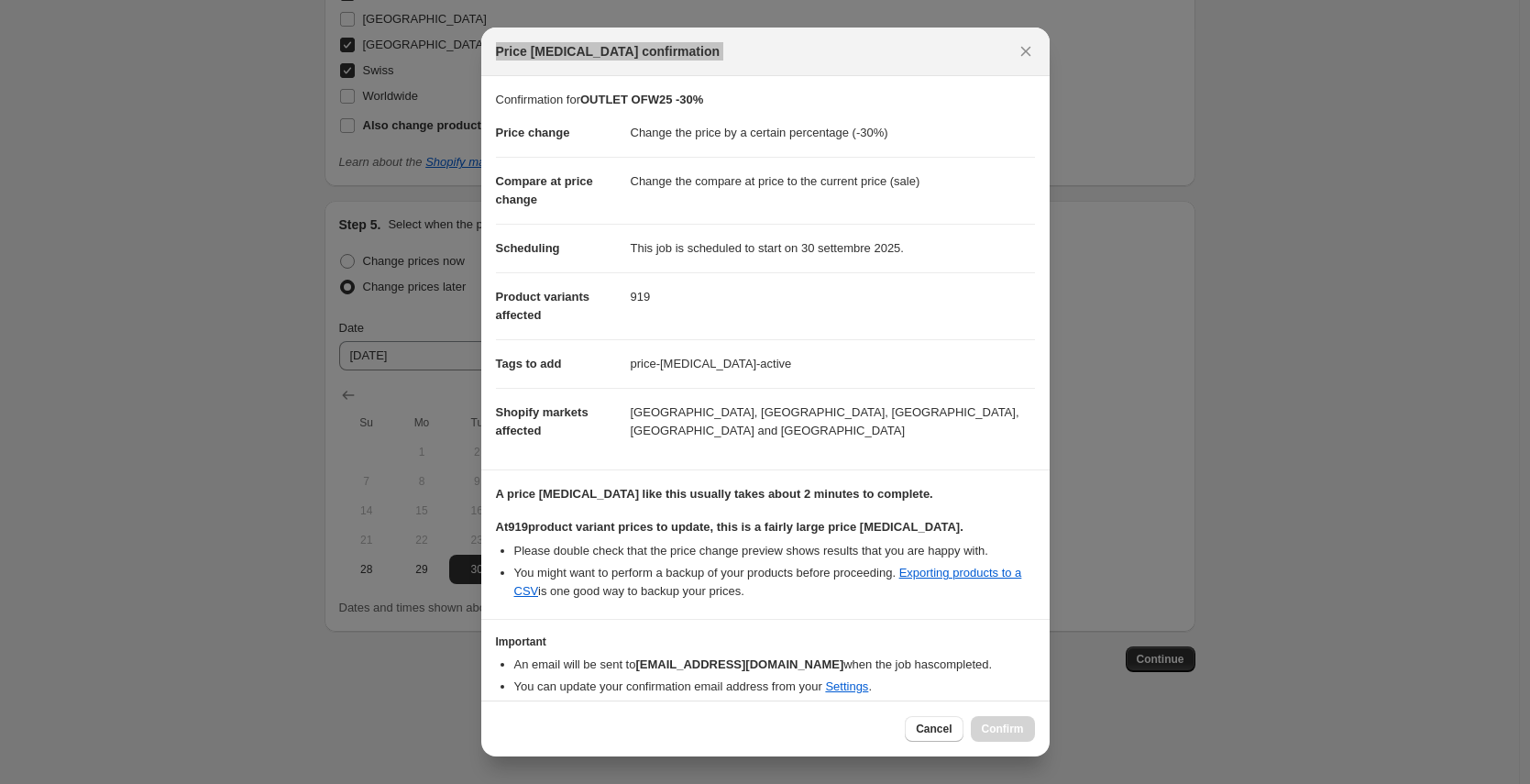
scroll to position [69, 0]
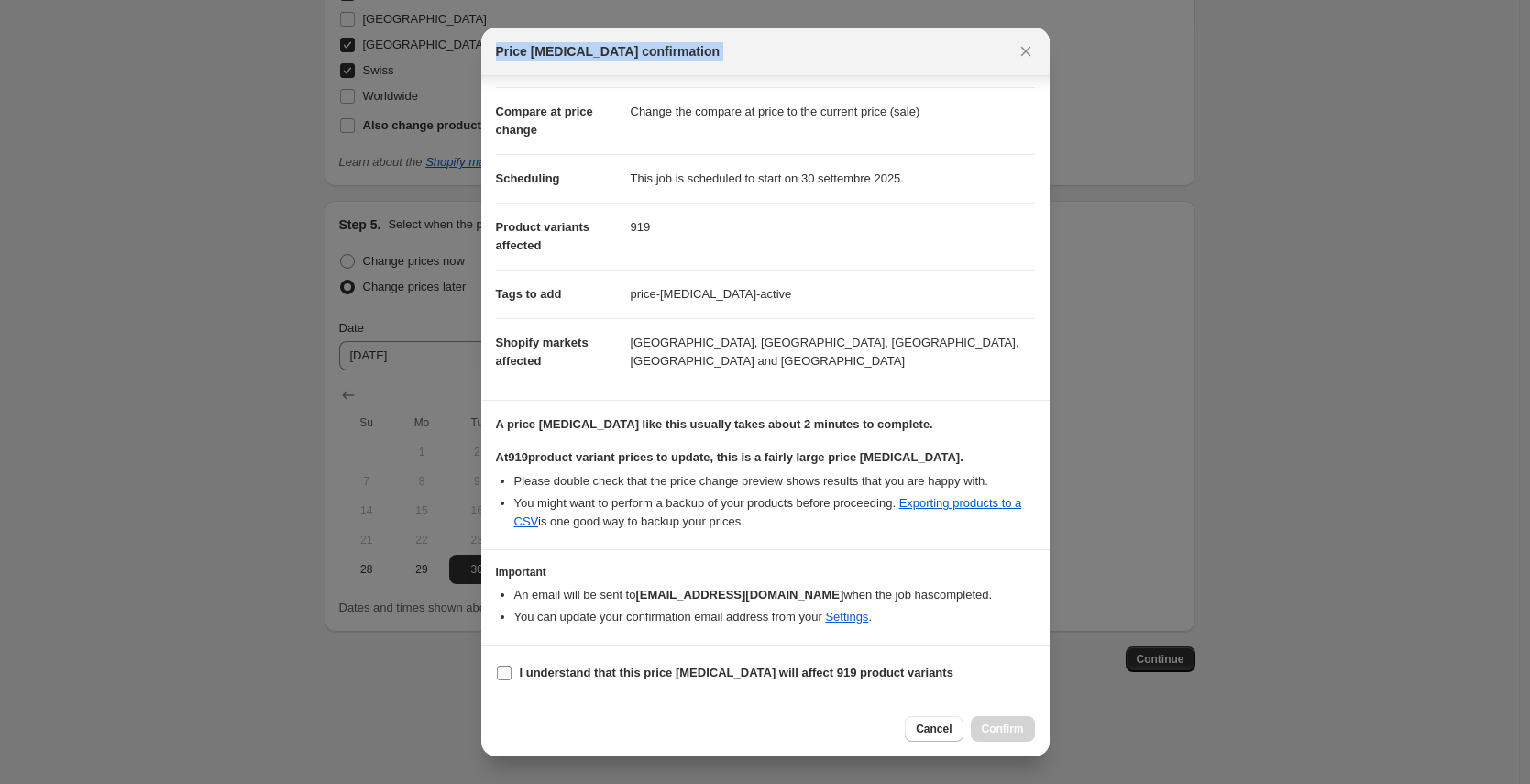
click at [508, 675] on input "I understand that this price [MEDICAL_DATA] will affect 919 product variants" at bounding box center [504, 673] width 15 height 15
checkbox input "true"
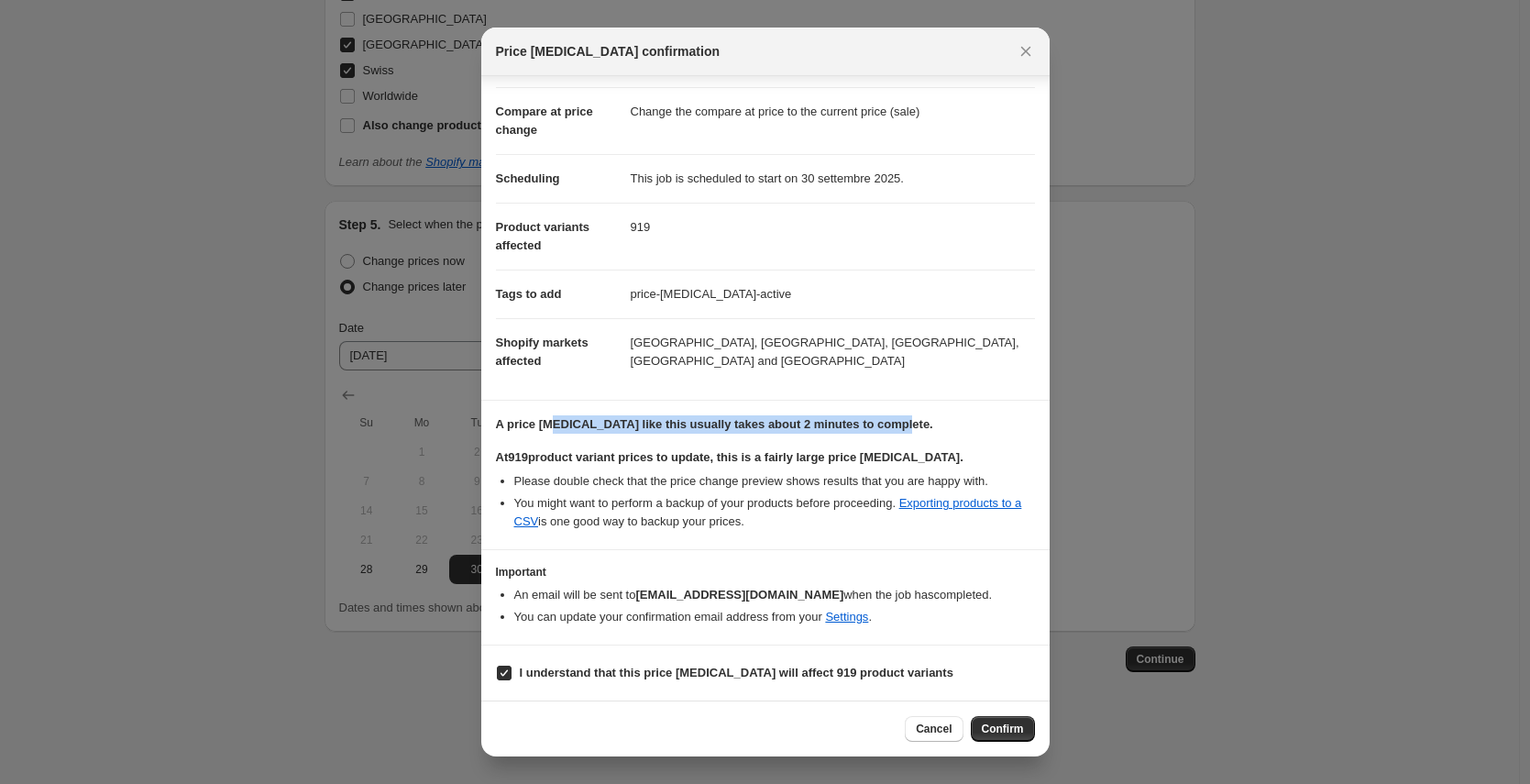
drag, startPoint x: 552, startPoint y: 423, endPoint x: 936, endPoint y: 423, distance: 384.0
click at [936, 423] on p "A price [MEDICAL_DATA] like this usually takes about 2 minutes to complete." at bounding box center [765, 424] width 539 height 19
click at [1009, 730] on span "Confirm" at bounding box center [1002, 729] width 42 height 15
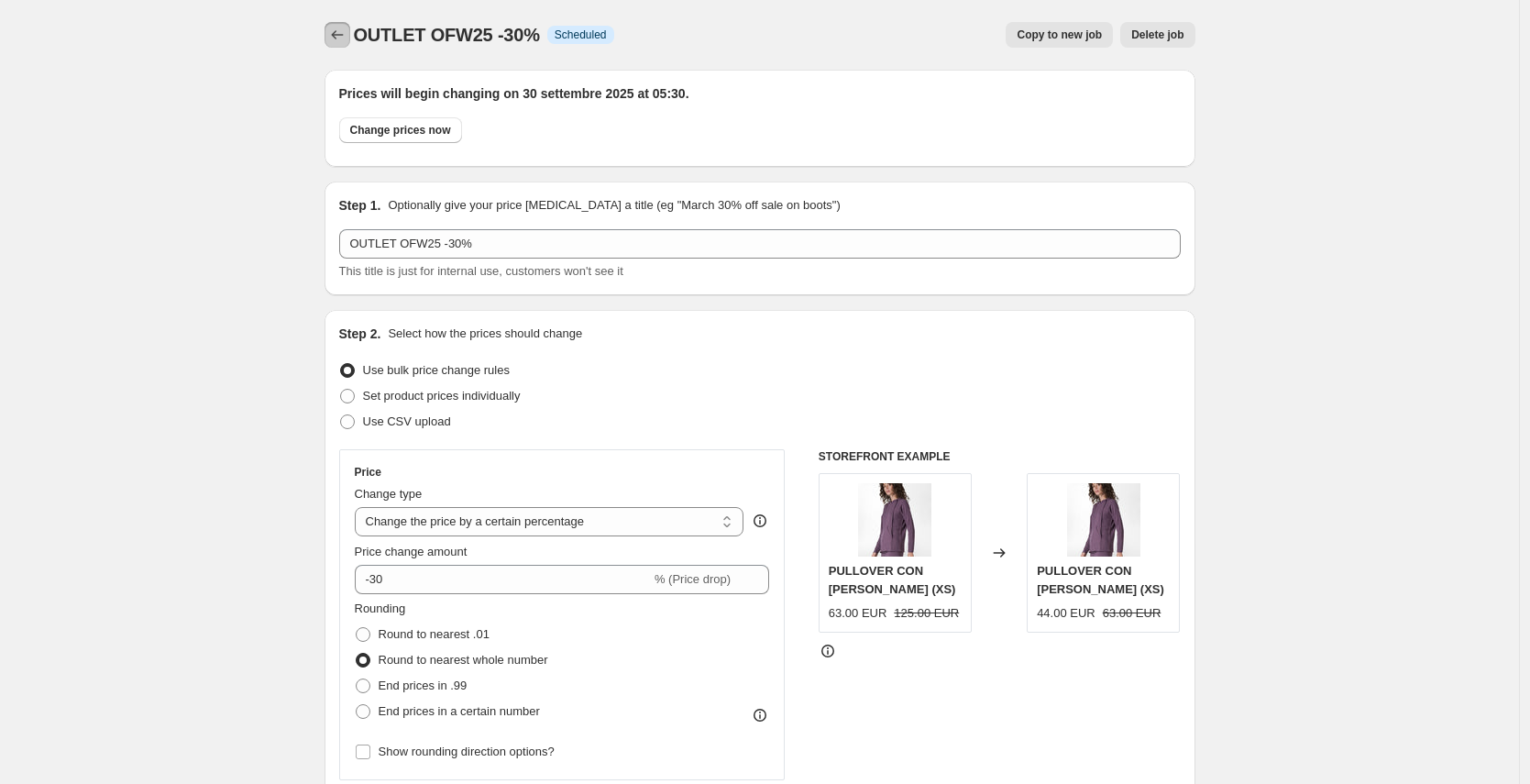
click at [337, 44] on button "Price change jobs" at bounding box center [337, 34] width 25 height 25
